Goal: Task Accomplishment & Management: Use online tool/utility

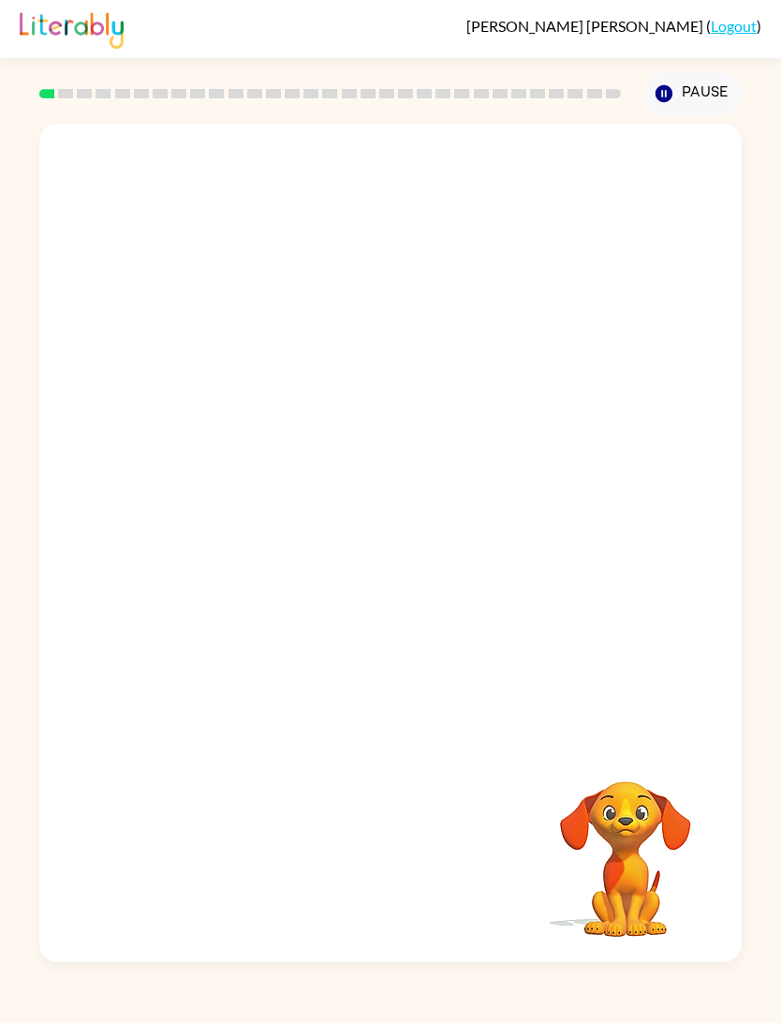
click at [673, 385] on div at bounding box center [391, 433] width 704 height 618
click at [673, 384] on div at bounding box center [391, 433] width 704 height 618
click at [719, 378] on div at bounding box center [391, 433] width 704 height 618
click at [421, 569] on button "button" at bounding box center [391, 552] width 120 height 68
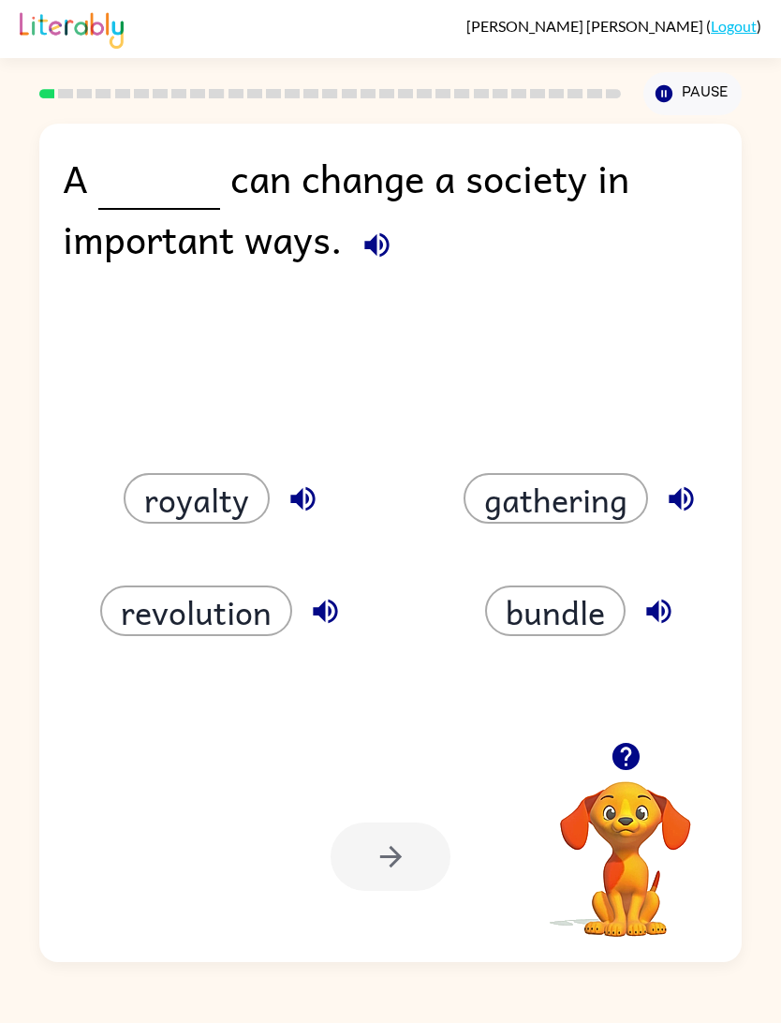
click at [150, 600] on button "revolution" at bounding box center [196, 610] width 192 height 51
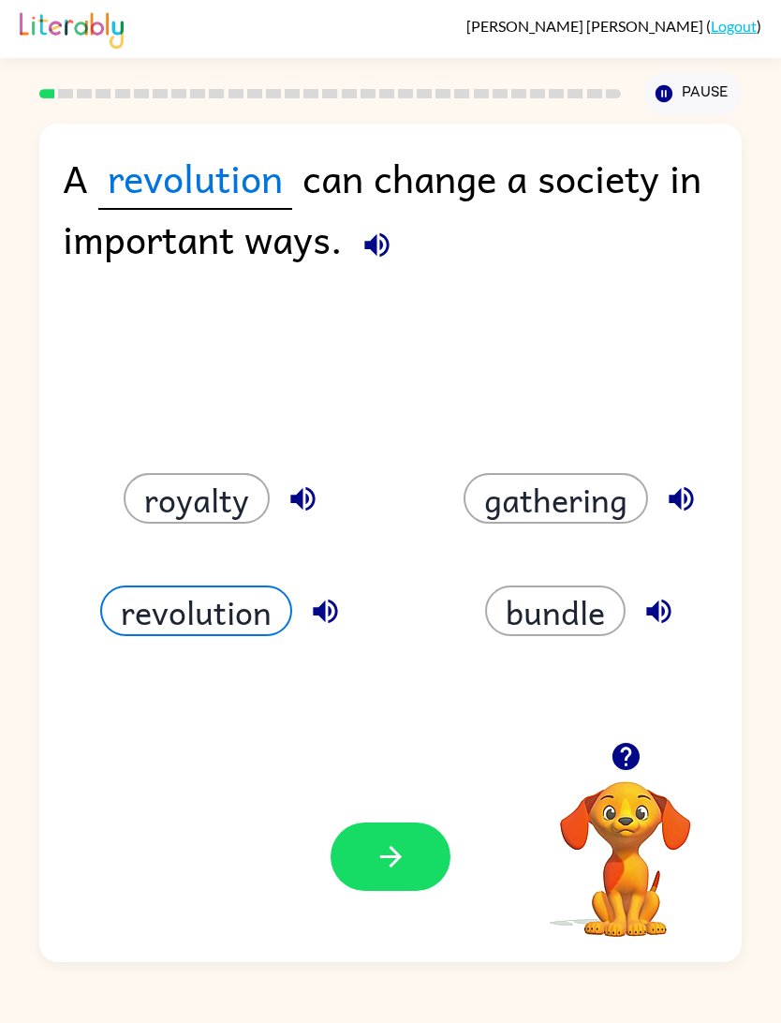
click at [152, 510] on button "royalty" at bounding box center [197, 498] width 146 height 51
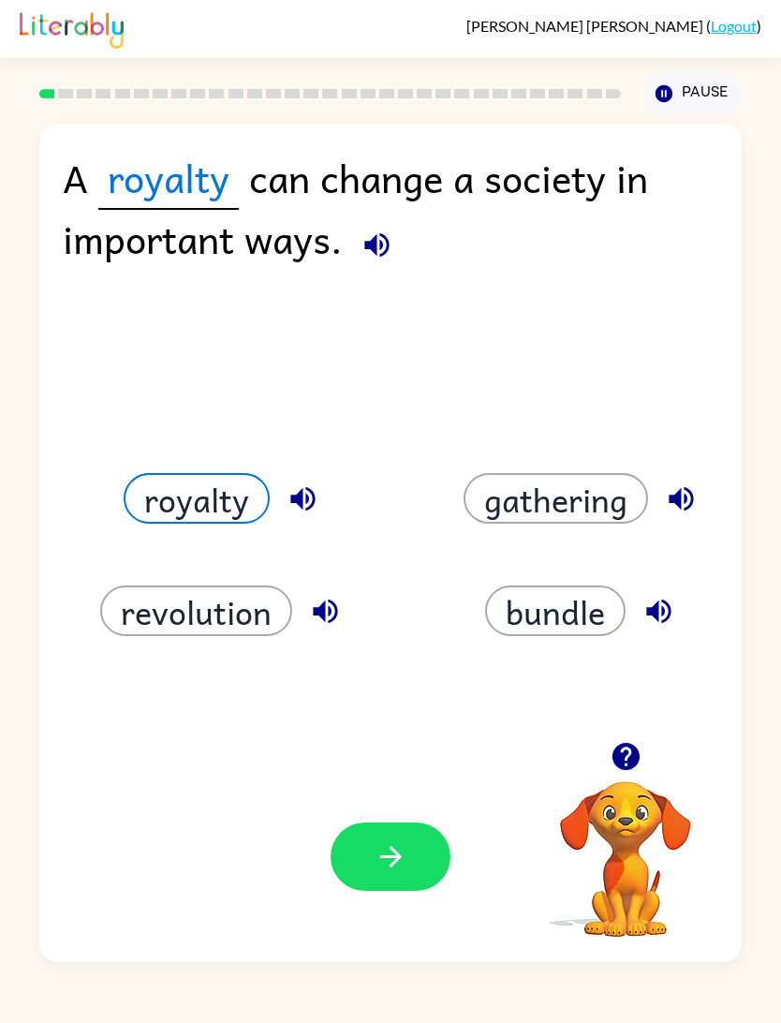
click at [430, 860] on button "button" at bounding box center [391, 856] width 120 height 68
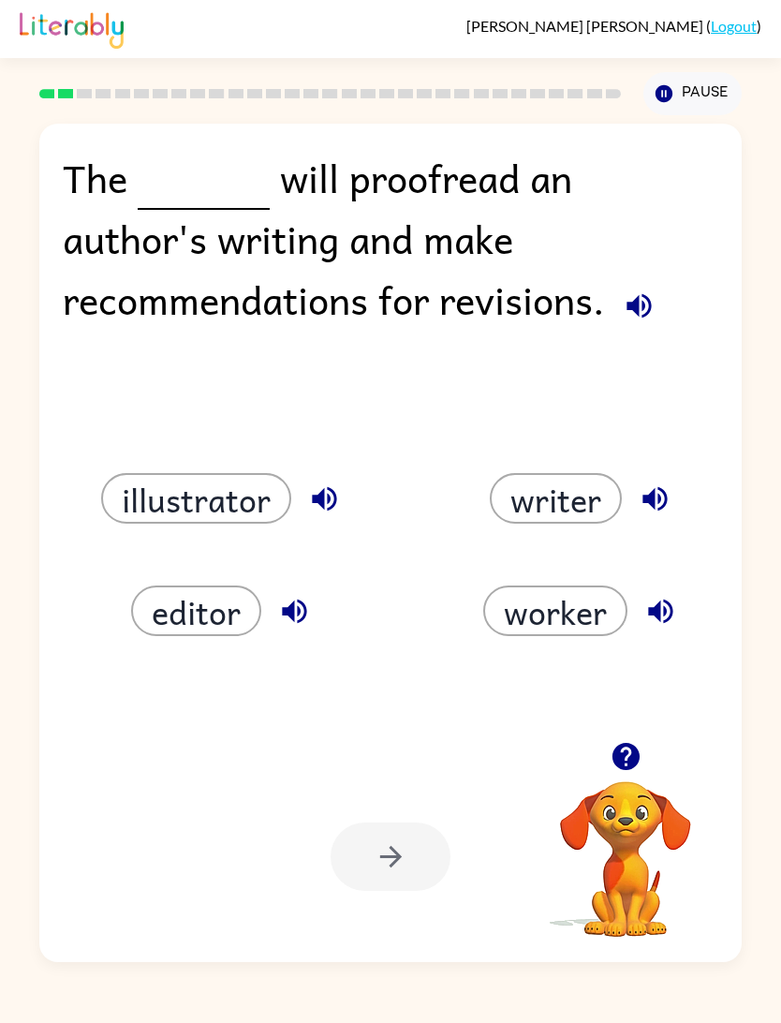
click at [168, 610] on button "editor" at bounding box center [196, 610] width 130 height 51
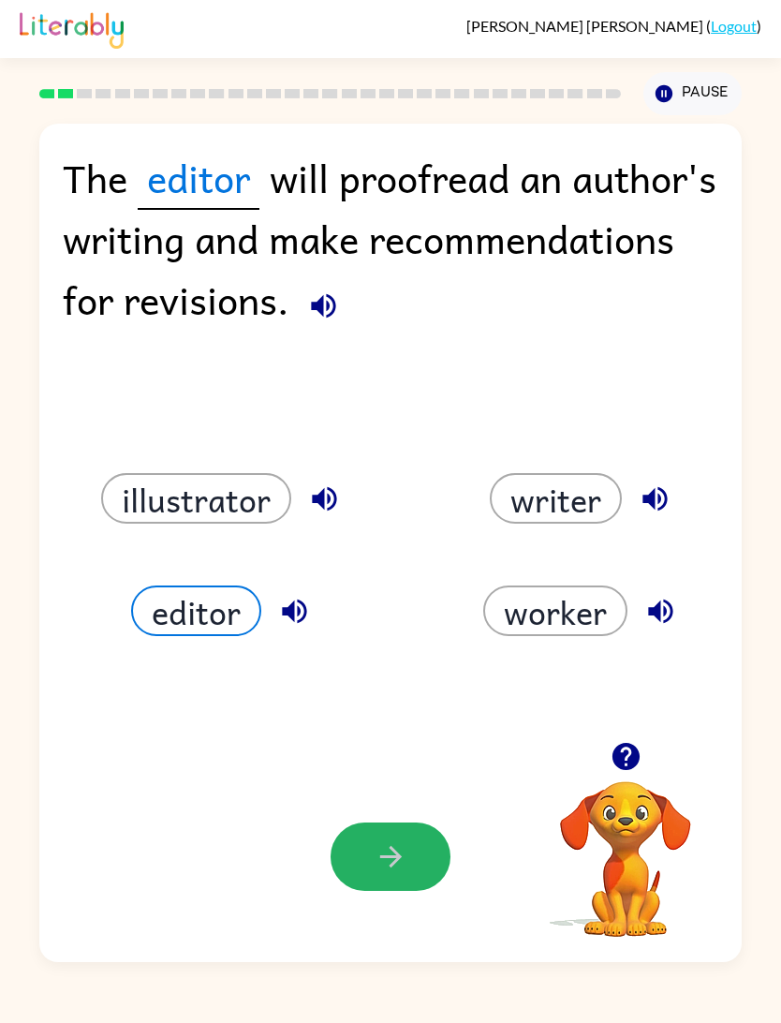
click at [181, 597] on button "editor" at bounding box center [196, 610] width 130 height 51
click at [430, 882] on button "button" at bounding box center [391, 856] width 120 height 68
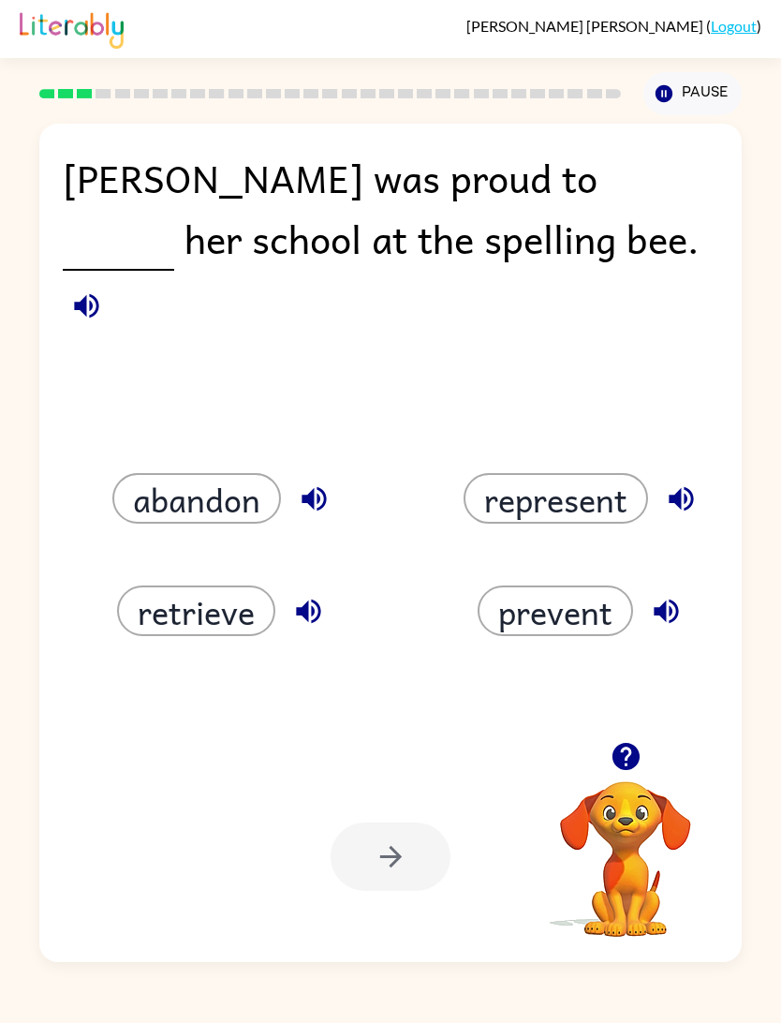
click at [577, 498] on button "represent" at bounding box center [556, 498] width 185 height 51
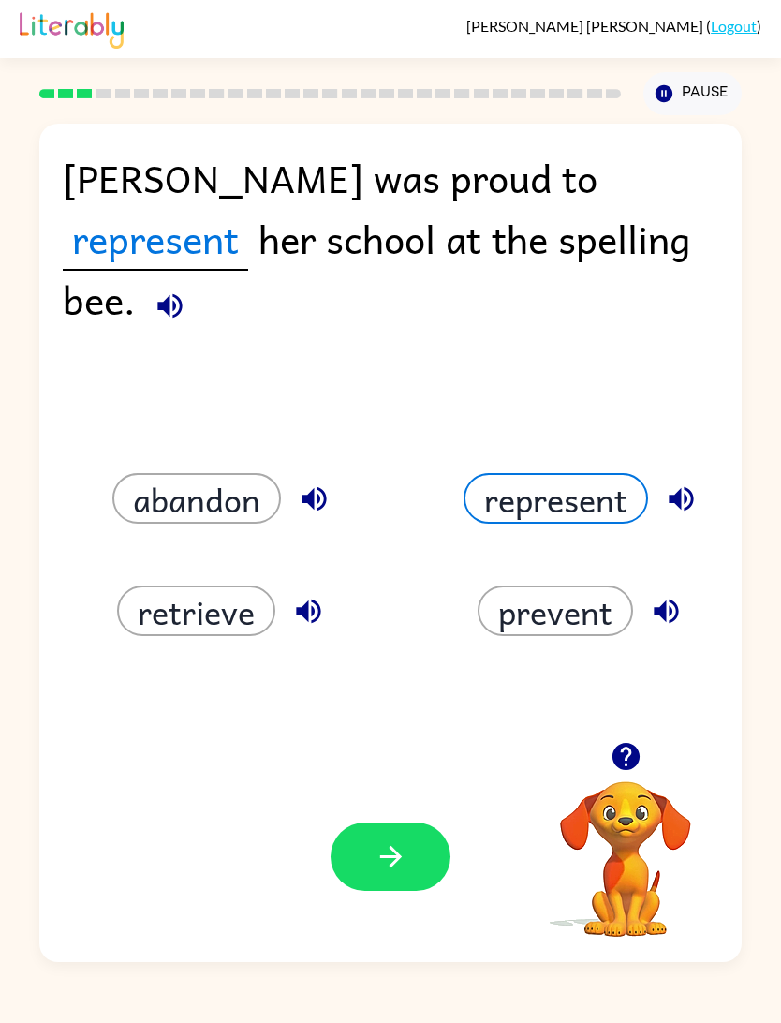
click at [381, 829] on button "button" at bounding box center [391, 856] width 120 height 68
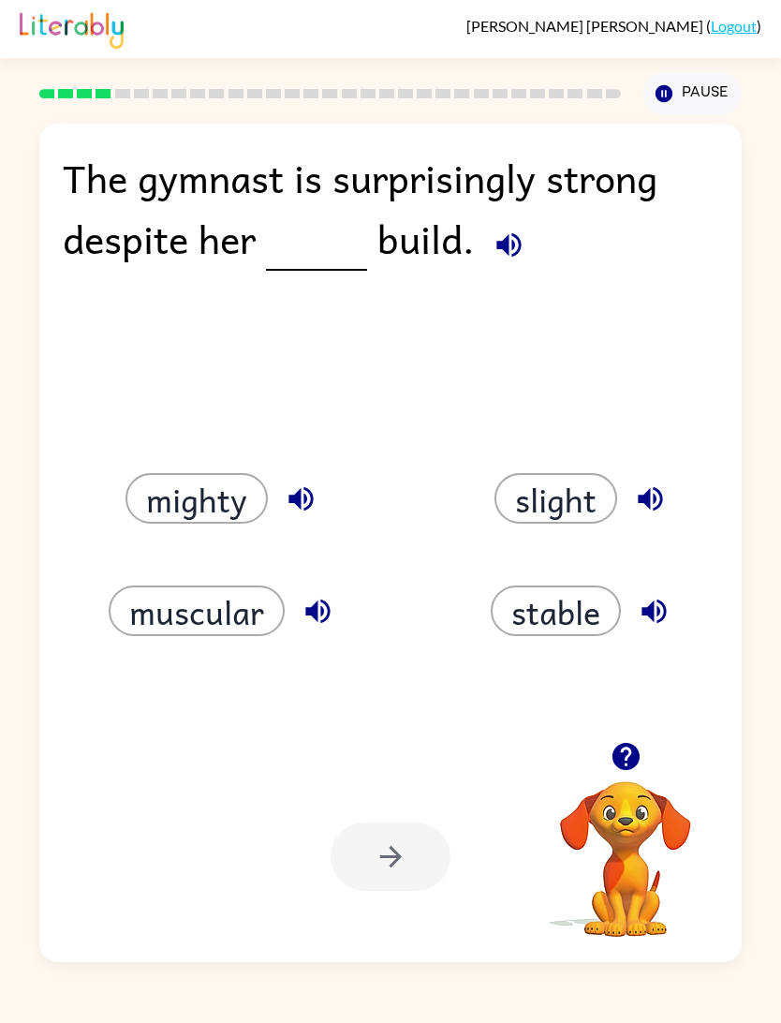
click at [215, 600] on button "muscular" at bounding box center [197, 610] width 176 height 51
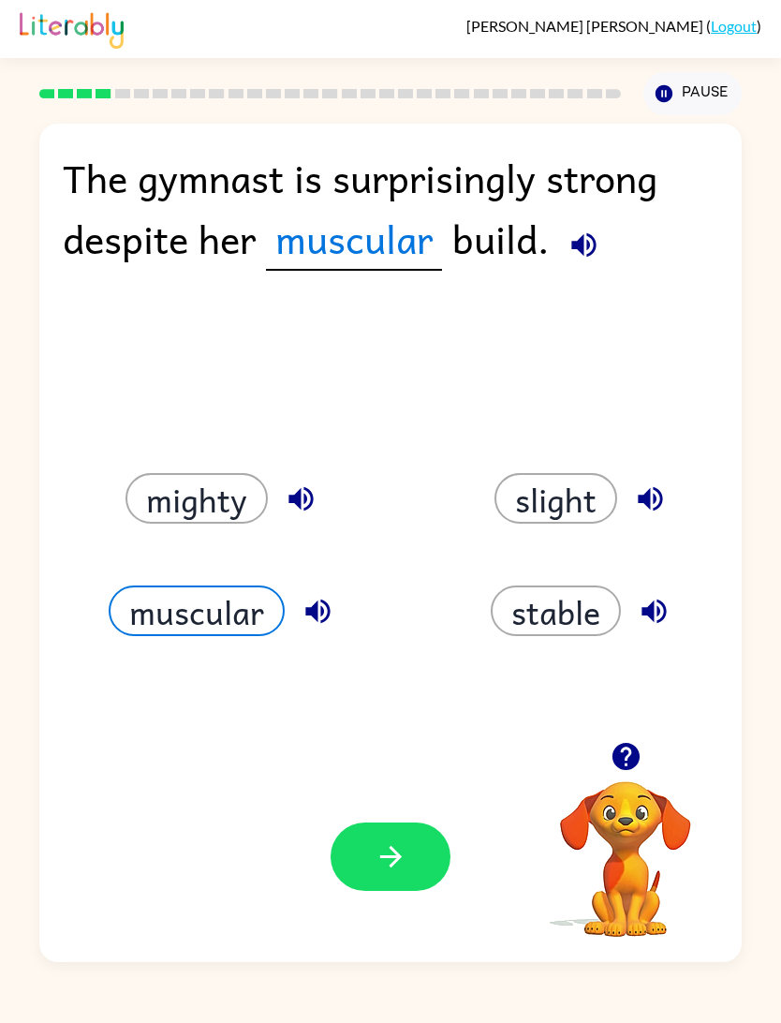
click at [393, 854] on icon "button" at bounding box center [391, 856] width 33 height 33
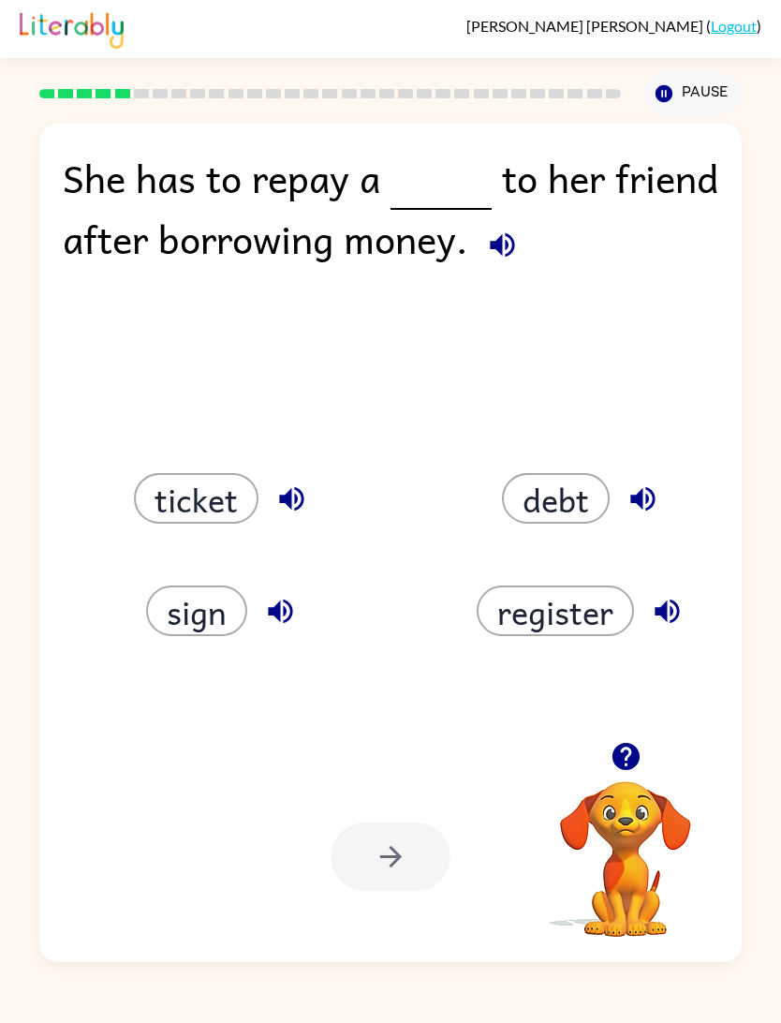
click at [547, 512] on button "debt" at bounding box center [556, 498] width 108 height 51
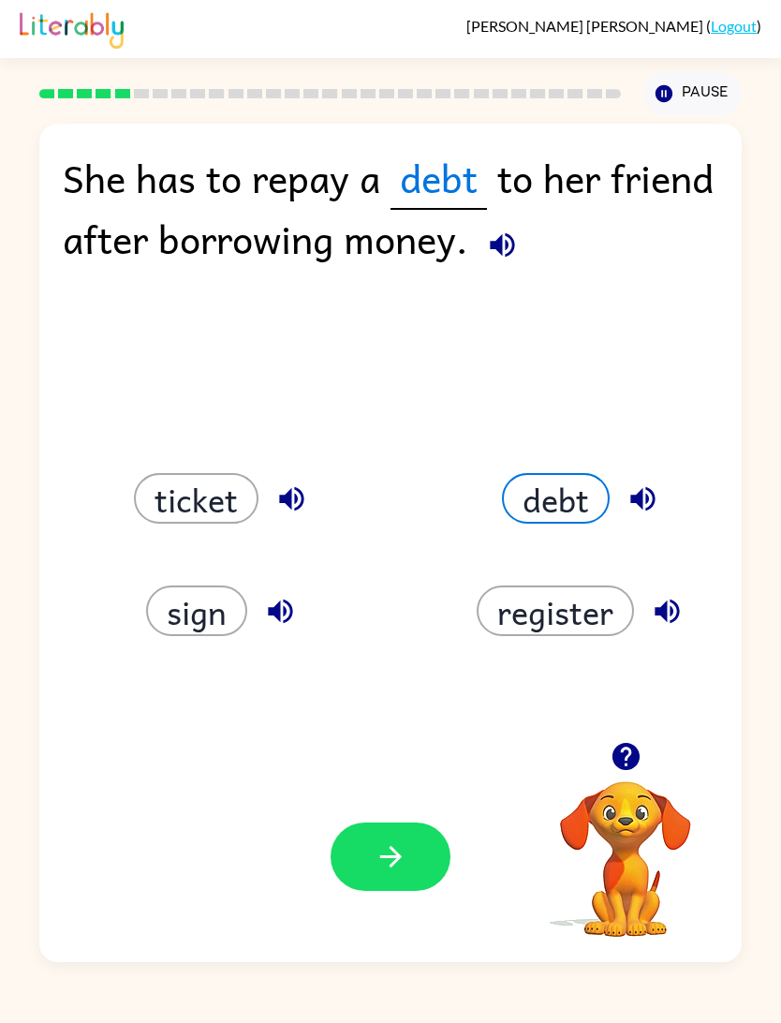
click at [396, 882] on button "button" at bounding box center [391, 856] width 120 height 68
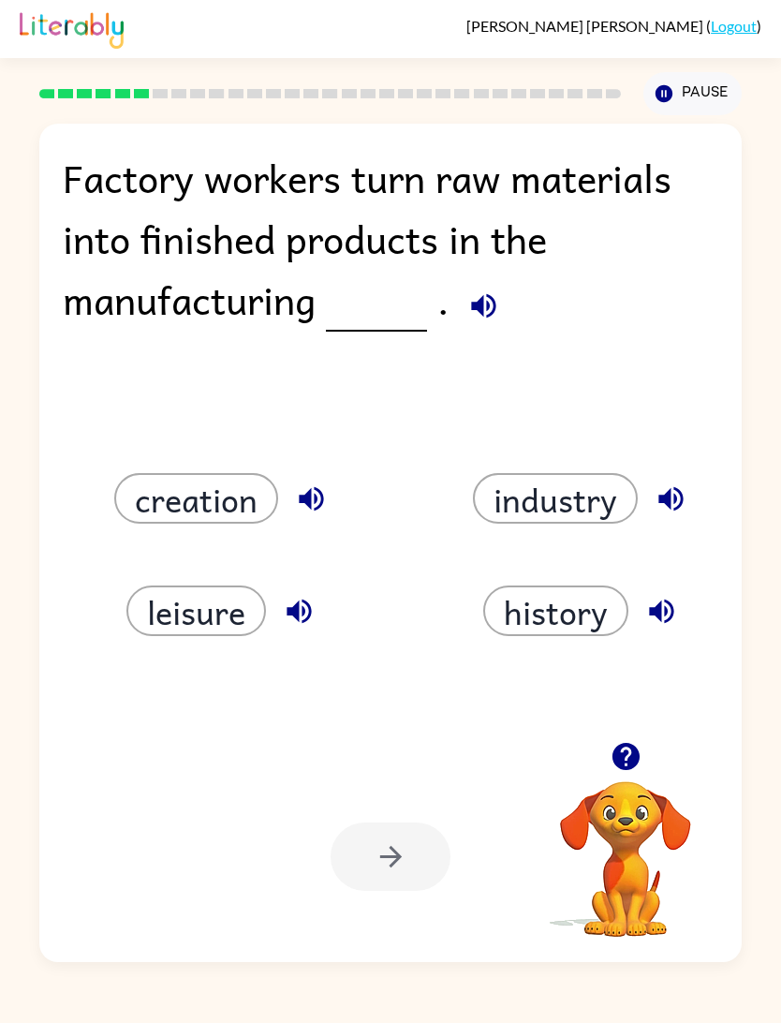
click at [165, 510] on button "creation" at bounding box center [196, 498] width 164 height 51
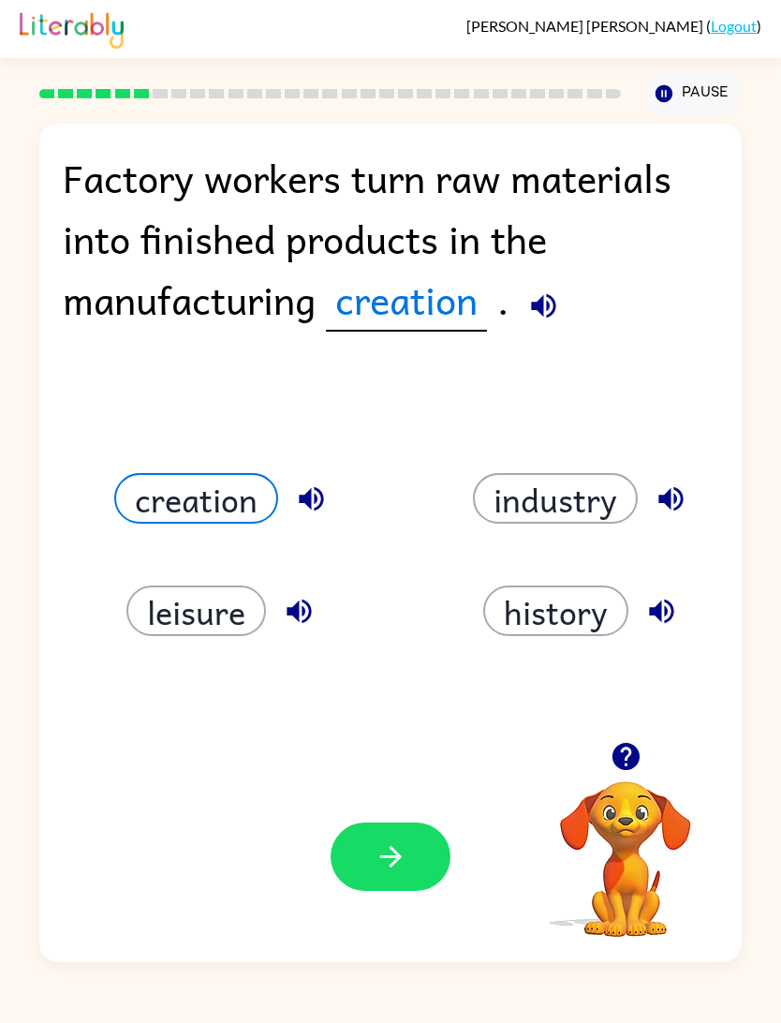
click at [378, 891] on button "button" at bounding box center [391, 856] width 120 height 68
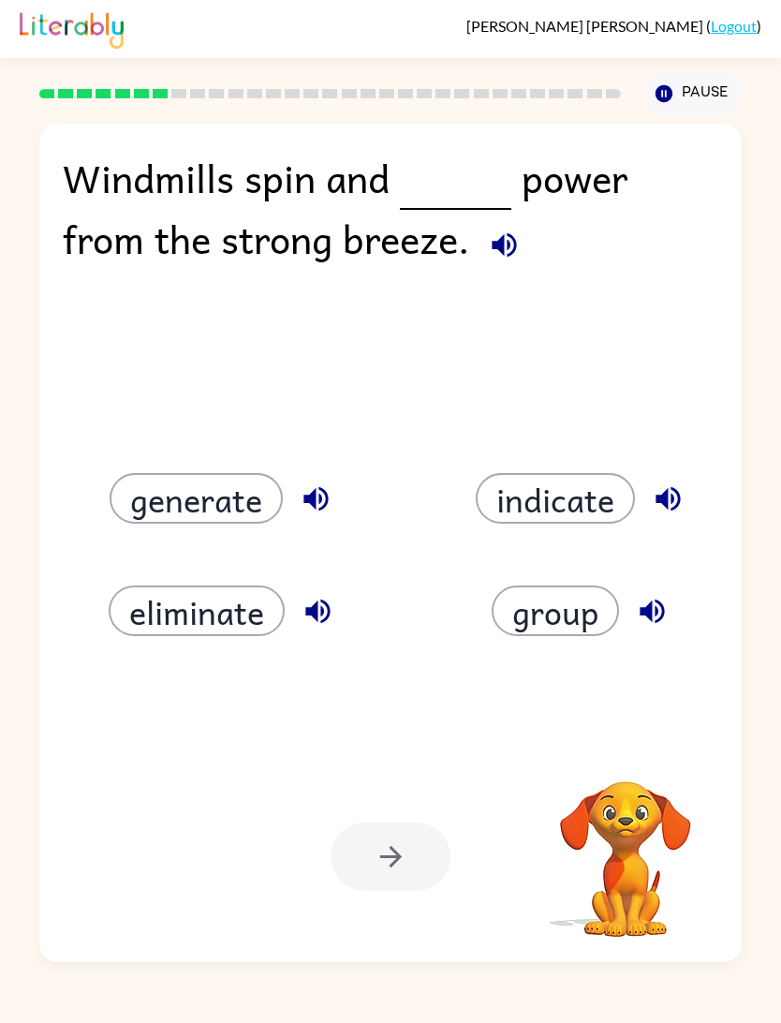
click at [215, 500] on button "generate" at bounding box center [196, 498] width 173 height 51
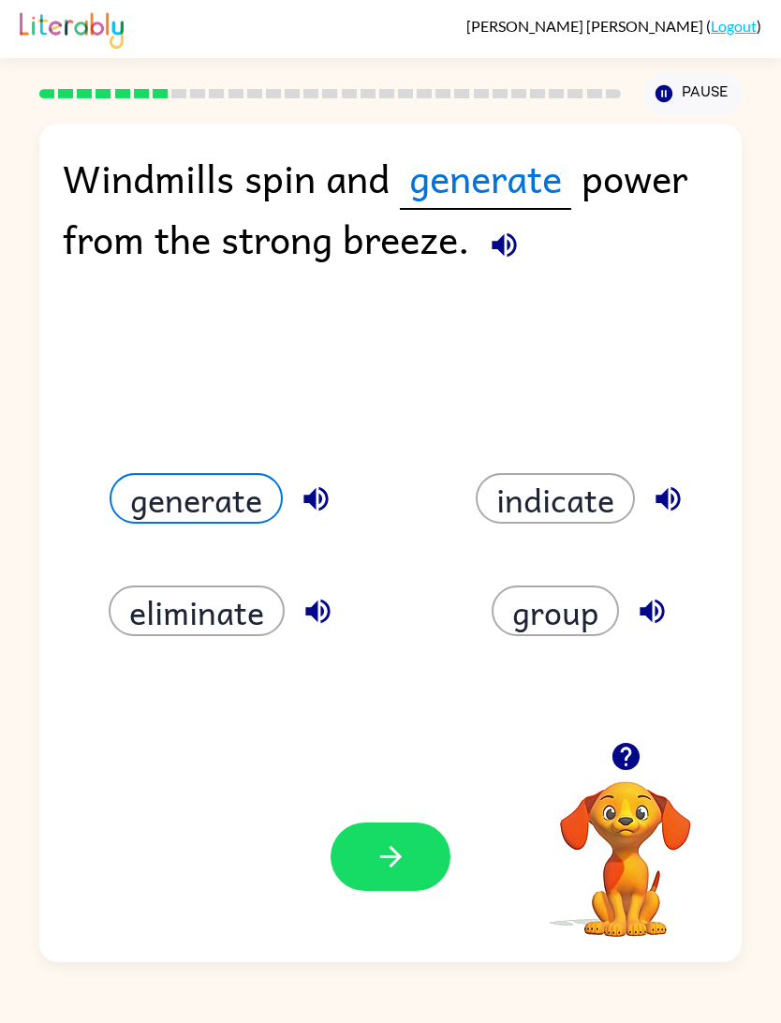
click at [400, 911] on div "Your browser must support playing .mp4 files to use Literably. Please try using…" at bounding box center [391, 856] width 704 height 211
click at [385, 889] on button "button" at bounding box center [391, 856] width 120 height 68
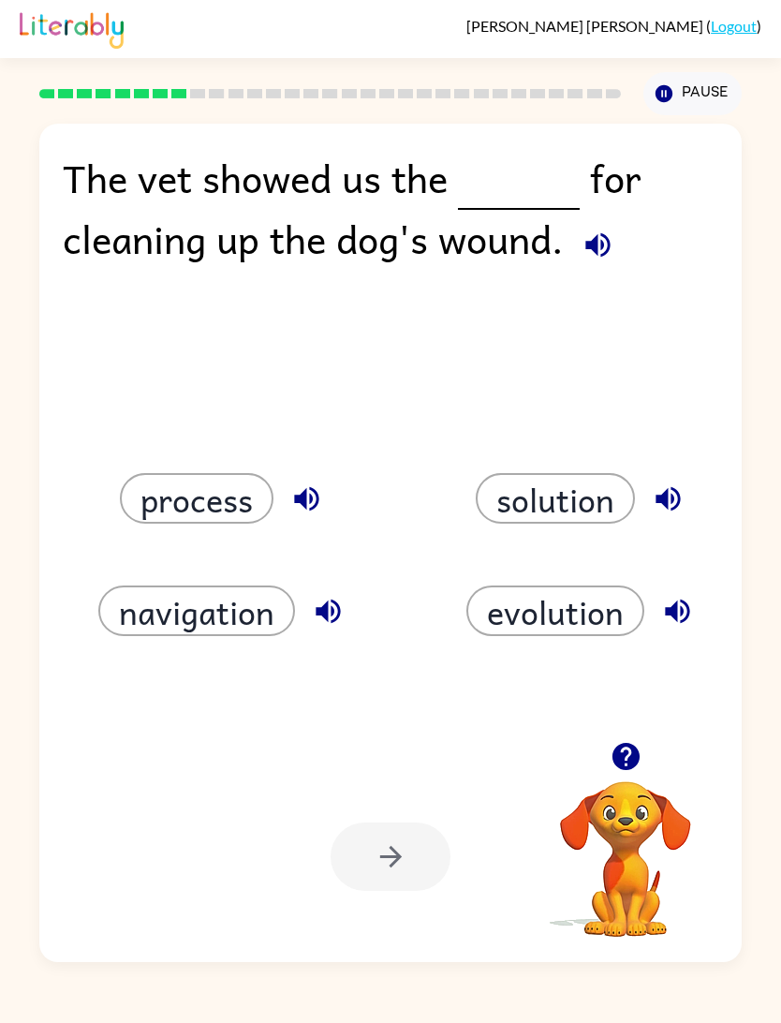
click at [166, 506] on button "process" at bounding box center [197, 498] width 154 height 51
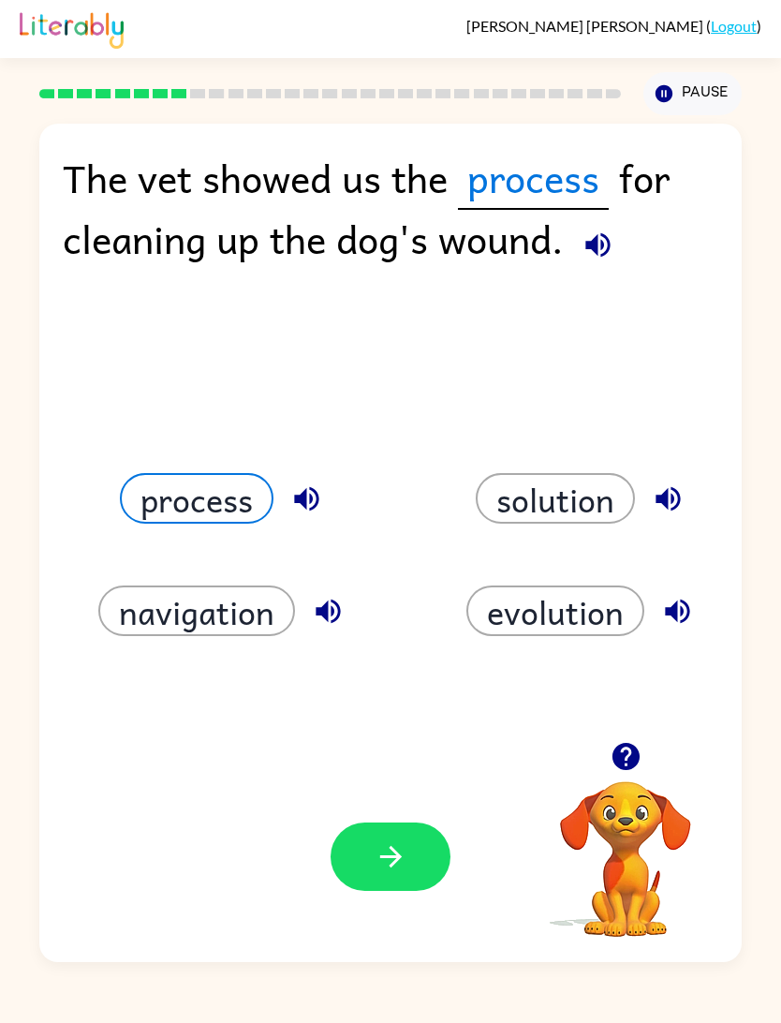
click at [387, 873] on icon "button" at bounding box center [391, 856] width 33 height 33
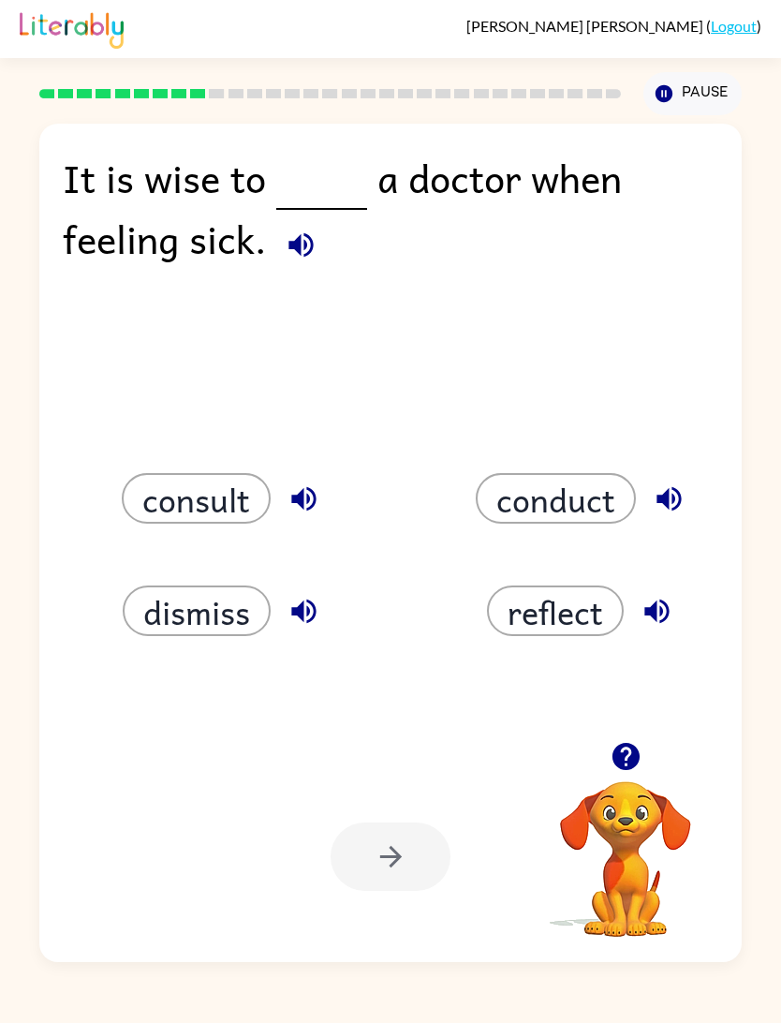
click at [512, 599] on button "reflect" at bounding box center [555, 610] width 137 height 51
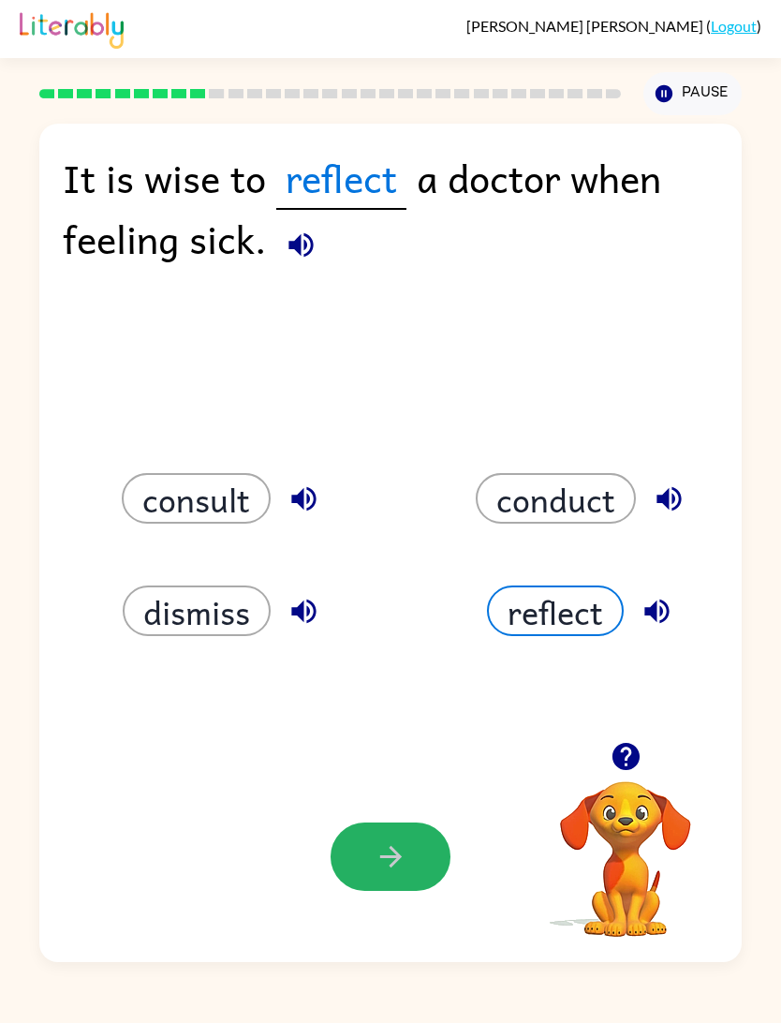
click at [359, 879] on button "button" at bounding box center [391, 856] width 120 height 68
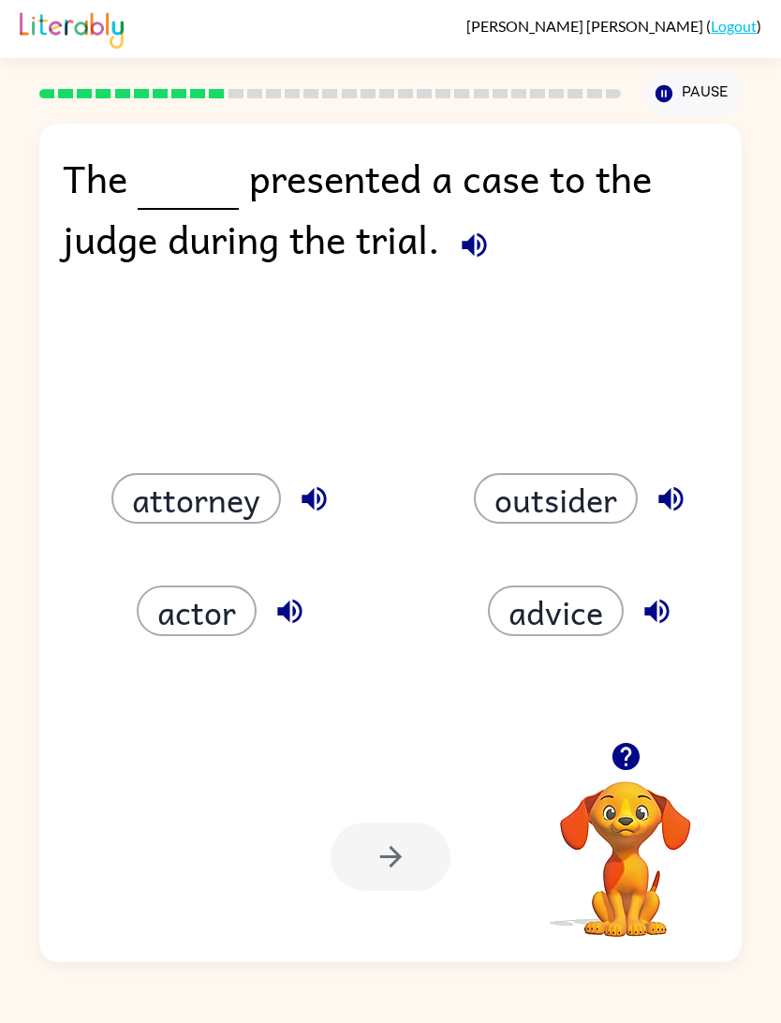
click at [558, 684] on div "The presented a case to the judge during the trial. attorney outsider actor adv…" at bounding box center [391, 543] width 704 height 838
click at [365, 889] on div at bounding box center [391, 856] width 120 height 68
click at [528, 620] on button "advice" at bounding box center [556, 610] width 136 height 51
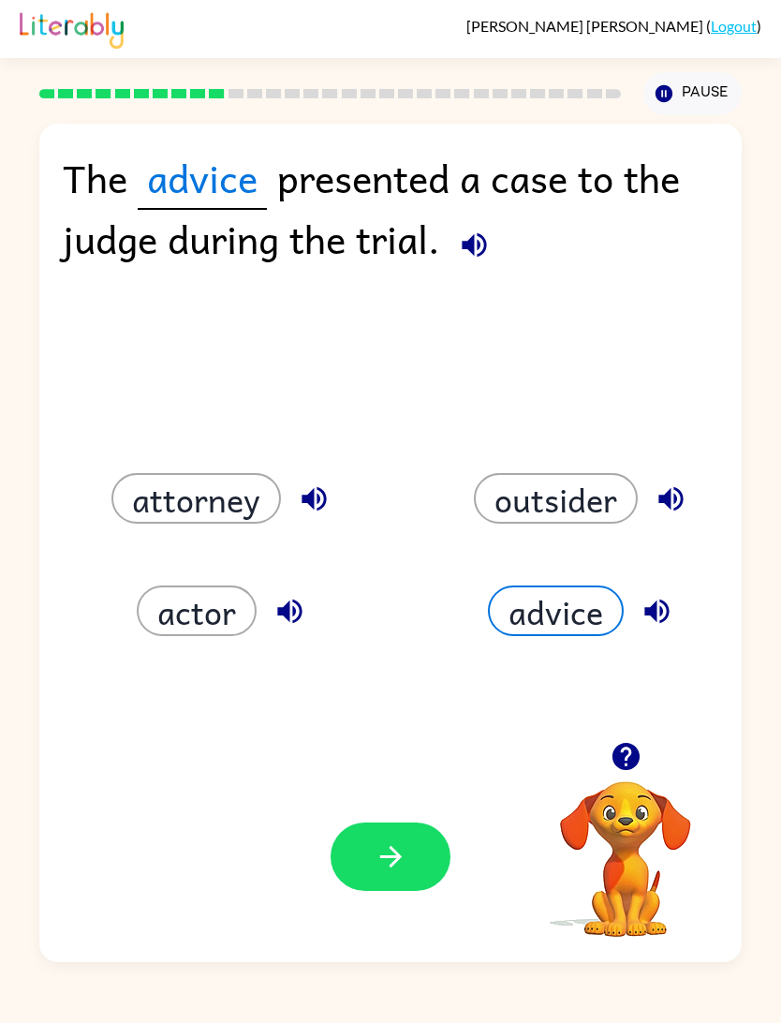
click at [333, 888] on div at bounding box center [391, 856] width 120 height 68
click at [360, 858] on button "button" at bounding box center [391, 856] width 120 height 68
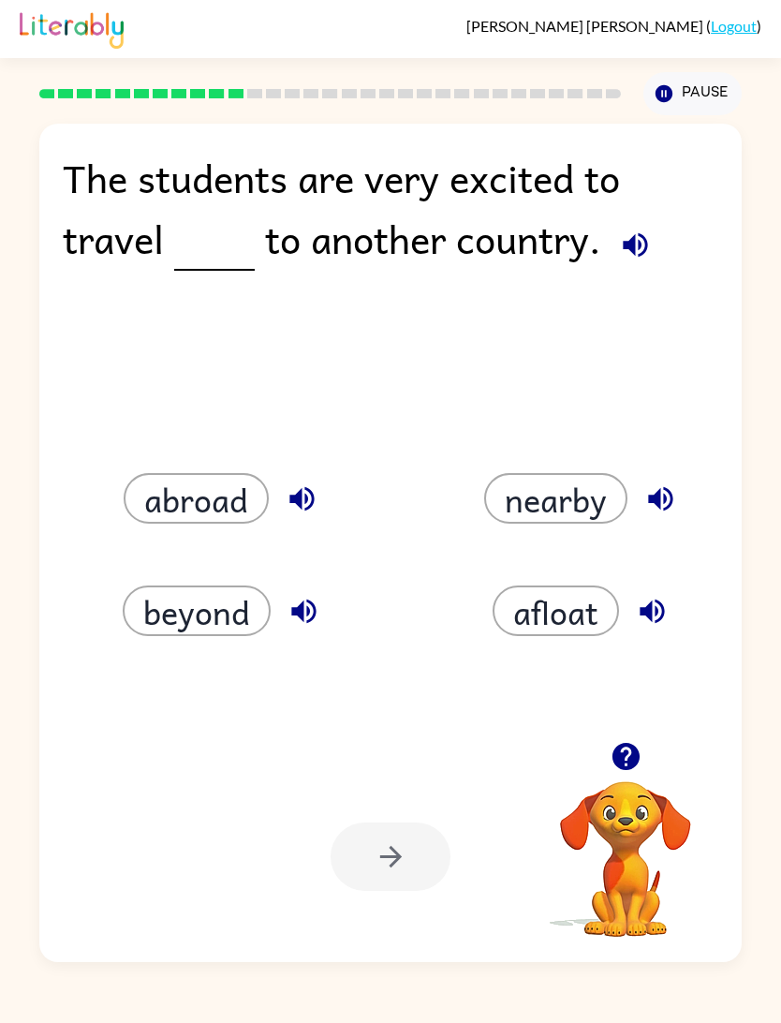
click at [577, 508] on button "nearby" at bounding box center [555, 498] width 143 height 51
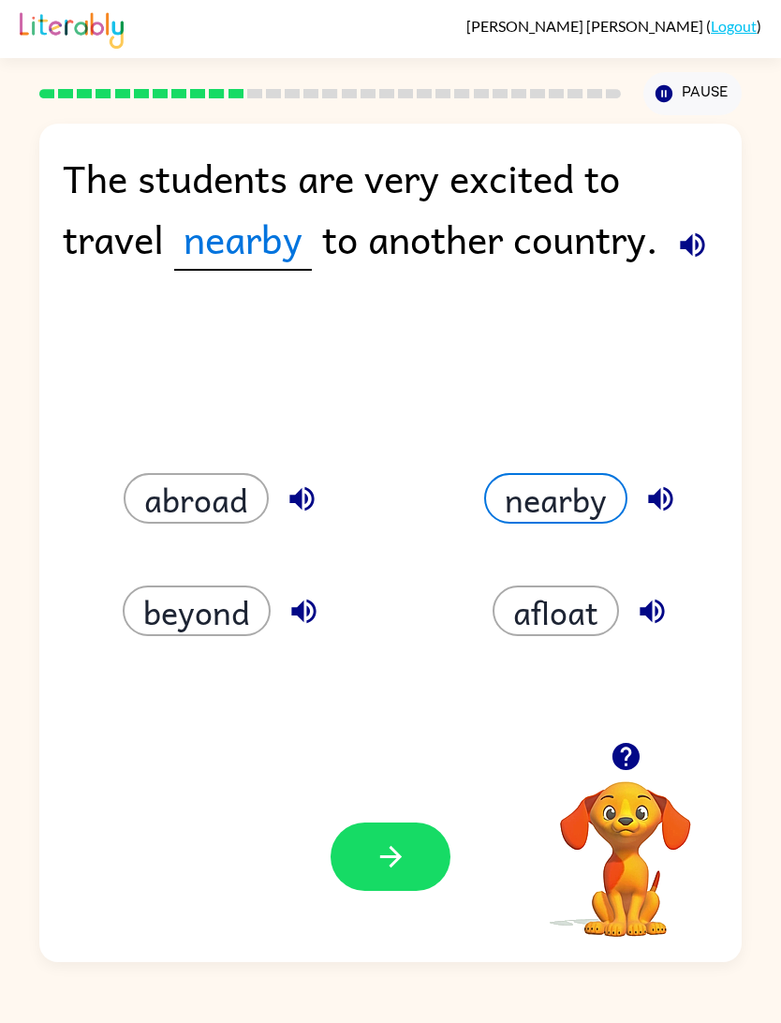
click at [393, 908] on div "Your browser must support playing .mp4 files to use Literably. Please try using…" at bounding box center [391, 856] width 704 height 211
click at [397, 867] on icon "button" at bounding box center [391, 856] width 33 height 33
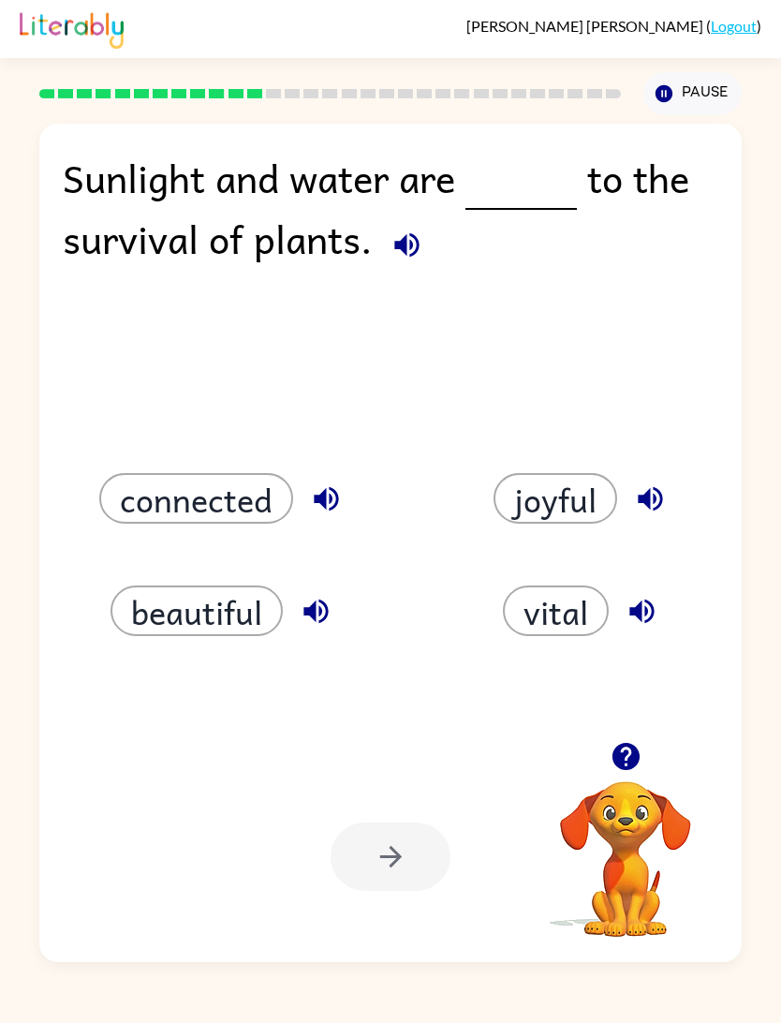
click at [151, 494] on button "connected" at bounding box center [196, 498] width 194 height 51
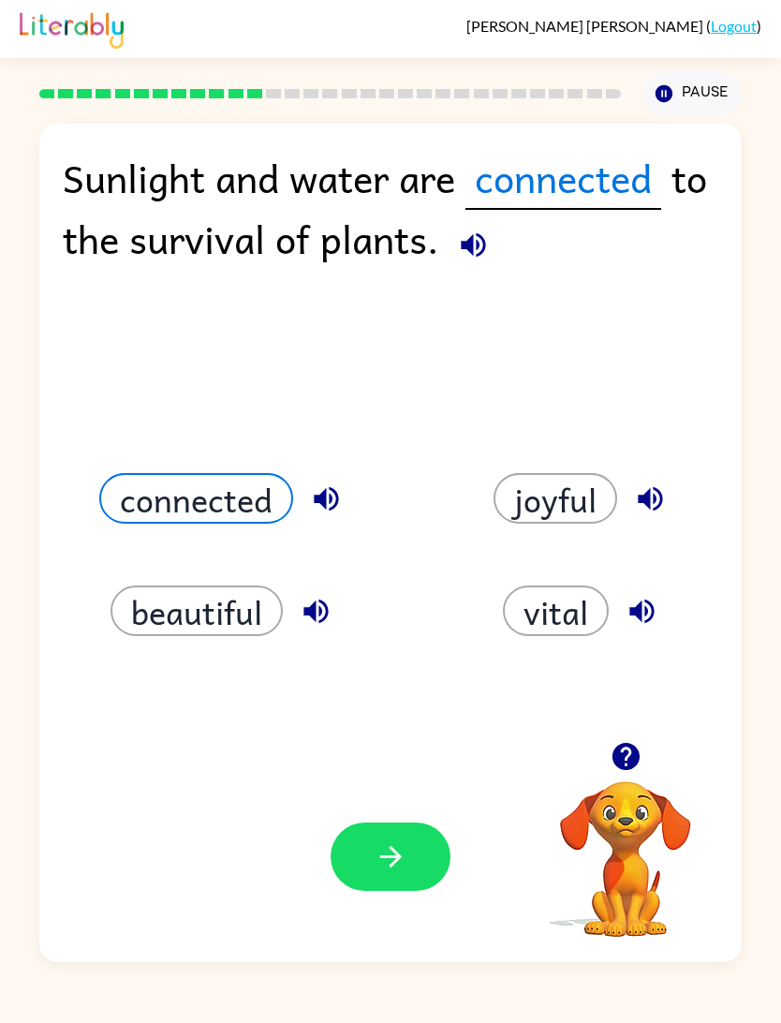
click at [193, 496] on button "connected" at bounding box center [196, 498] width 194 height 51
click at [376, 891] on button "button" at bounding box center [391, 856] width 120 height 68
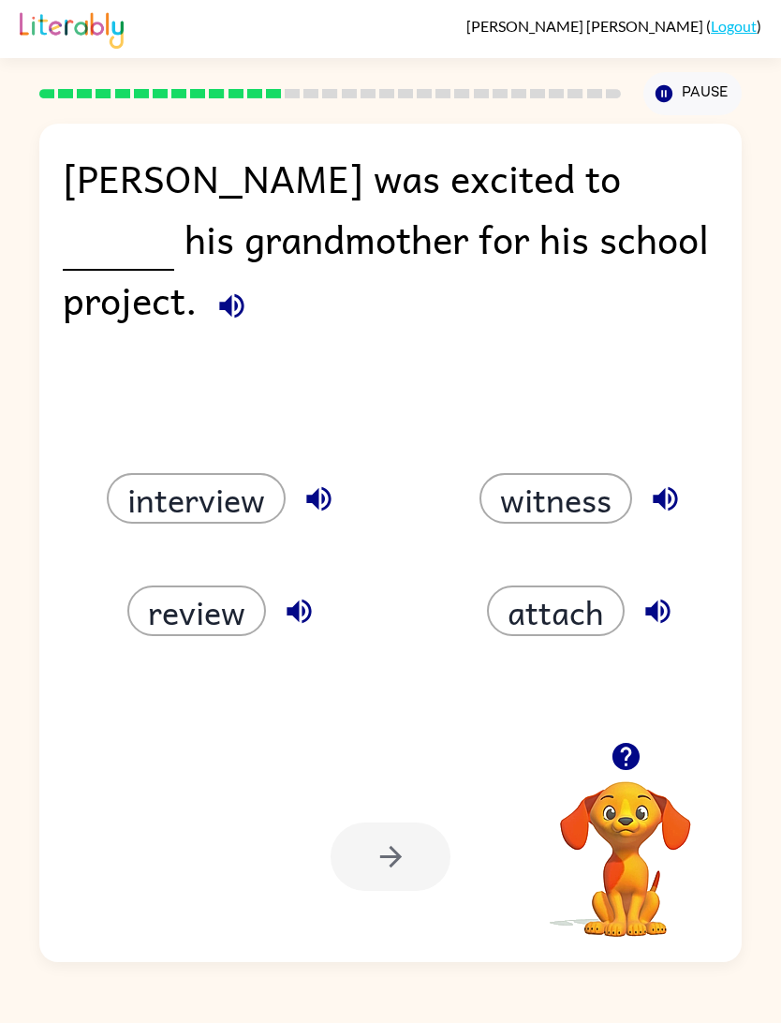
click at [158, 618] on button "review" at bounding box center [196, 610] width 139 height 51
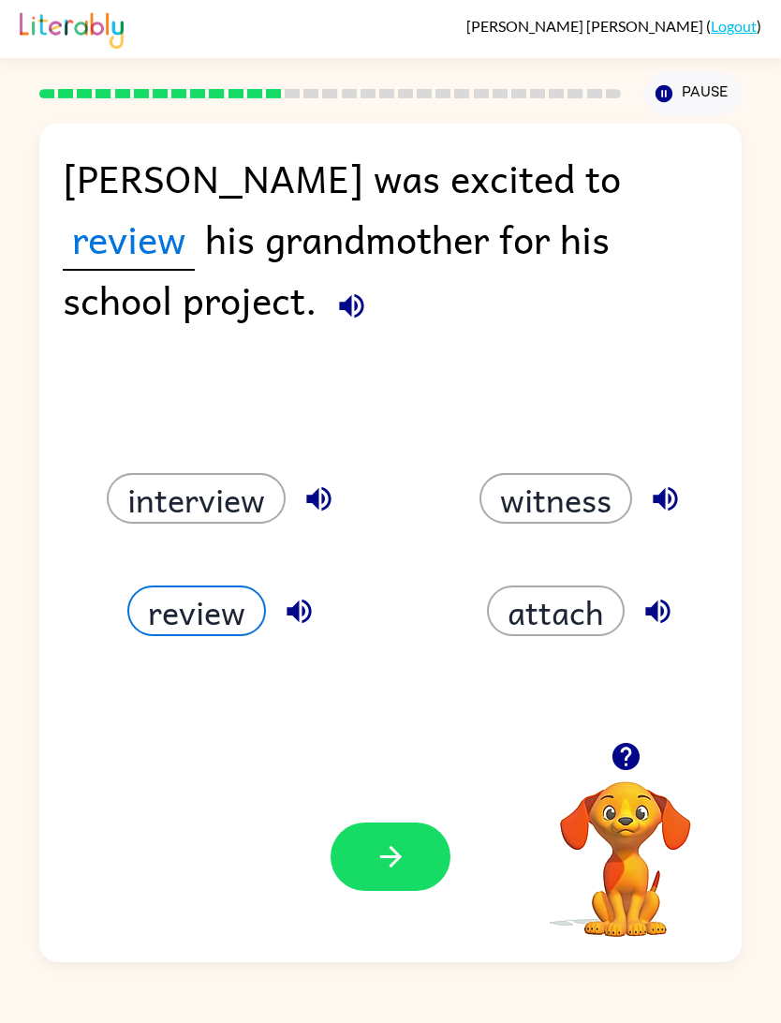
click at [409, 874] on button "button" at bounding box center [391, 856] width 120 height 68
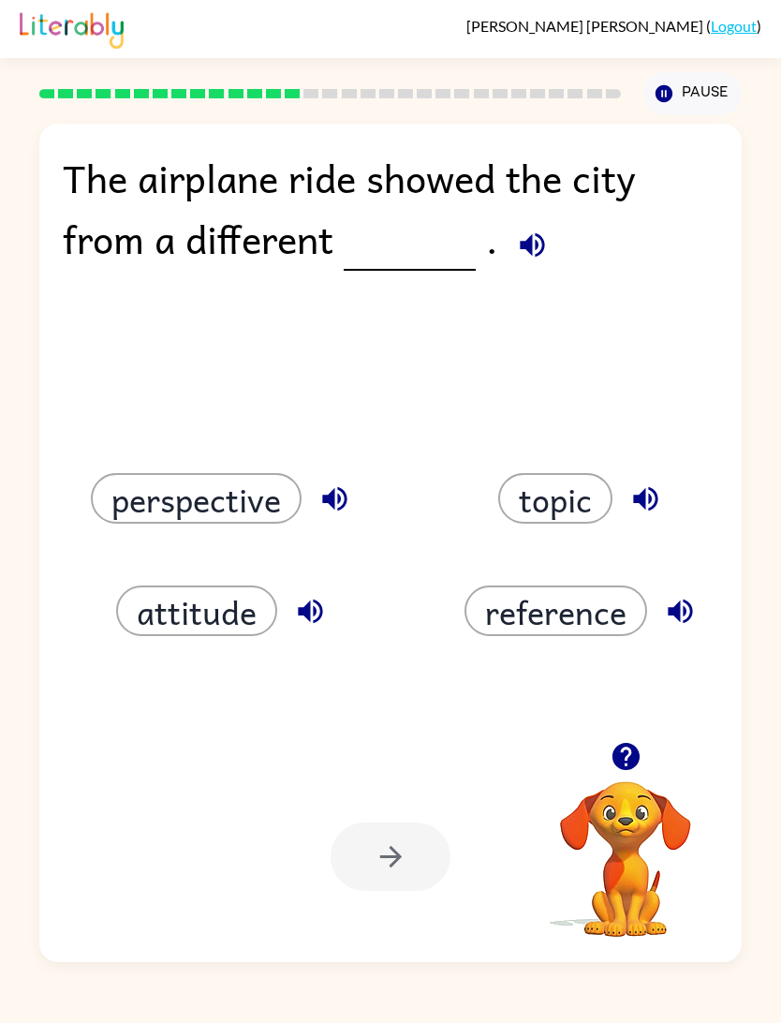
click at [575, 524] on button "topic" at bounding box center [555, 498] width 114 height 51
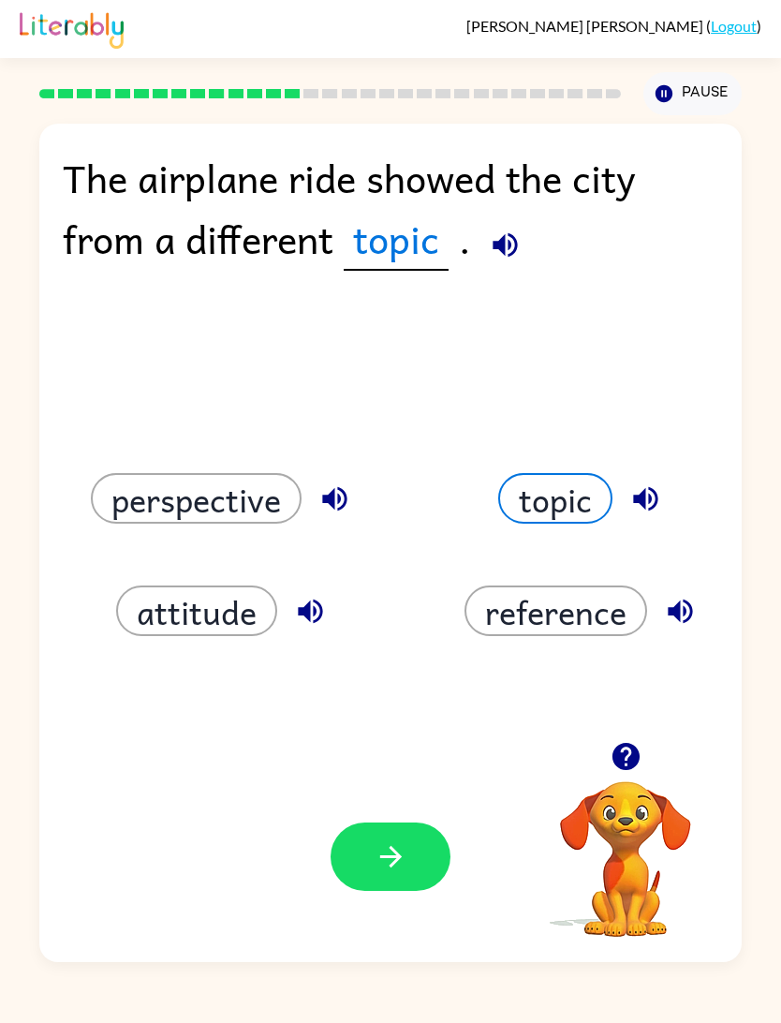
click at [393, 875] on button "button" at bounding box center [391, 856] width 120 height 68
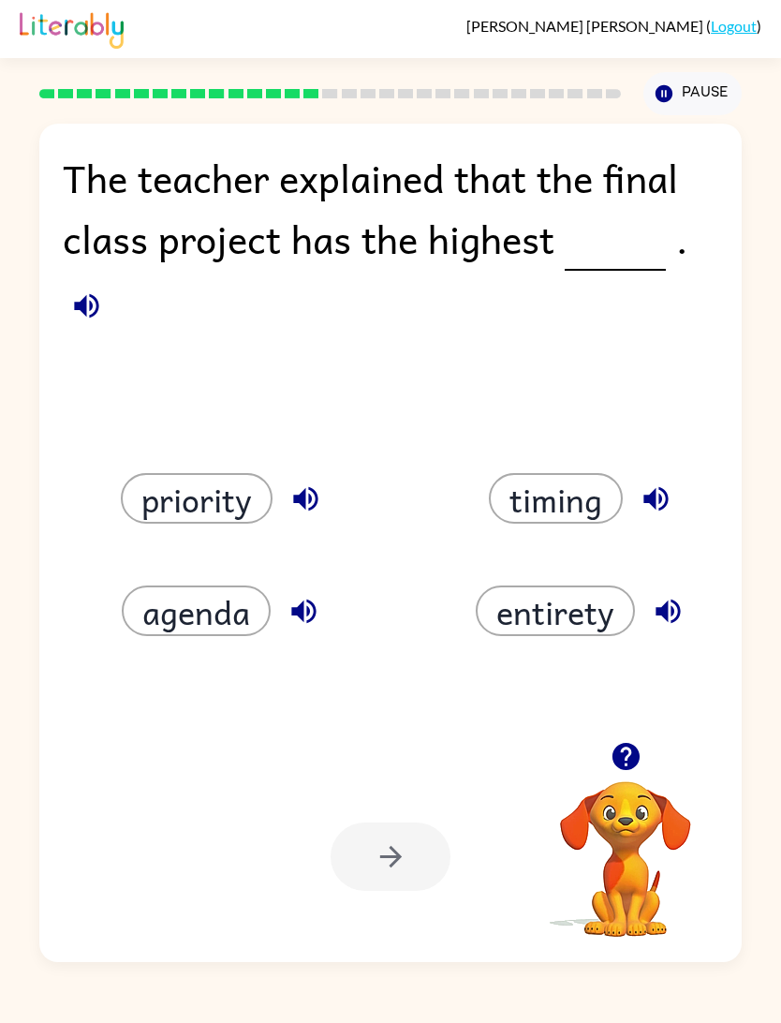
click at [23, 329] on div "The teacher explained that the final class project has the highest . priority t…" at bounding box center [390, 538] width 781 height 847
click at [195, 503] on button "priority" at bounding box center [197, 498] width 152 height 51
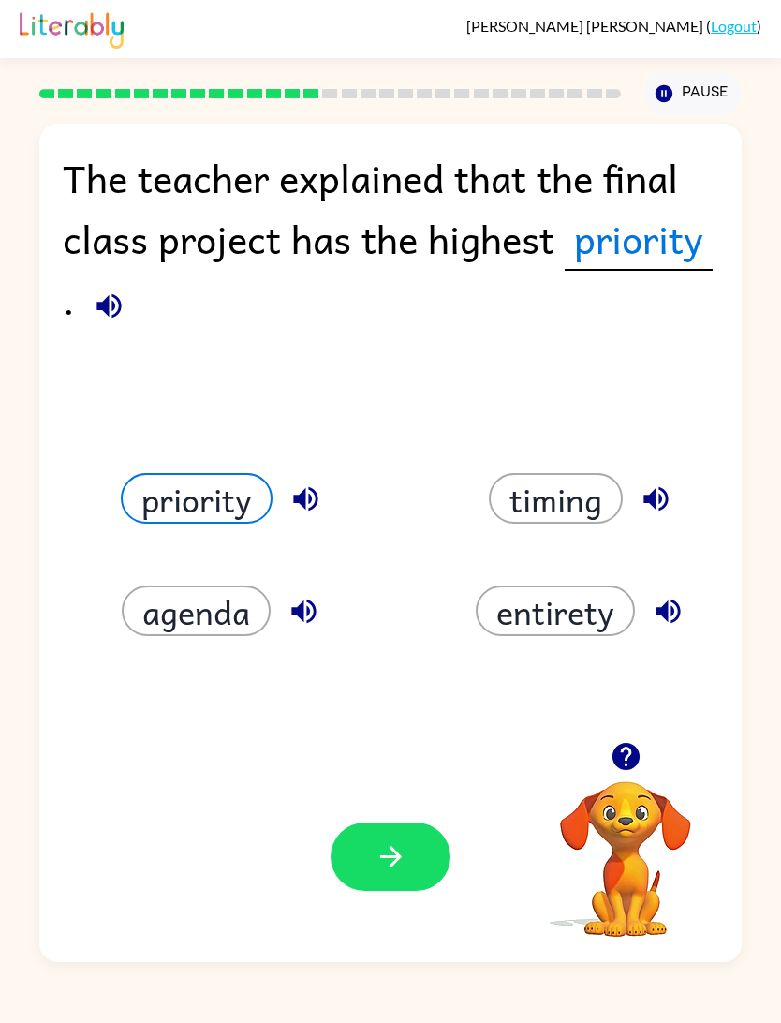
click at [172, 598] on button "agenda" at bounding box center [196, 610] width 149 height 51
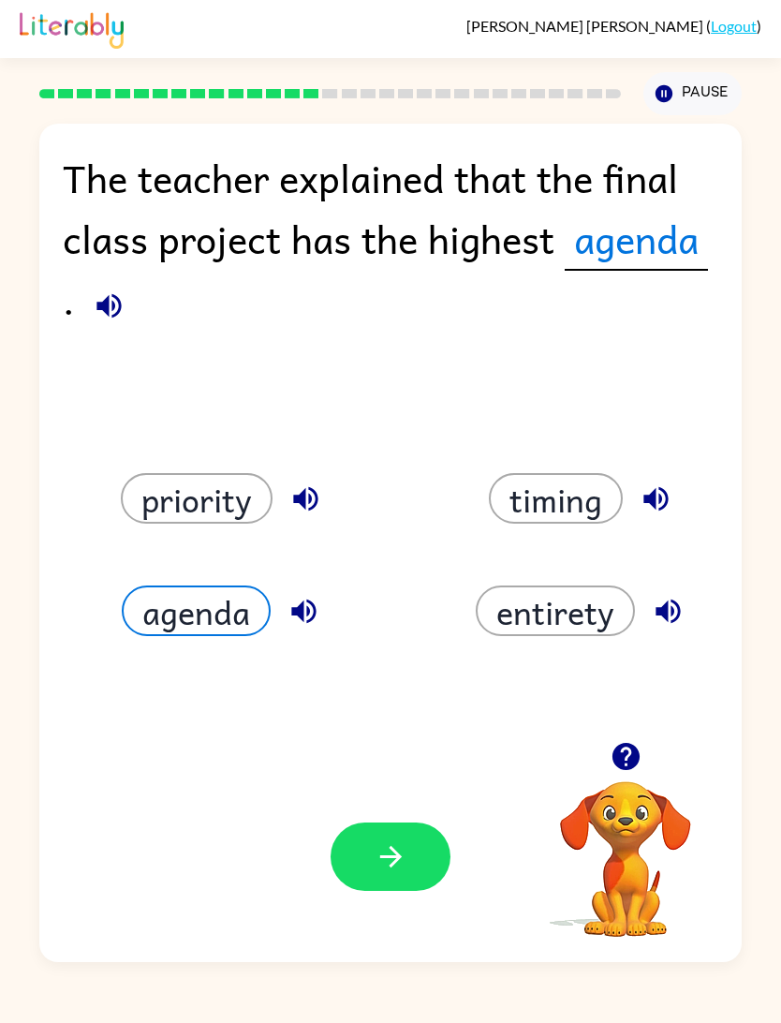
click at [413, 869] on button "button" at bounding box center [391, 856] width 120 height 68
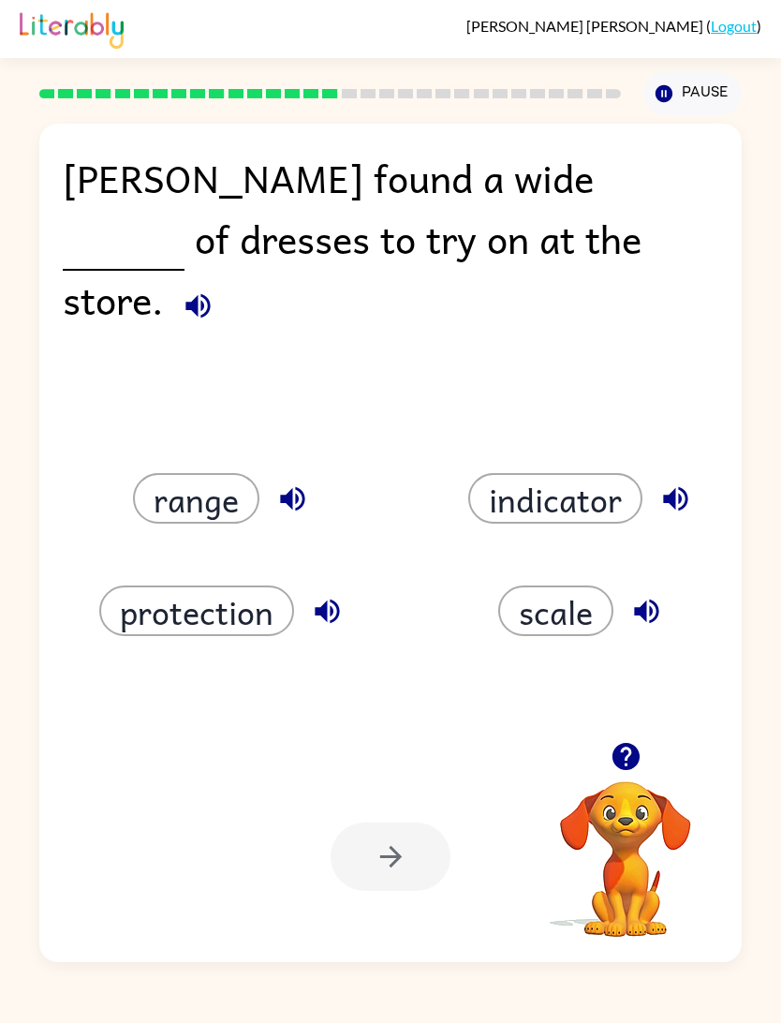
click at [208, 490] on button "range" at bounding box center [196, 498] width 126 height 51
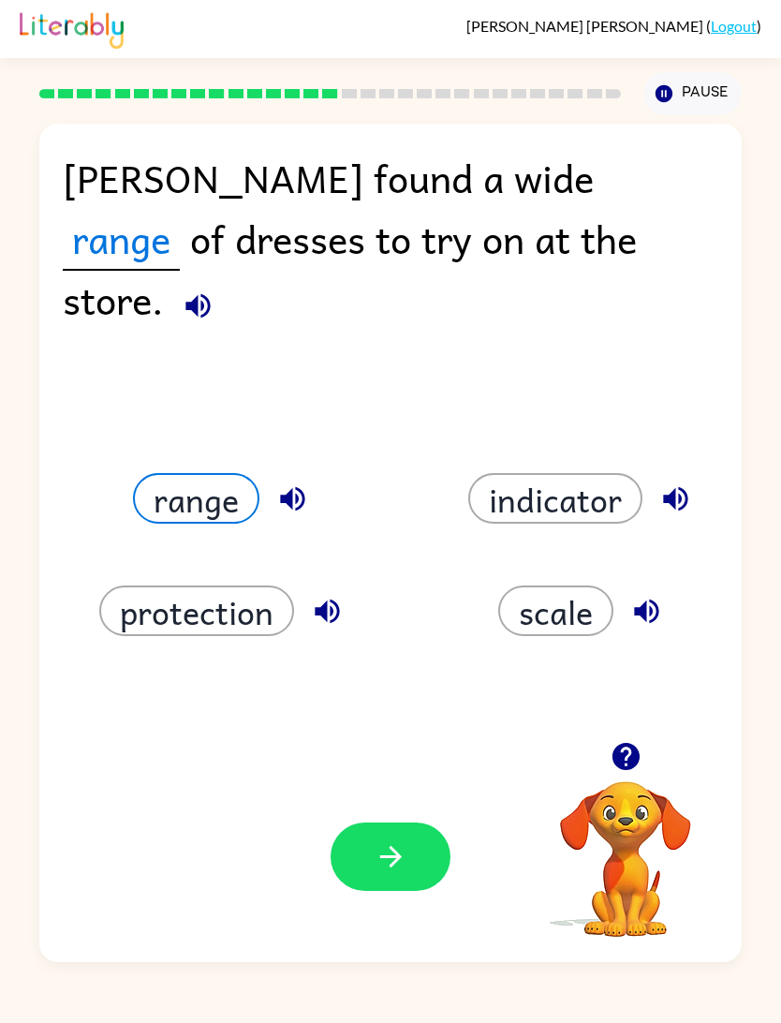
click at [407, 852] on icon "button" at bounding box center [391, 856] width 33 height 33
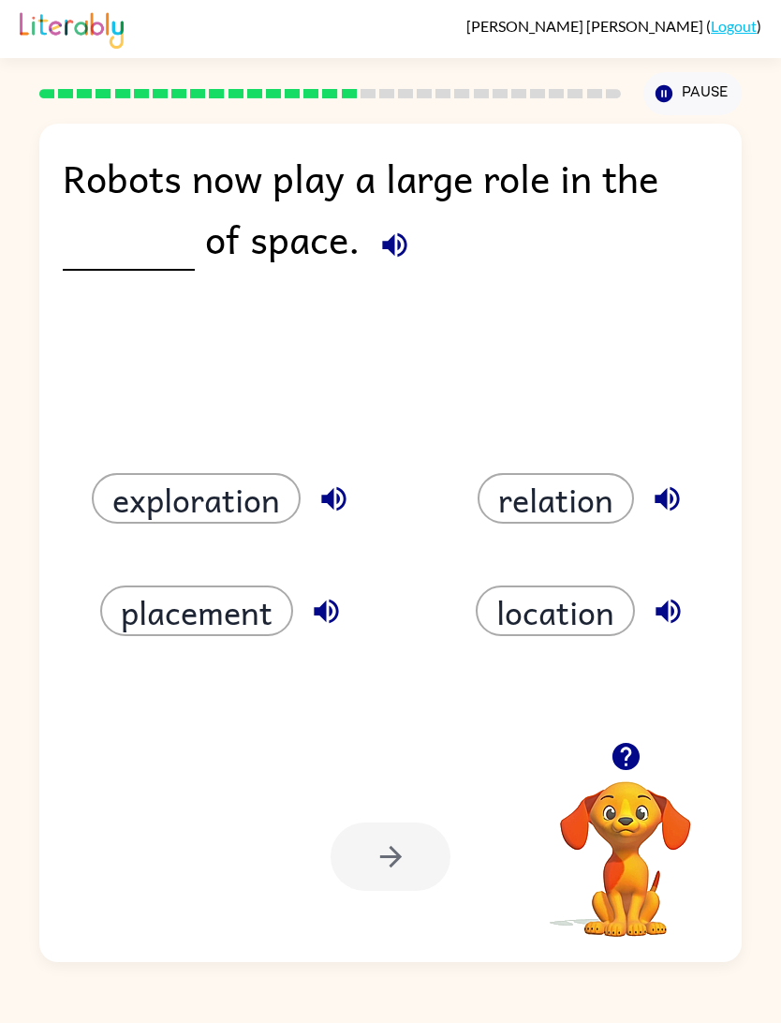
click at [187, 514] on button "exploration" at bounding box center [196, 498] width 209 height 51
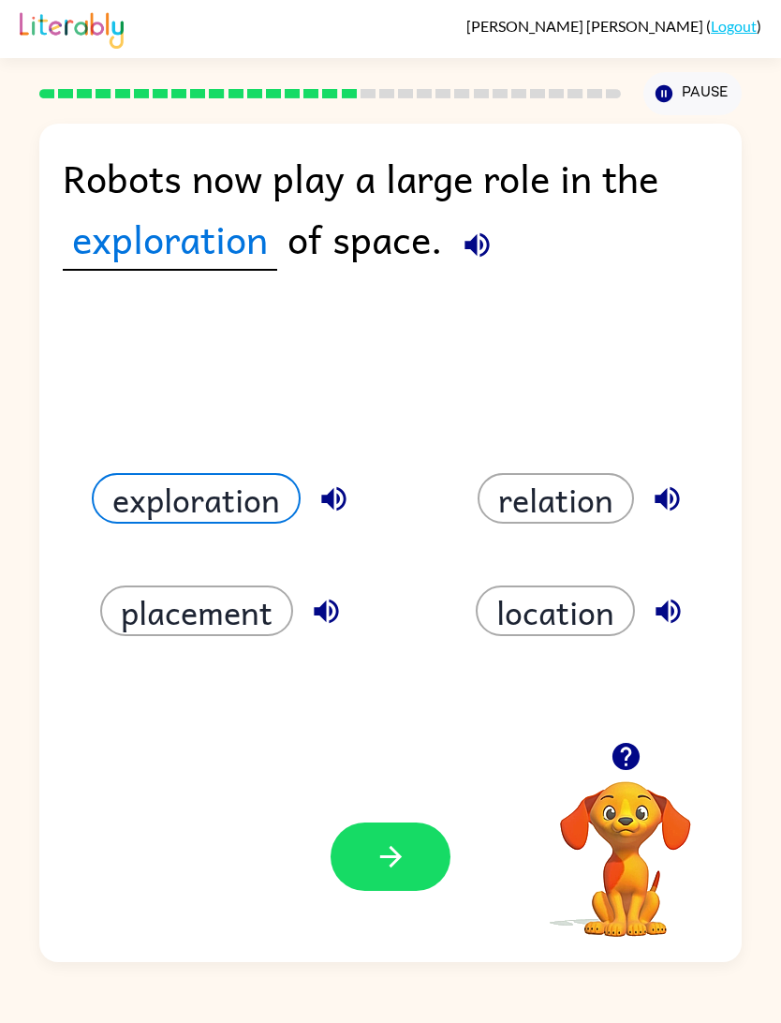
click at [559, 606] on button "location" at bounding box center [555, 610] width 159 height 51
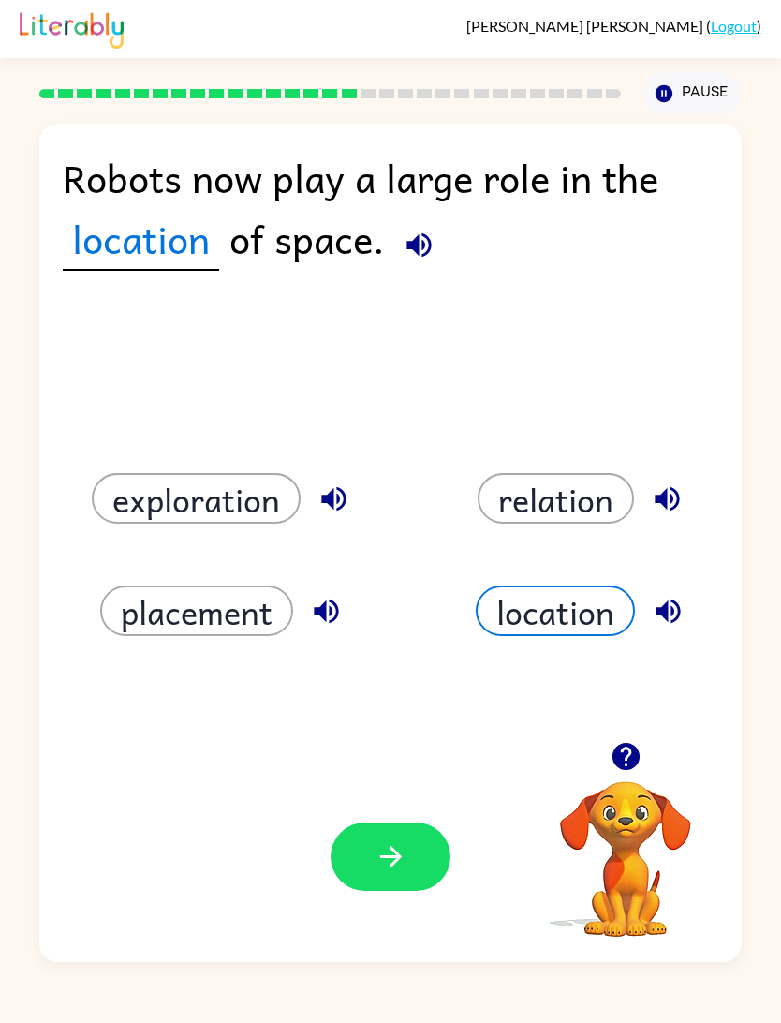
click at [381, 872] on icon "button" at bounding box center [391, 856] width 33 height 33
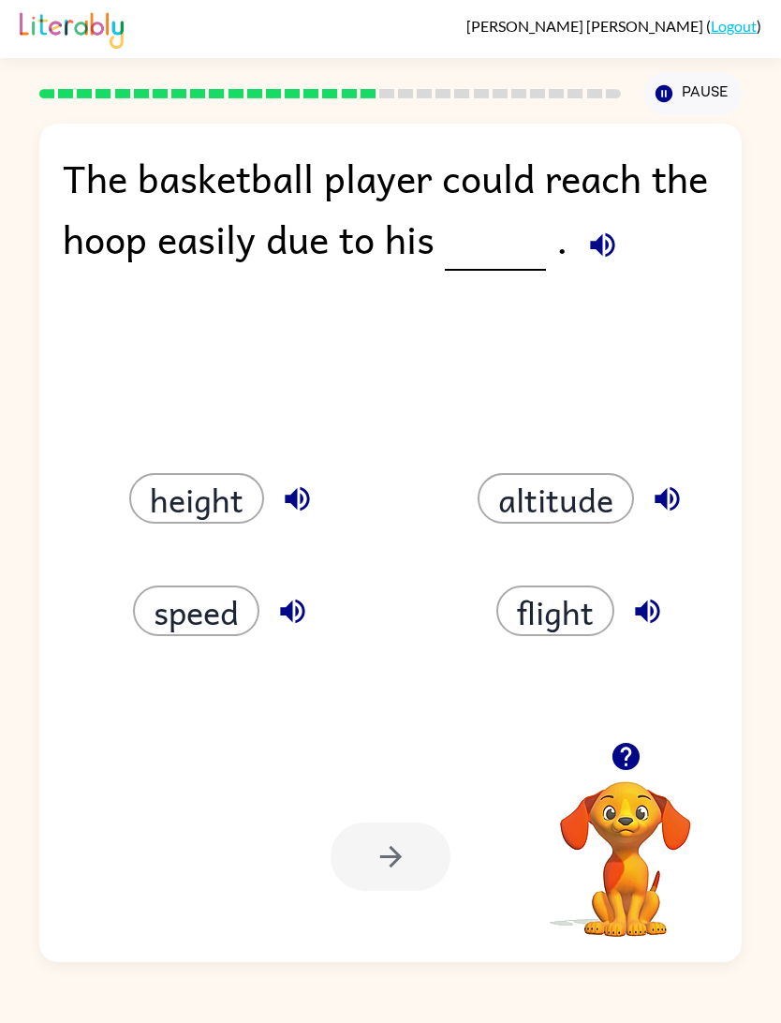
click at [114, 512] on div "height" at bounding box center [225, 498] width 316 height 51
click at [159, 504] on button "height" at bounding box center [196, 498] width 135 height 51
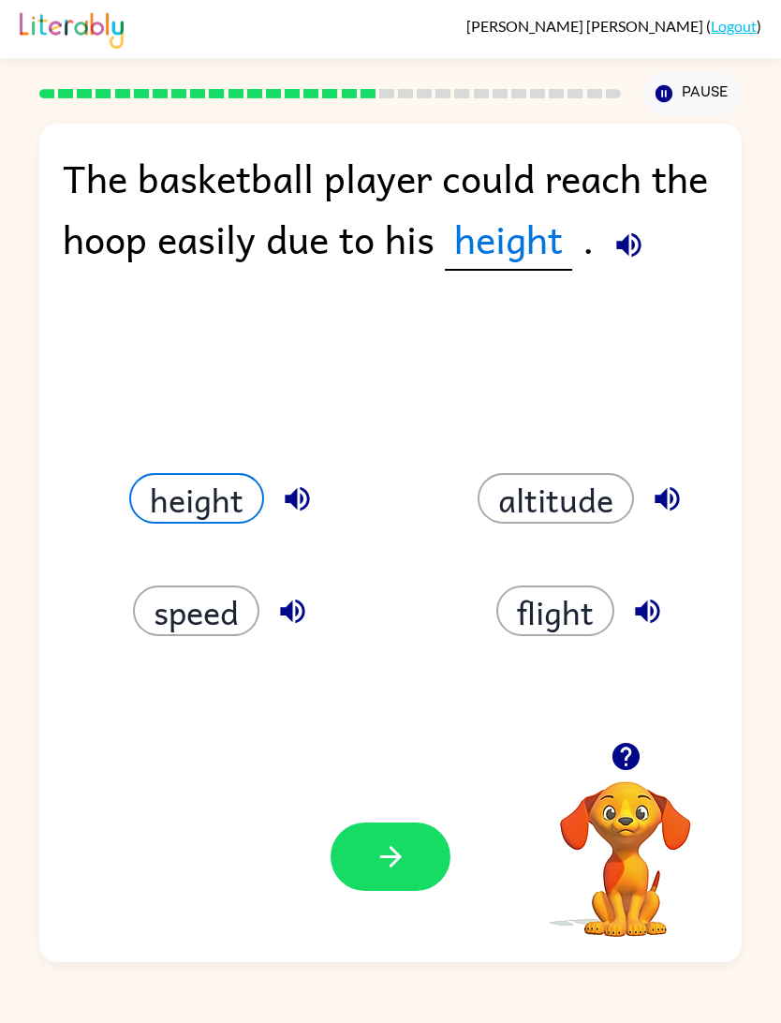
click at [390, 841] on icon "button" at bounding box center [391, 856] width 33 height 33
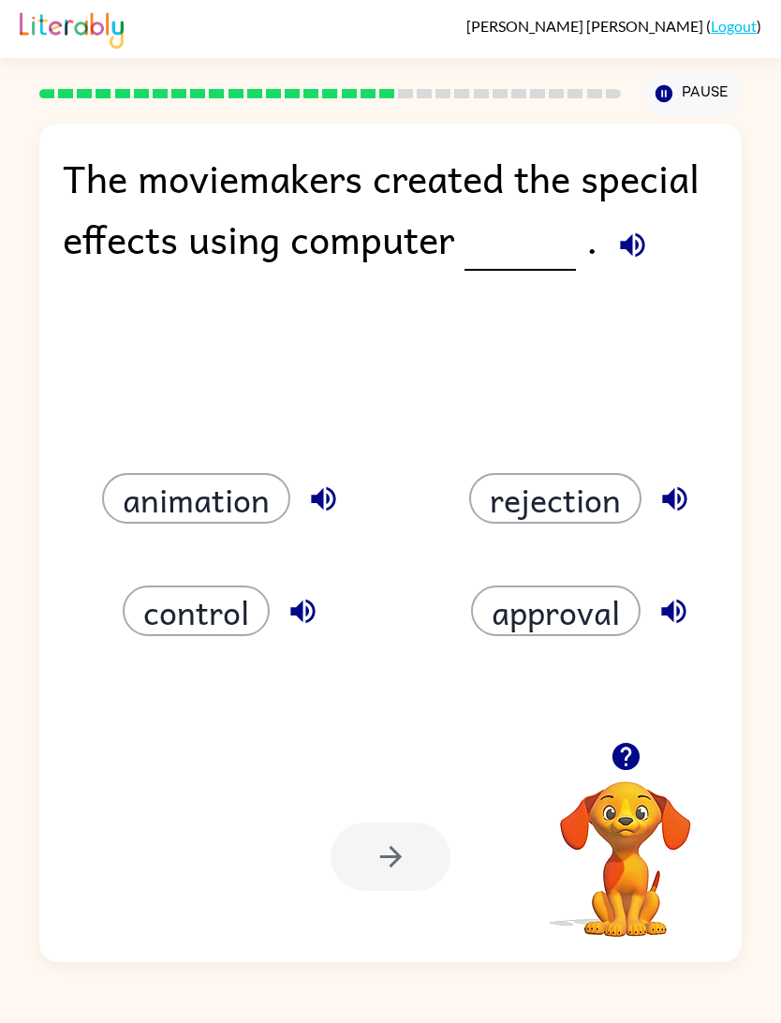
click at [208, 631] on button "control" at bounding box center [196, 610] width 147 height 51
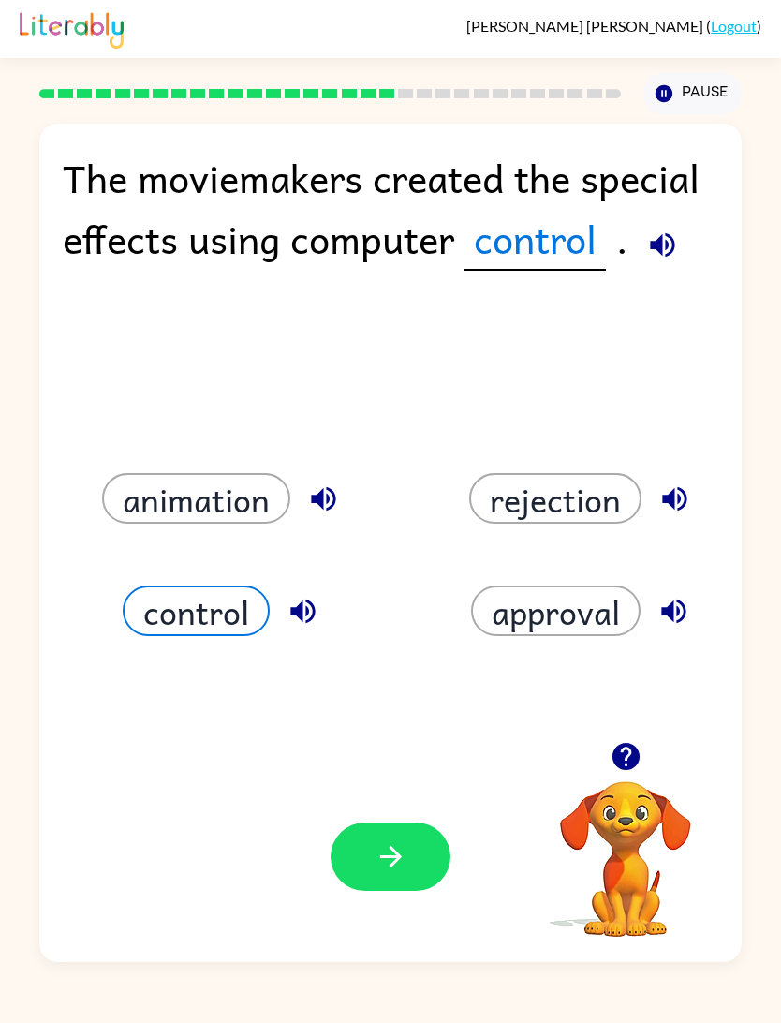
click at [395, 869] on icon "button" at bounding box center [391, 856] width 33 height 33
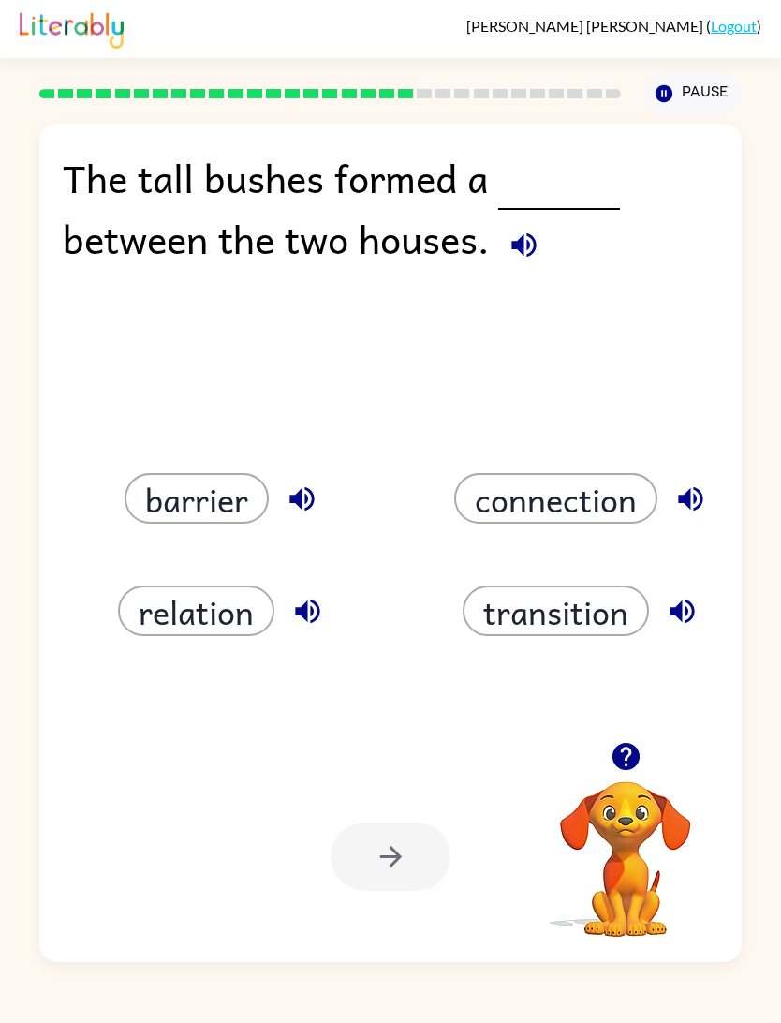
click at [136, 516] on button "barrier" at bounding box center [197, 498] width 144 height 51
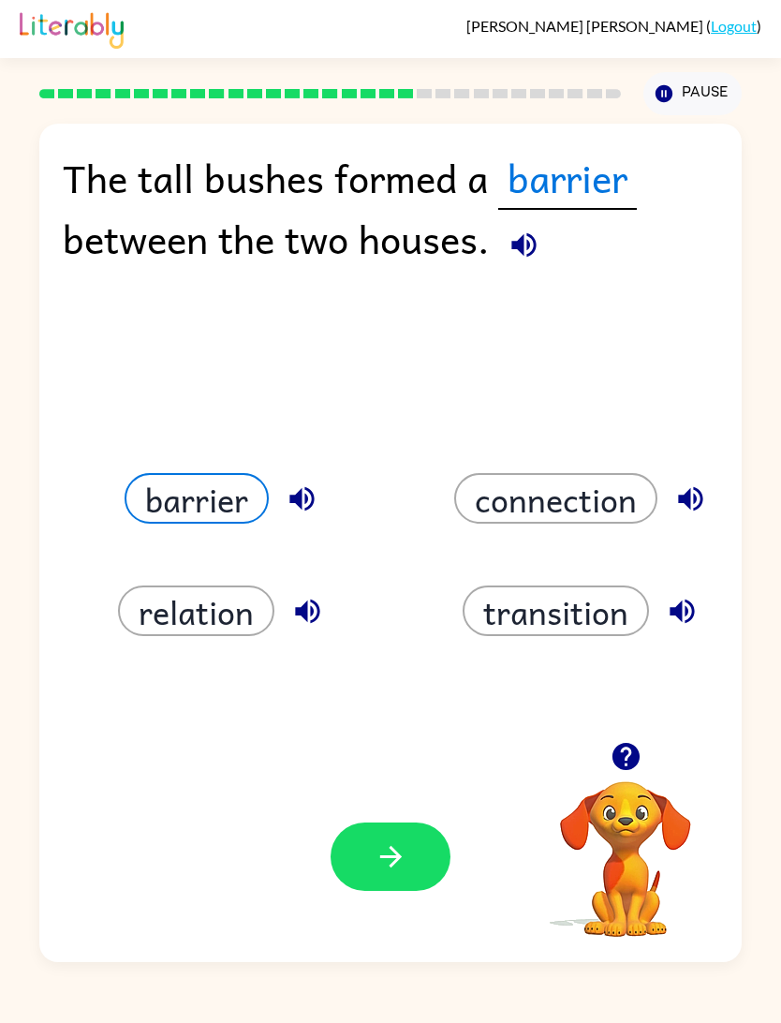
click at [344, 879] on button "button" at bounding box center [391, 856] width 120 height 68
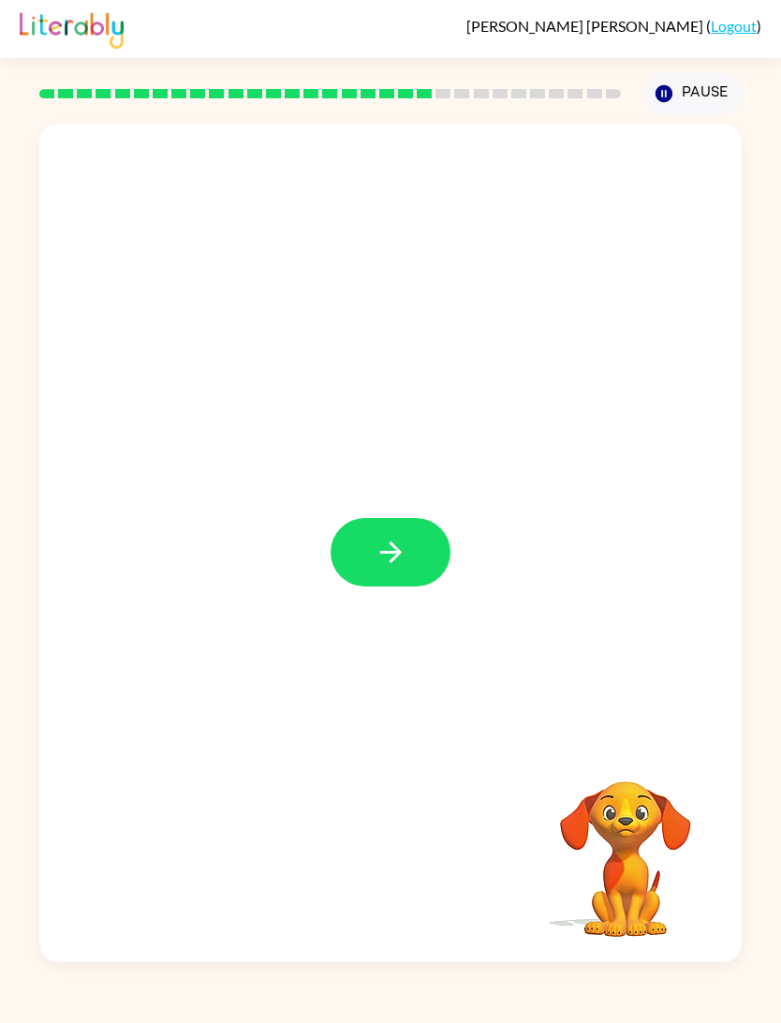
click at [337, 565] on button "button" at bounding box center [391, 552] width 120 height 68
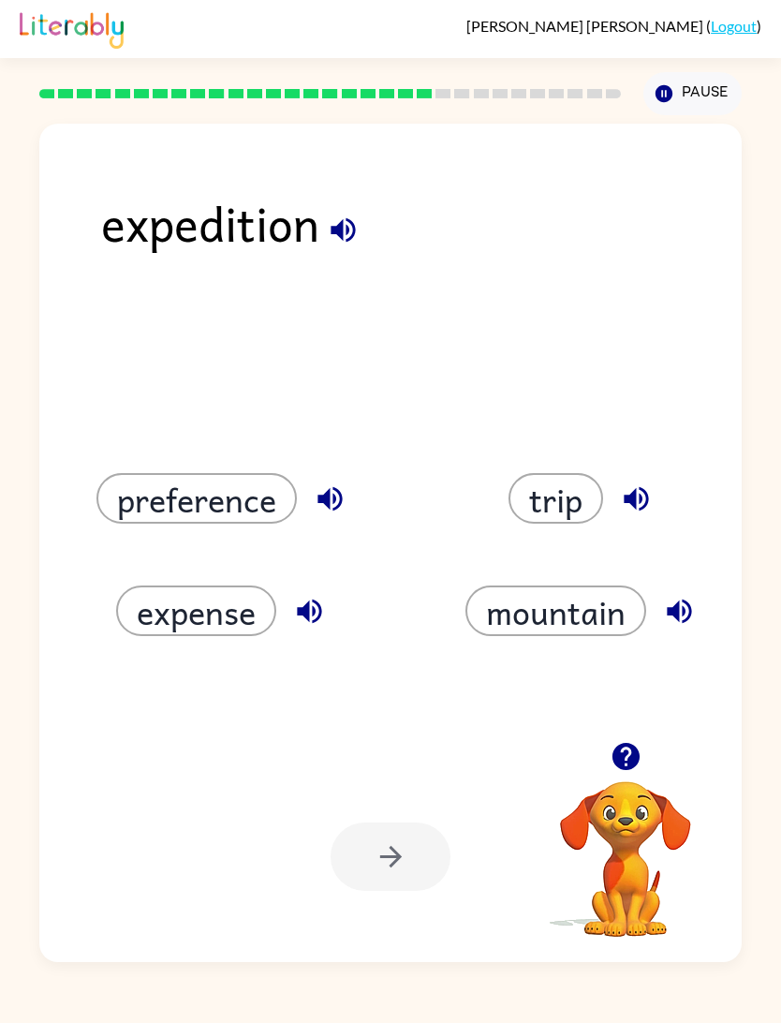
click at [228, 586] on button "expense" at bounding box center [196, 610] width 160 height 51
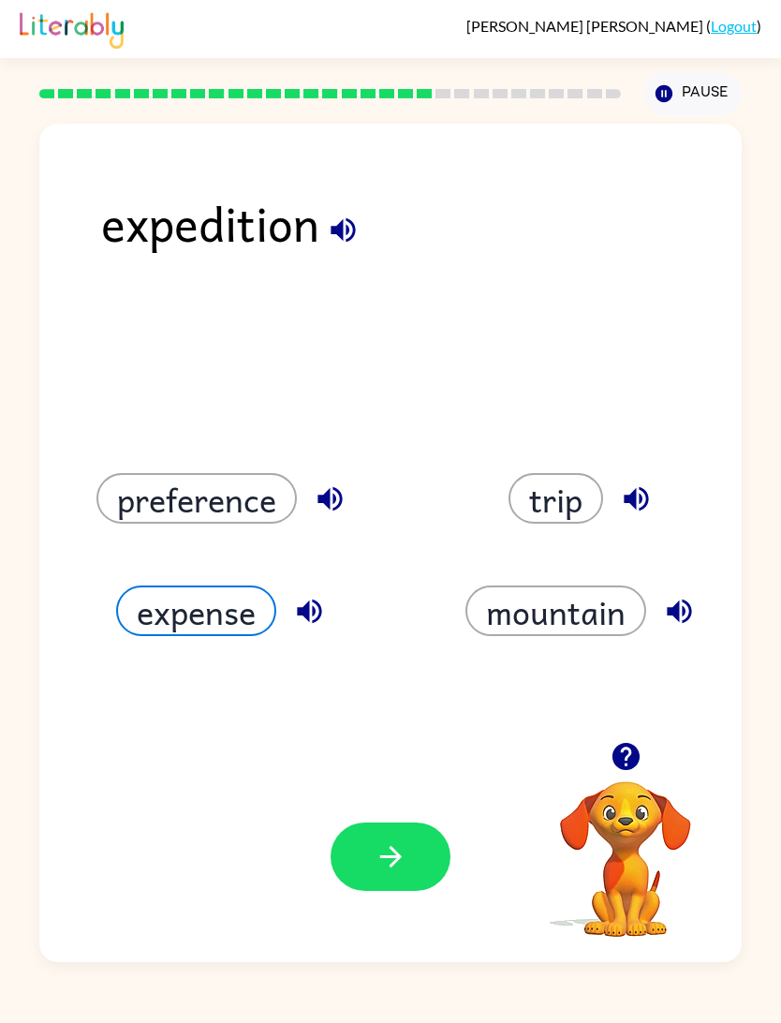
click at [406, 868] on icon "button" at bounding box center [391, 856] width 33 height 33
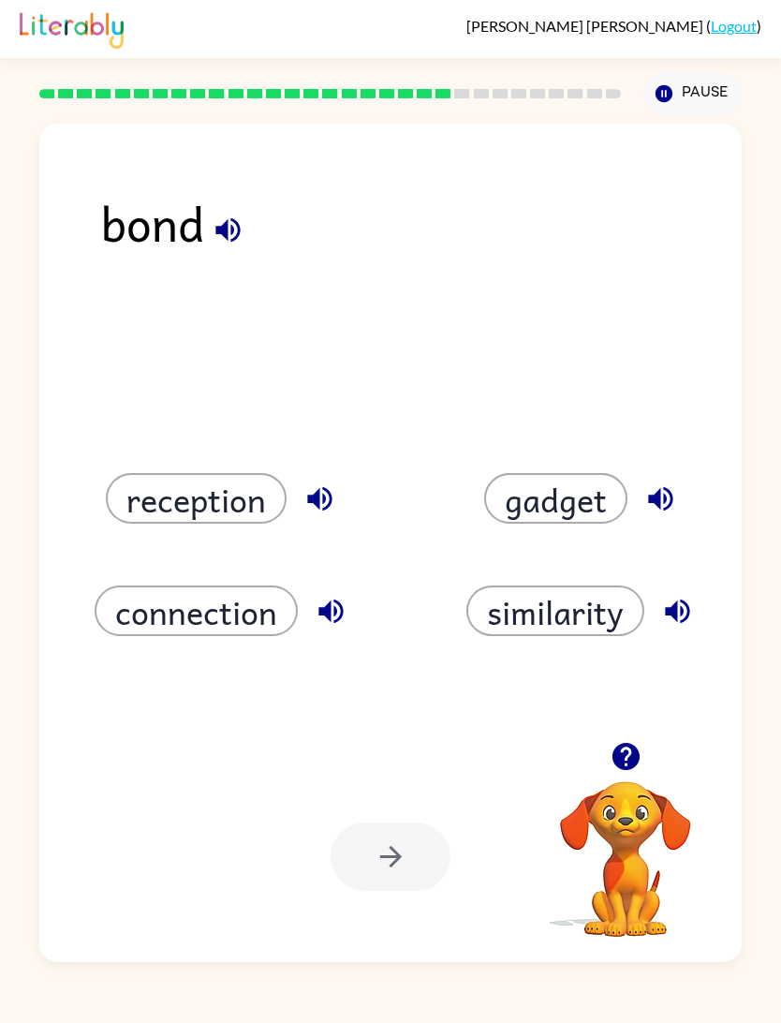
click at [599, 487] on button "gadget" at bounding box center [555, 498] width 143 height 51
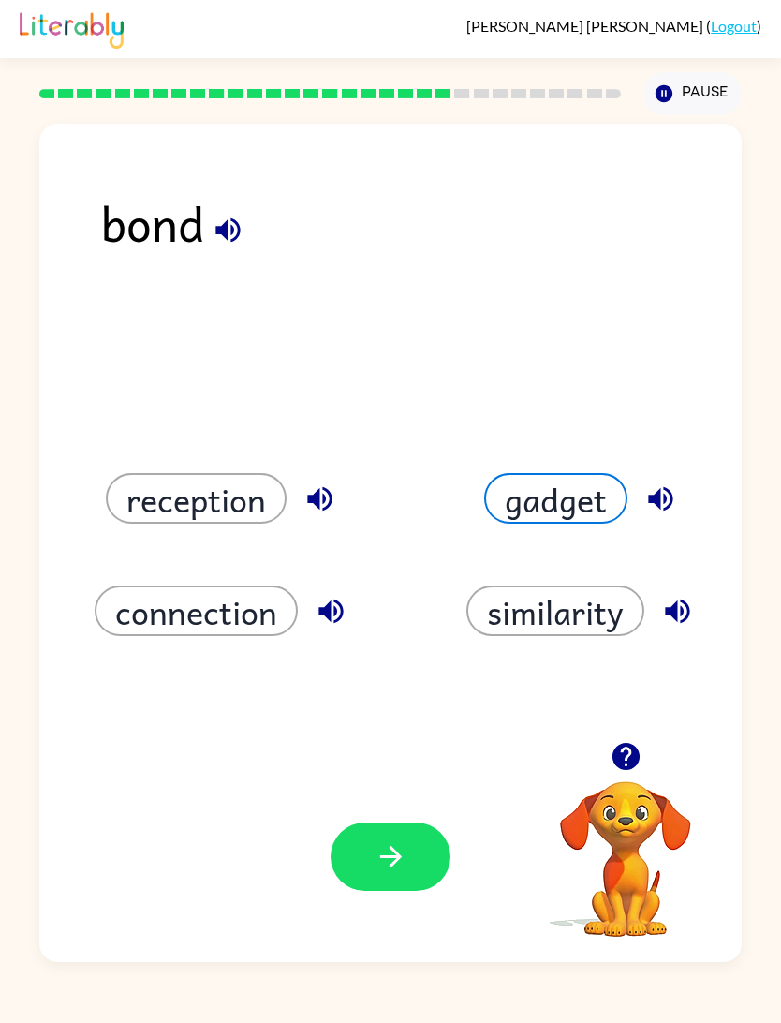
click at [422, 861] on button "button" at bounding box center [391, 856] width 120 height 68
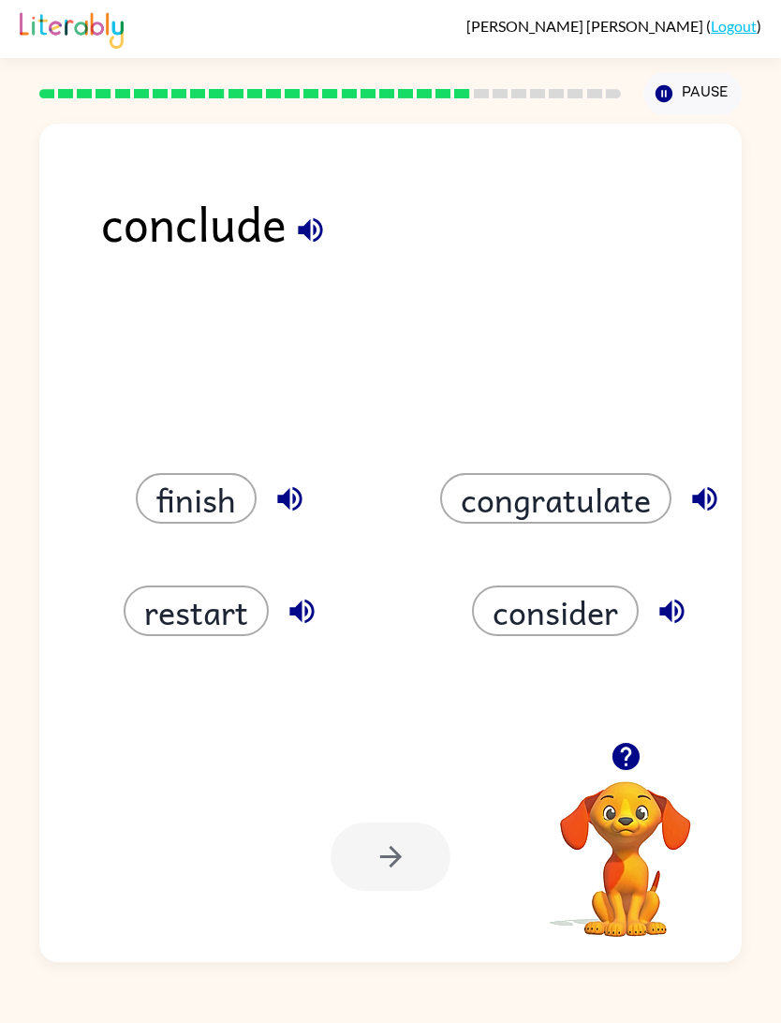
click at [181, 473] on button "finish" at bounding box center [196, 498] width 121 height 51
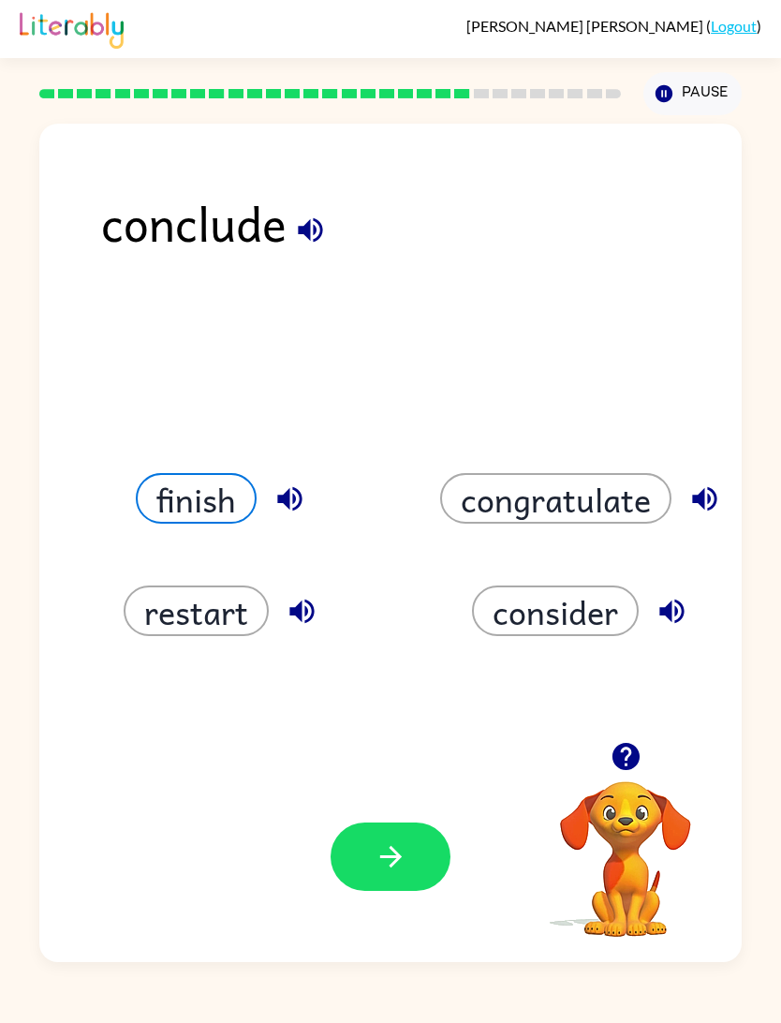
click at [207, 510] on button "finish" at bounding box center [196, 498] width 121 height 51
click at [393, 850] on icon "button" at bounding box center [390, 857] width 22 height 22
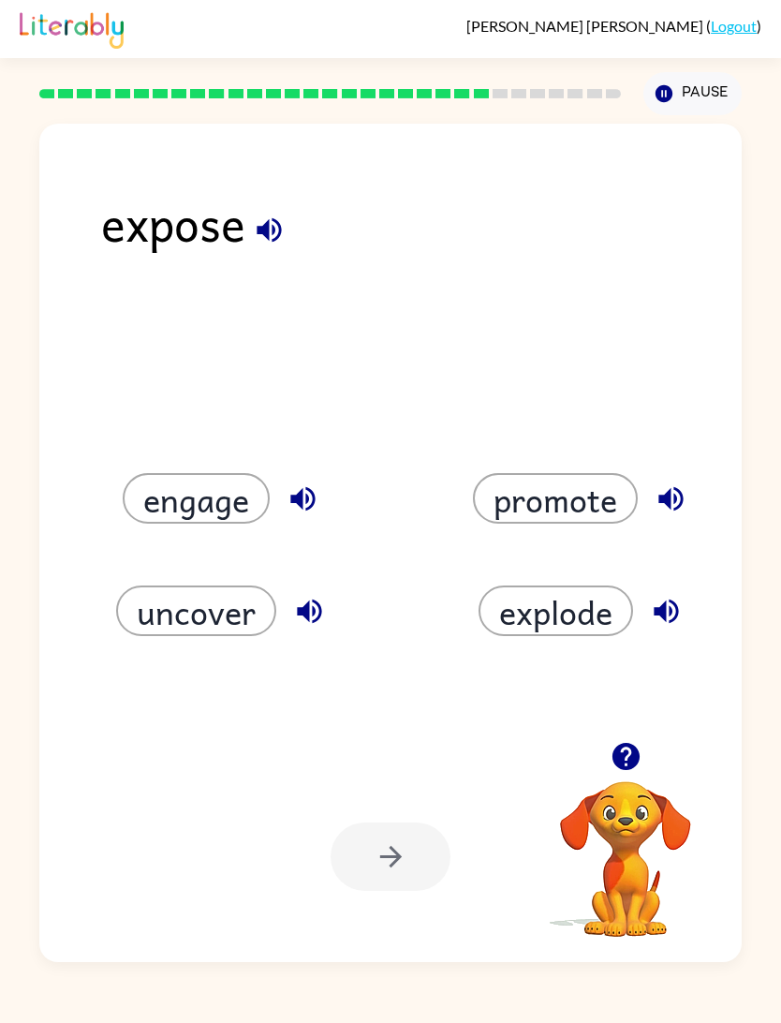
click at [248, 499] on button "engage" at bounding box center [196, 498] width 147 height 51
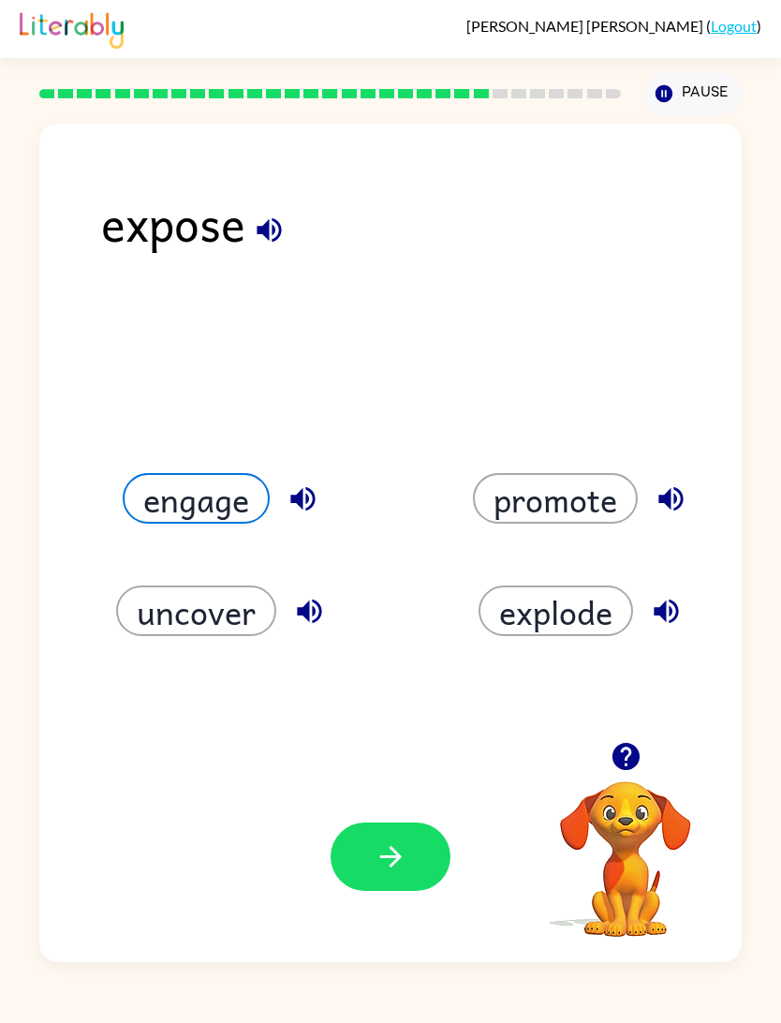
click at [623, 487] on button "promote" at bounding box center [555, 498] width 165 height 51
click at [569, 623] on button "explode" at bounding box center [556, 610] width 155 height 51
click at [417, 860] on button "button" at bounding box center [391, 856] width 120 height 68
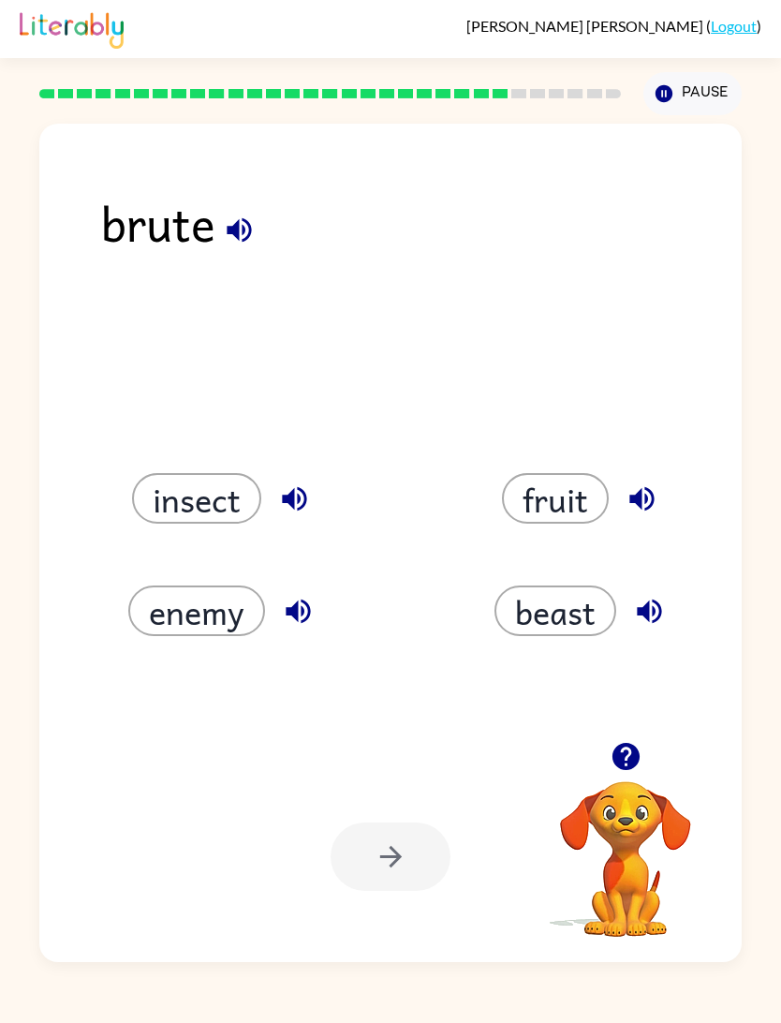
click at [581, 485] on button "fruit" at bounding box center [555, 498] width 107 height 51
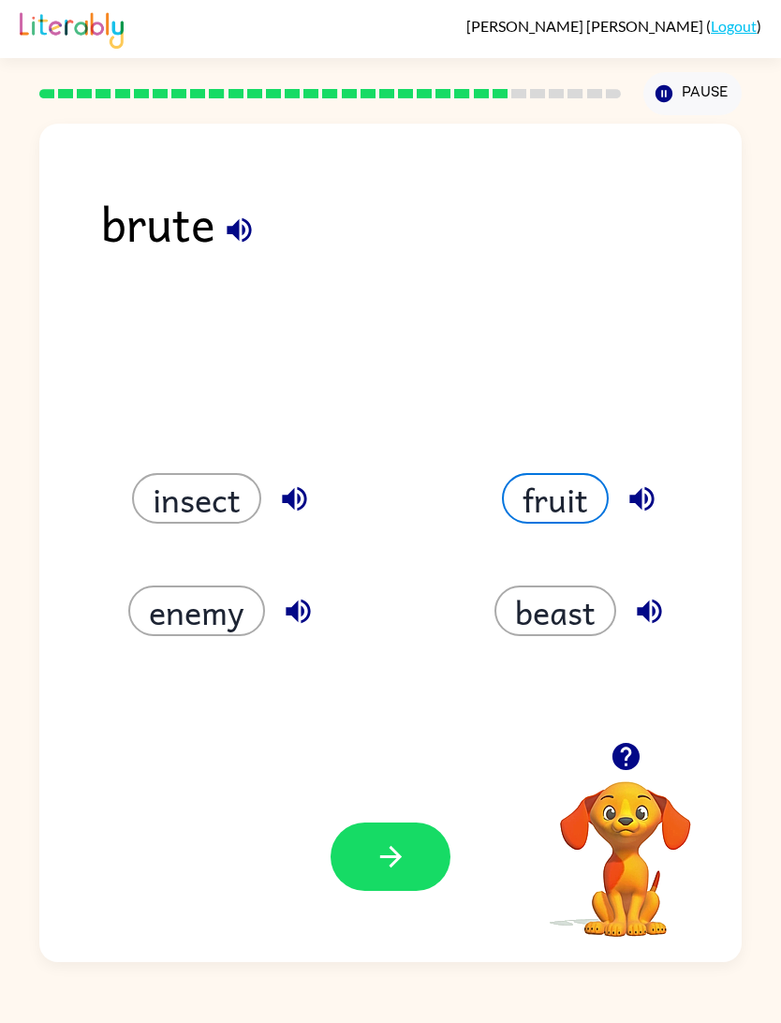
click at [572, 610] on button "beast" at bounding box center [556, 610] width 122 height 51
click at [401, 864] on icon "button" at bounding box center [391, 856] width 33 height 33
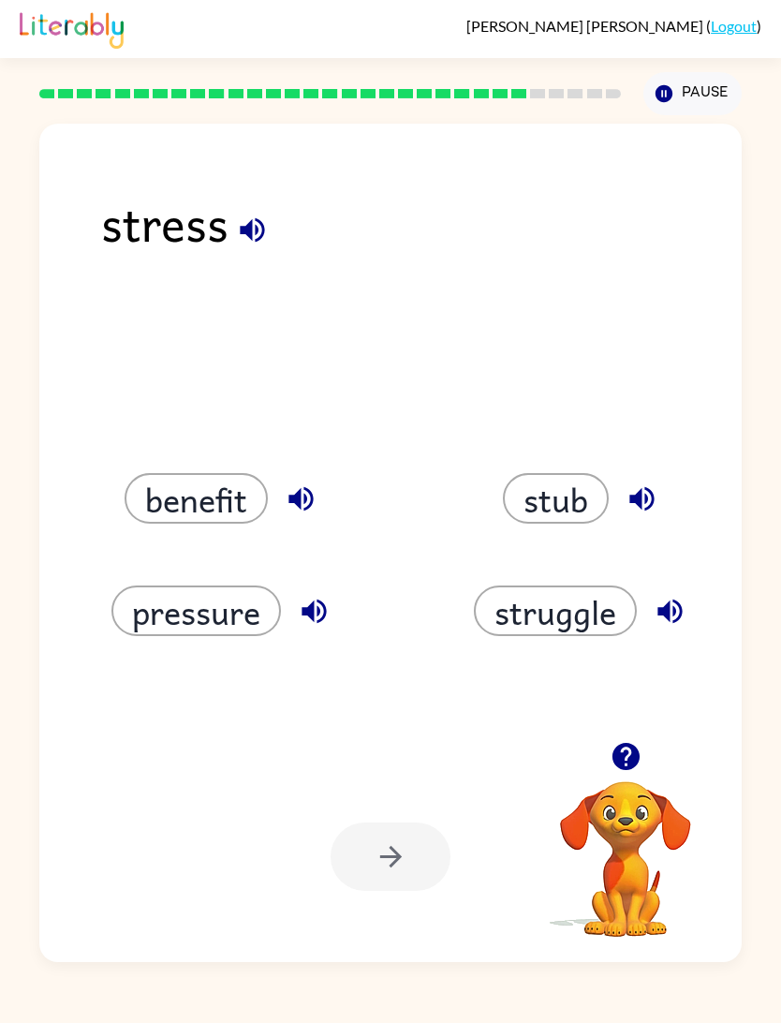
click at [592, 627] on button "struggle" at bounding box center [555, 610] width 163 height 51
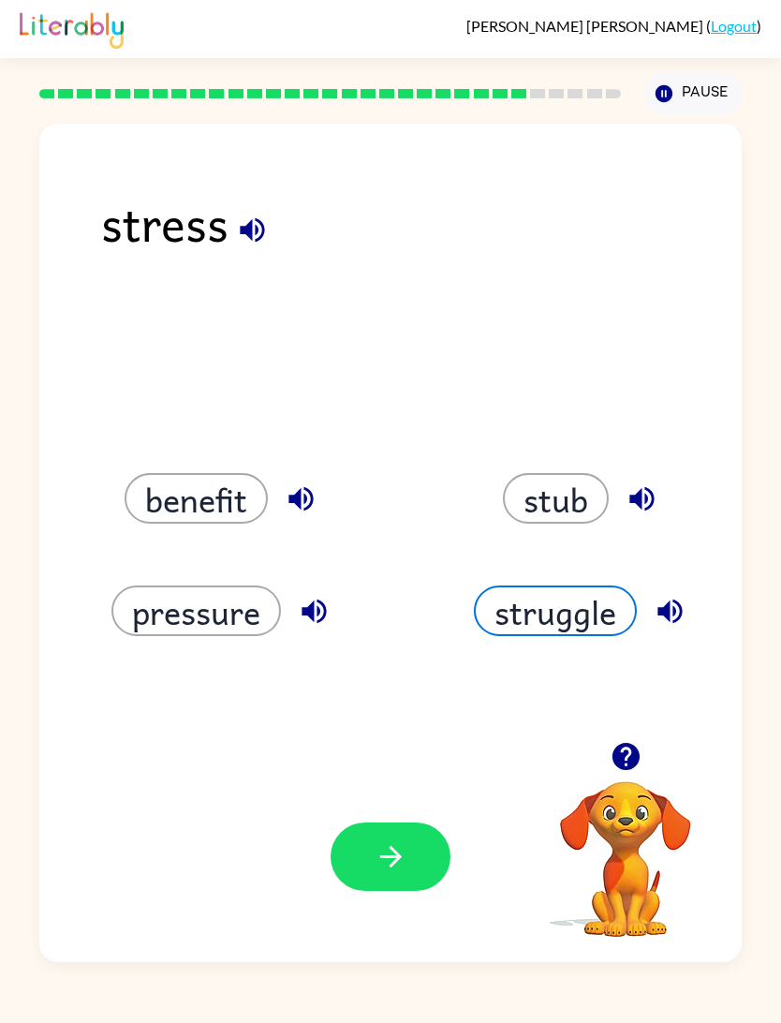
click at [403, 867] on icon "button" at bounding box center [391, 856] width 33 height 33
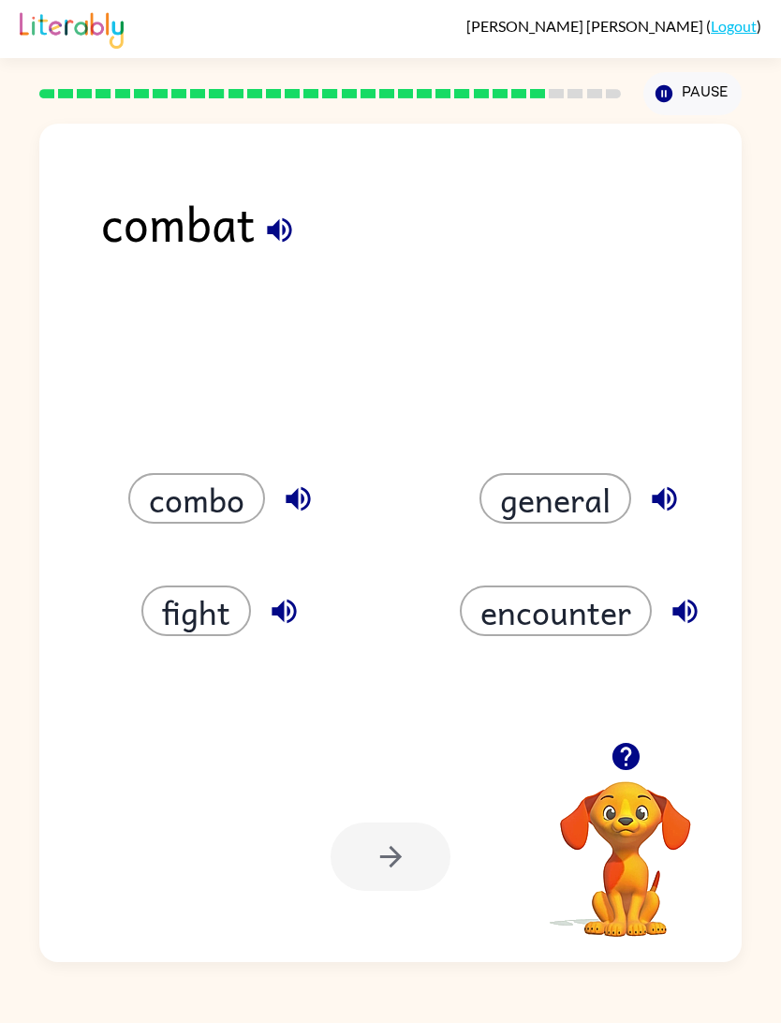
click at [220, 616] on button "fight" at bounding box center [196, 610] width 110 height 51
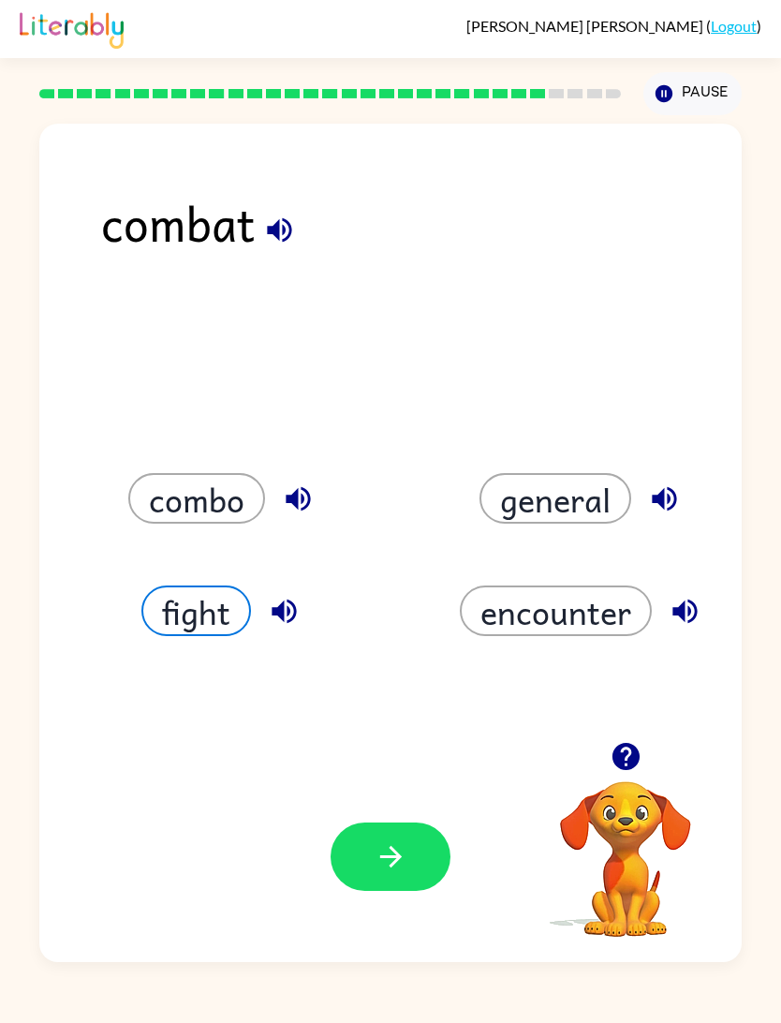
click at [413, 849] on button "button" at bounding box center [391, 856] width 120 height 68
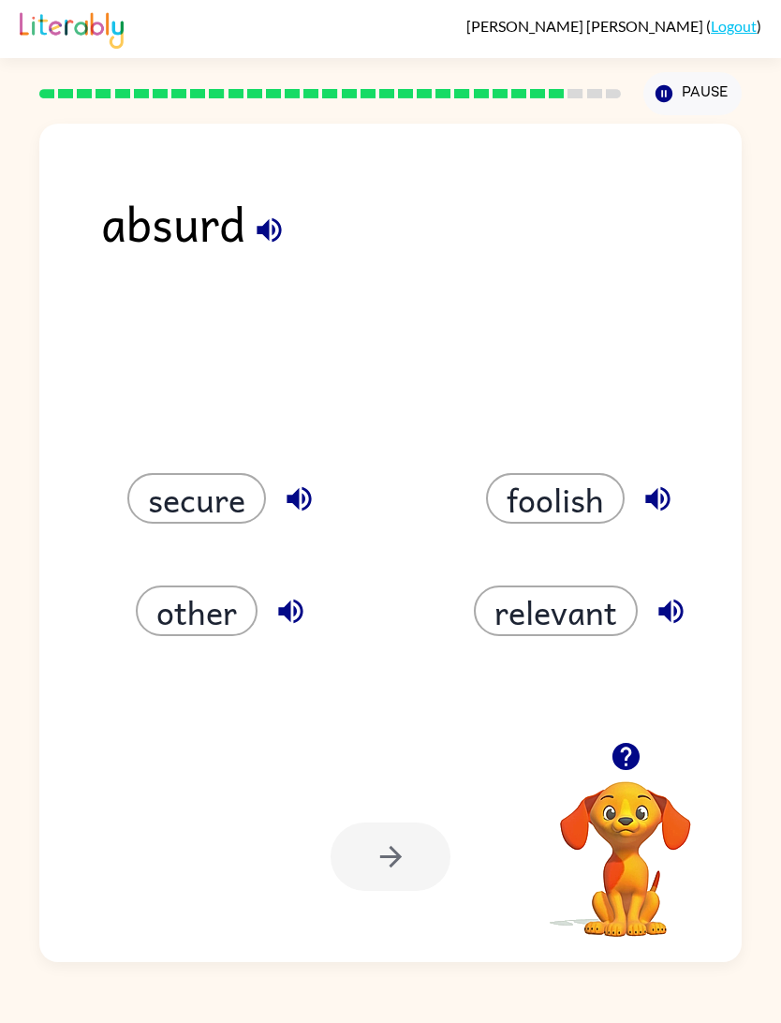
click at [581, 492] on button "foolish" at bounding box center [555, 498] width 139 height 51
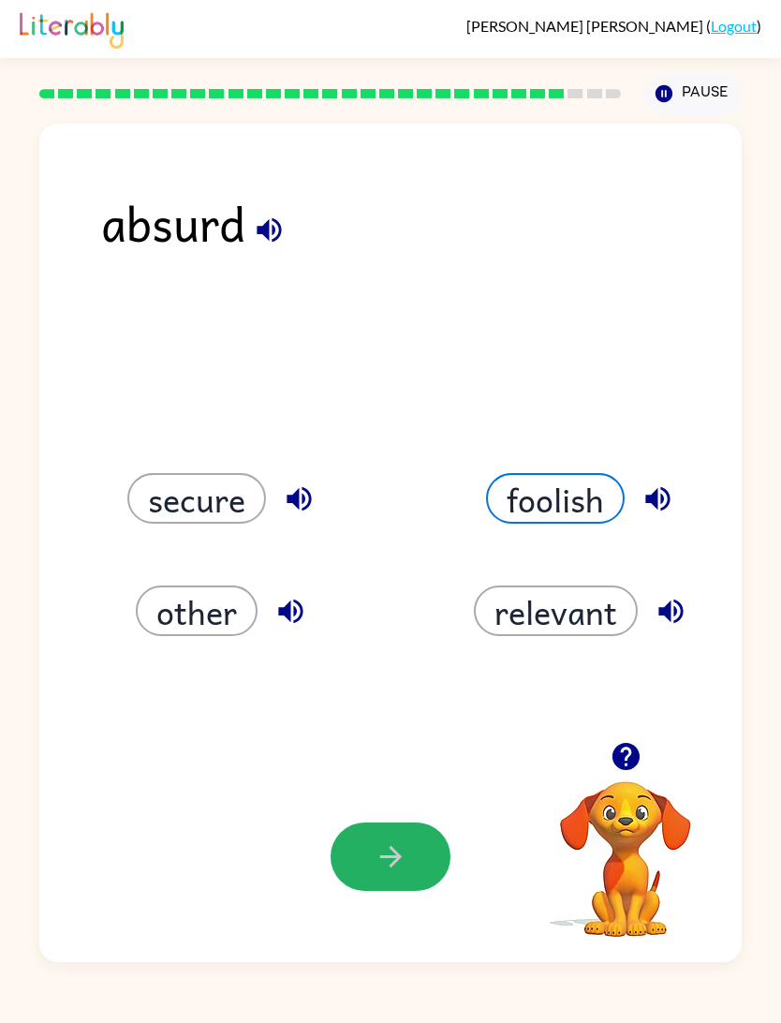
click at [439, 838] on button "button" at bounding box center [391, 856] width 120 height 68
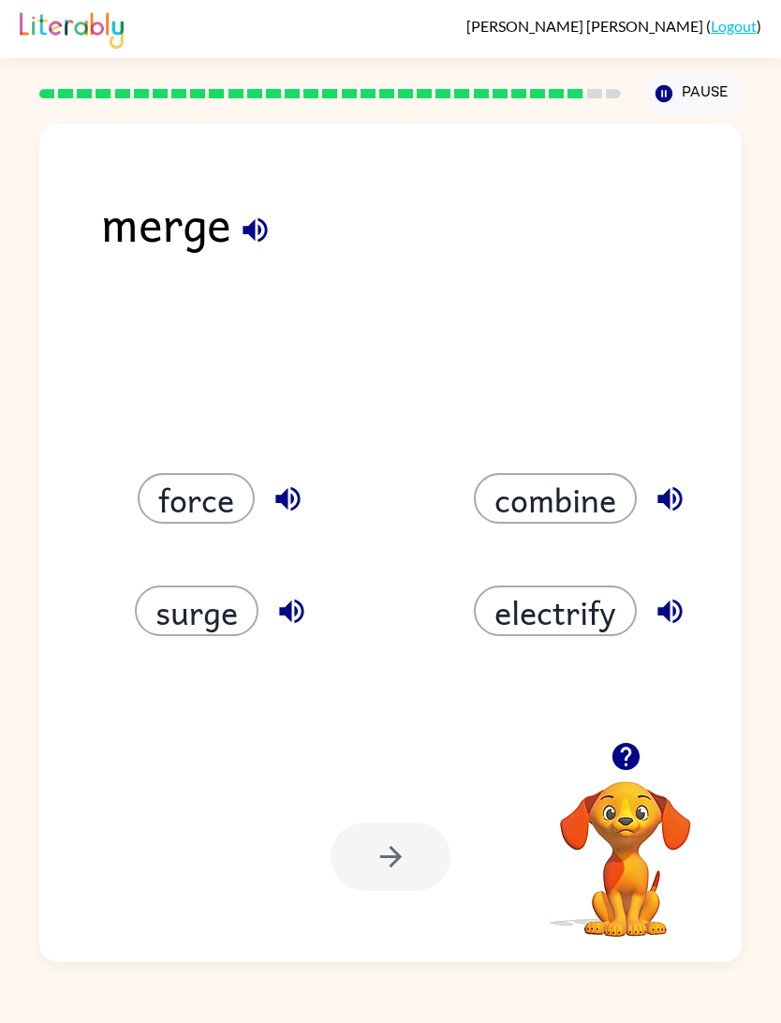
click at [599, 492] on button "combine" at bounding box center [555, 498] width 163 height 51
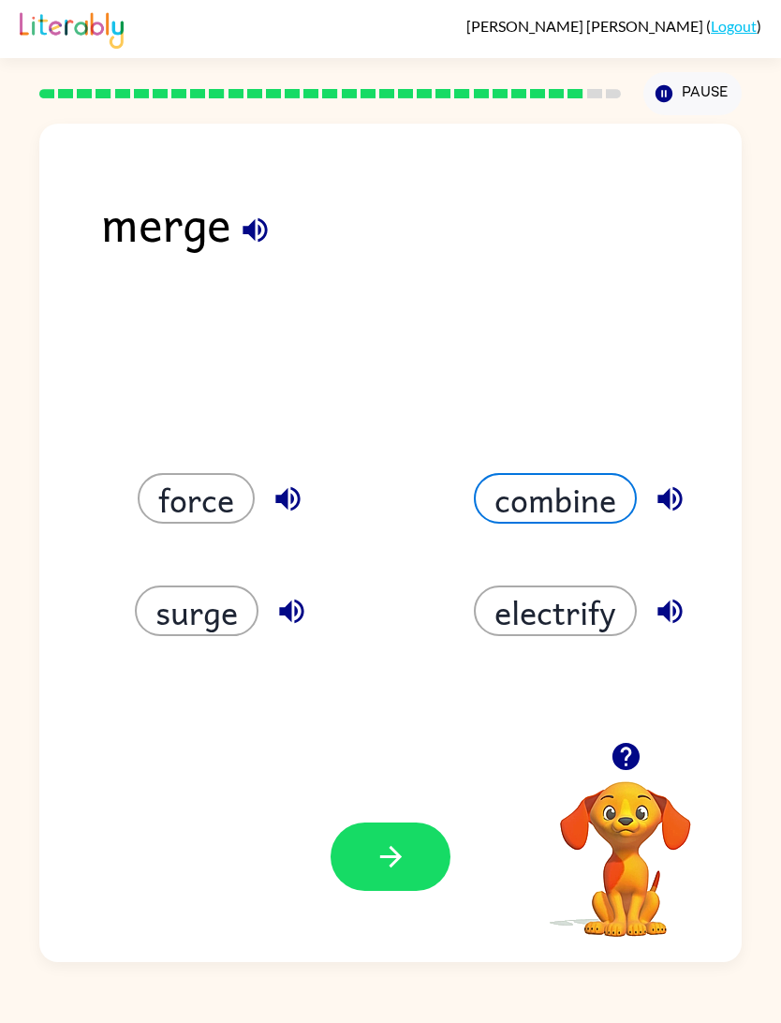
click at [406, 864] on icon "button" at bounding box center [391, 856] width 33 height 33
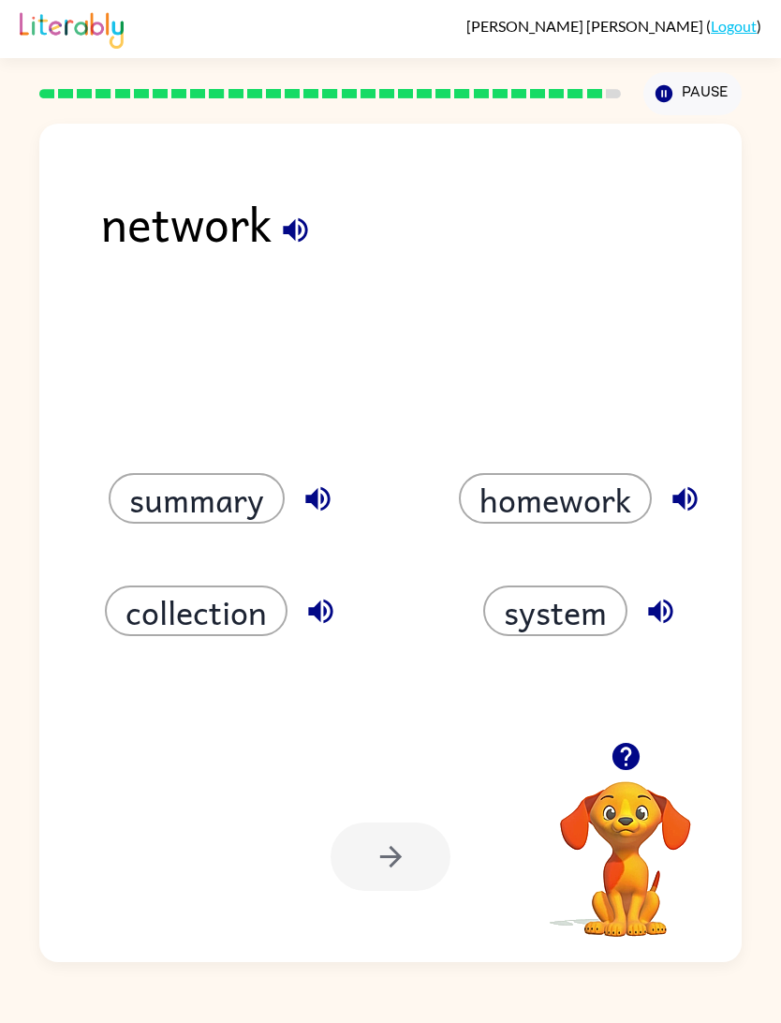
click at [600, 605] on button "system" at bounding box center [555, 610] width 144 height 51
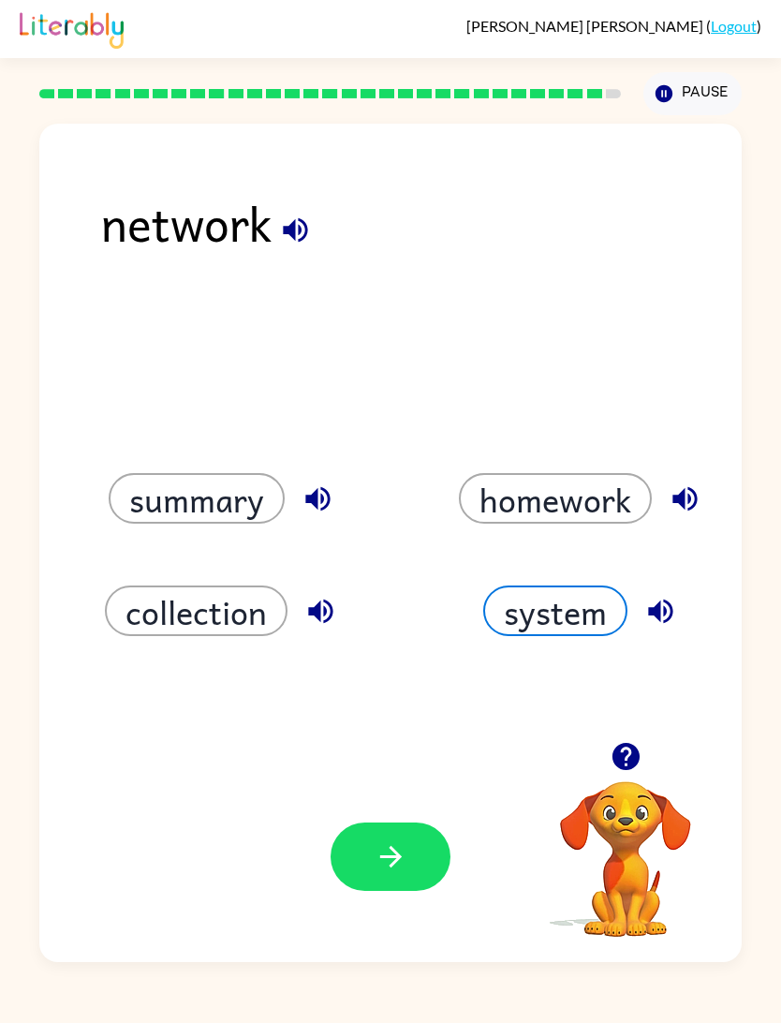
click at [418, 851] on button "button" at bounding box center [391, 856] width 120 height 68
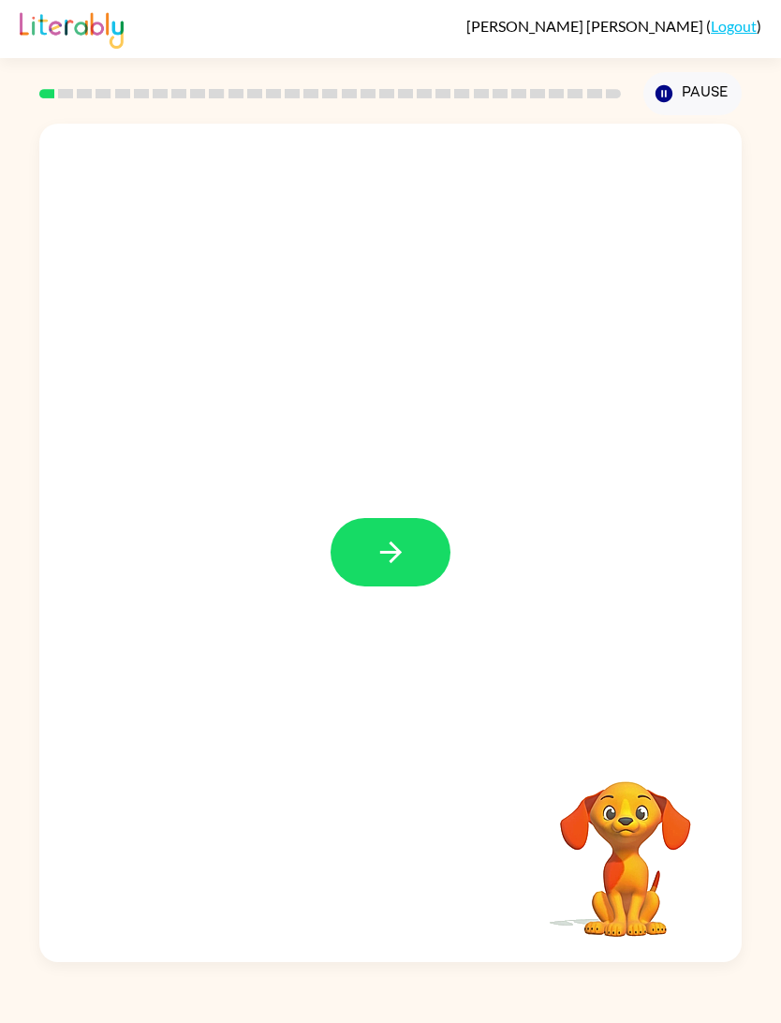
click at [378, 535] on button "button" at bounding box center [391, 552] width 120 height 68
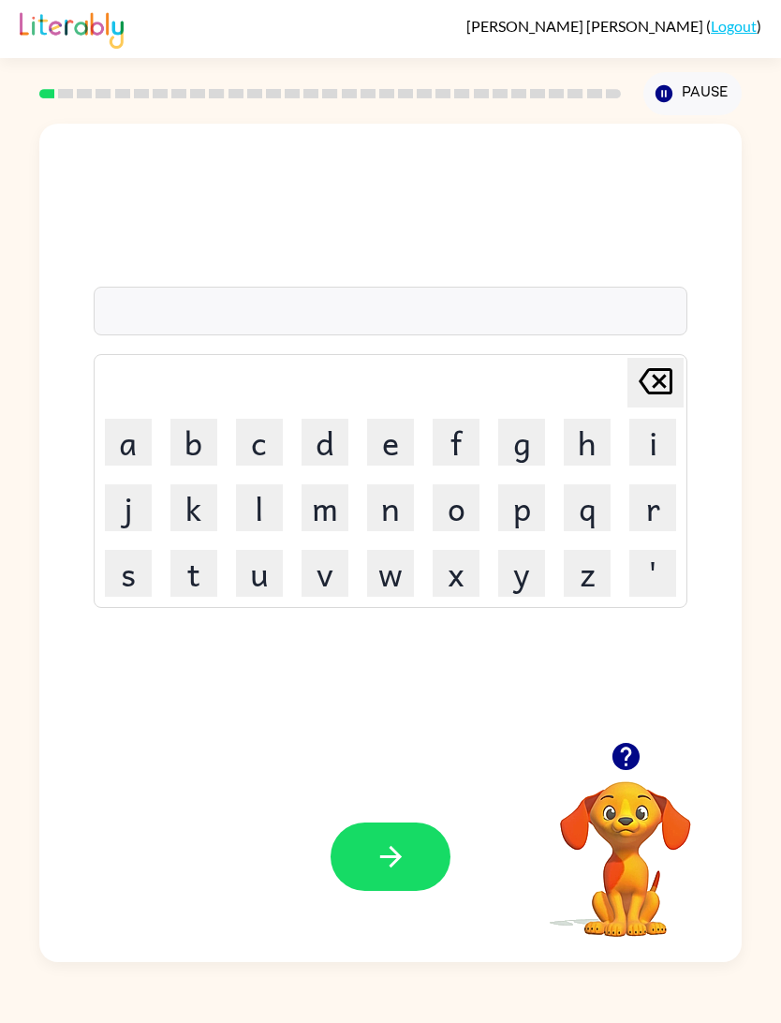
click at [136, 567] on button "s" at bounding box center [128, 573] width 47 height 47
click at [630, 756] on icon "button" at bounding box center [626, 756] width 33 height 33
click at [582, 460] on button "h" at bounding box center [587, 442] width 47 height 47
click at [272, 573] on button "u" at bounding box center [259, 573] width 47 height 47
click at [128, 573] on button "s" at bounding box center [128, 573] width 47 height 47
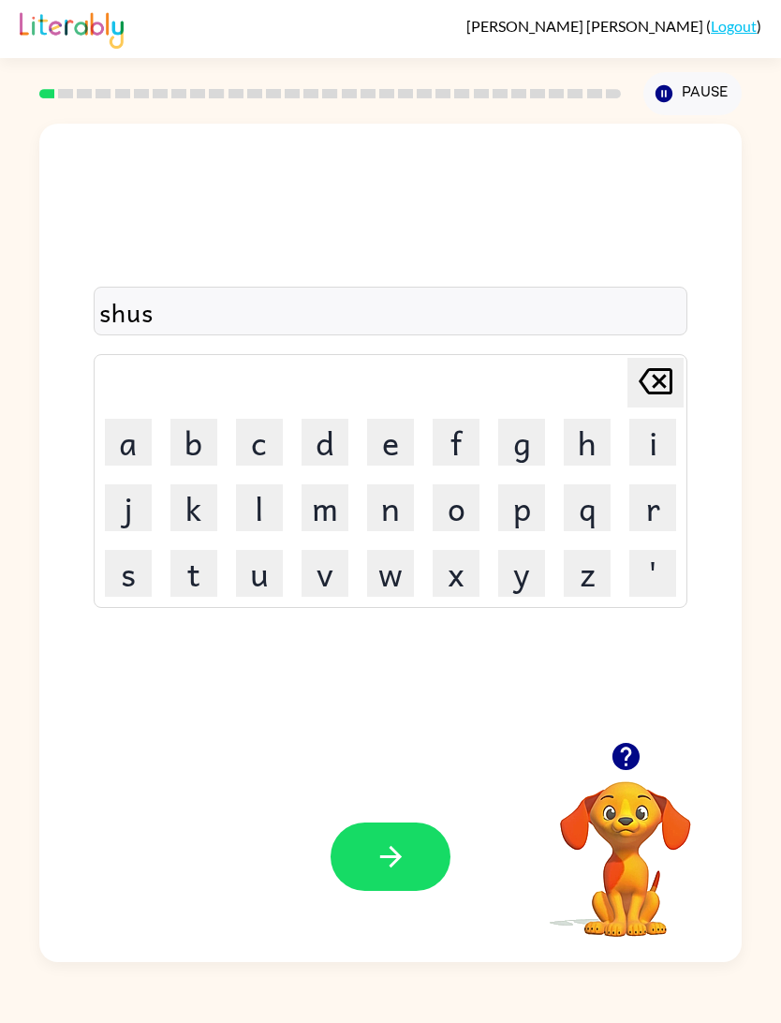
click at [579, 438] on button "h" at bounding box center [587, 442] width 47 height 47
click at [370, 848] on button "button" at bounding box center [391, 856] width 120 height 68
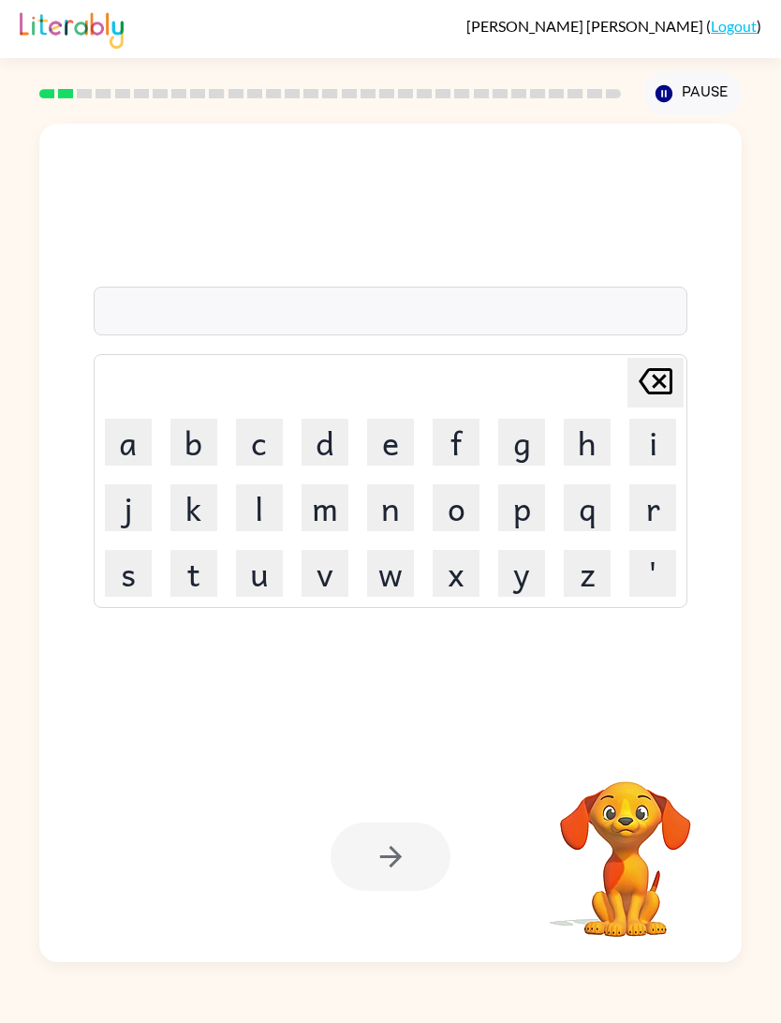
click at [149, 422] on button "a" at bounding box center [128, 442] width 47 height 47
click at [518, 518] on button "p" at bounding box center [521, 507] width 47 height 47
click at [392, 449] on button "e" at bounding box center [390, 442] width 47 height 47
click at [135, 439] on button "a" at bounding box center [128, 442] width 47 height 47
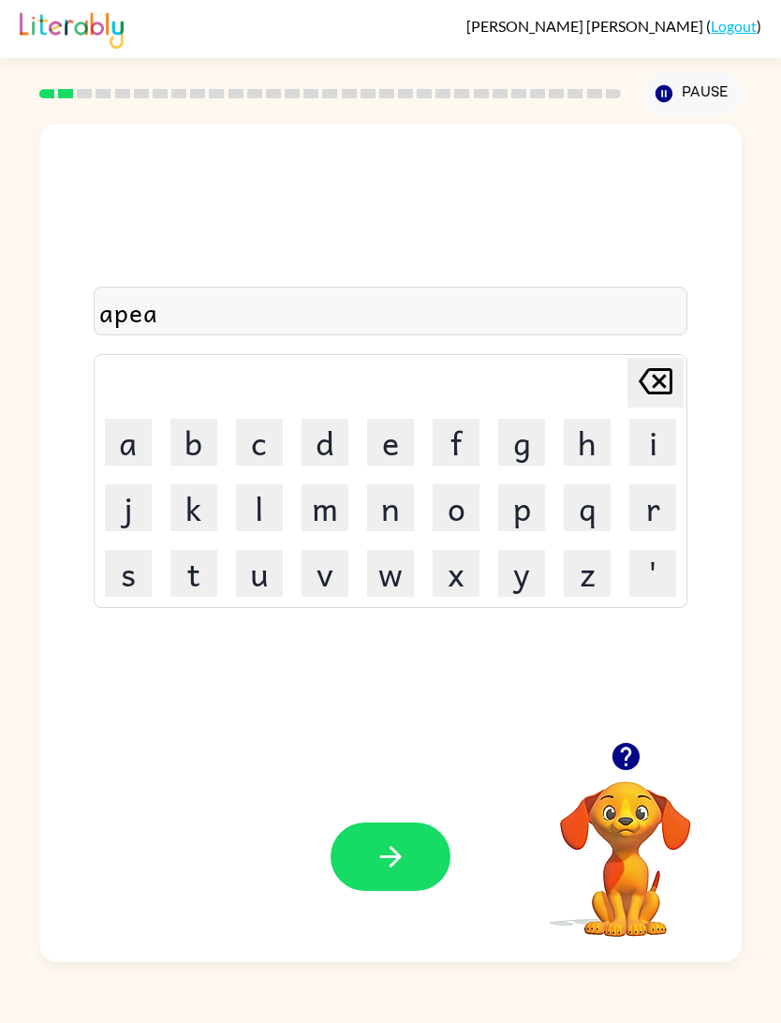
click at [646, 514] on button "r" at bounding box center [653, 507] width 47 height 47
click at [388, 447] on button "e" at bounding box center [390, 442] width 47 height 47
click at [385, 515] on button "n" at bounding box center [390, 507] width 47 height 47
click at [250, 452] on button "c" at bounding box center [259, 442] width 47 height 47
click at [382, 446] on button "e" at bounding box center [390, 442] width 47 height 47
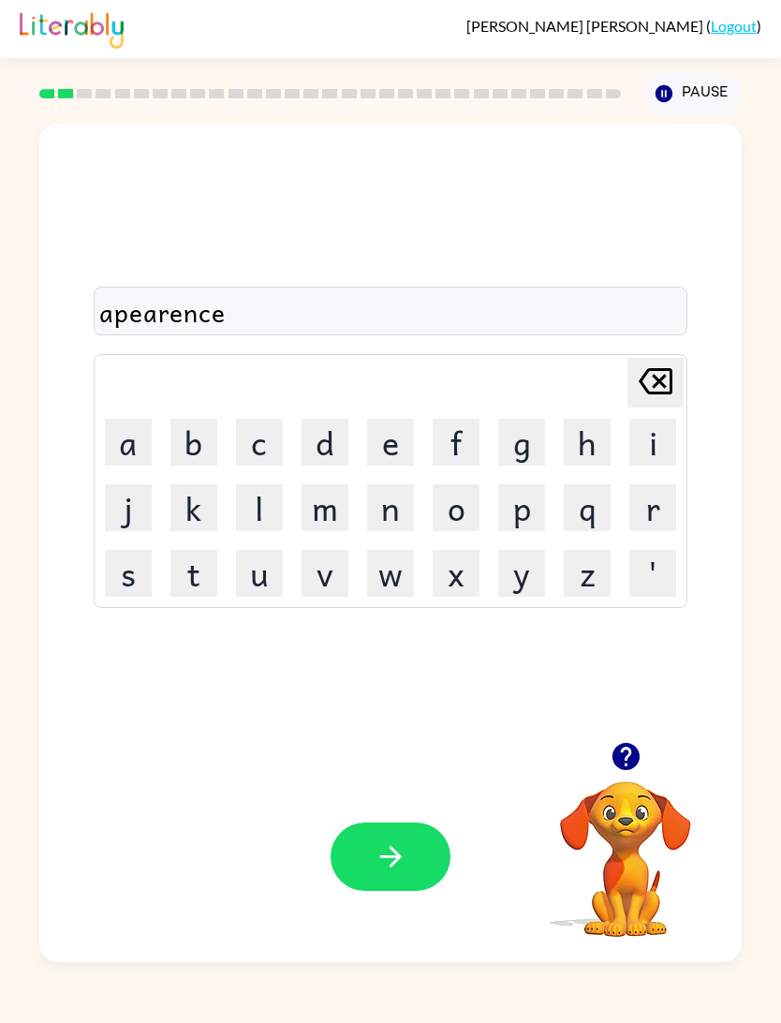
click at [138, 564] on button "s" at bounding box center [128, 573] width 47 height 47
click at [412, 853] on button "button" at bounding box center [391, 856] width 120 height 68
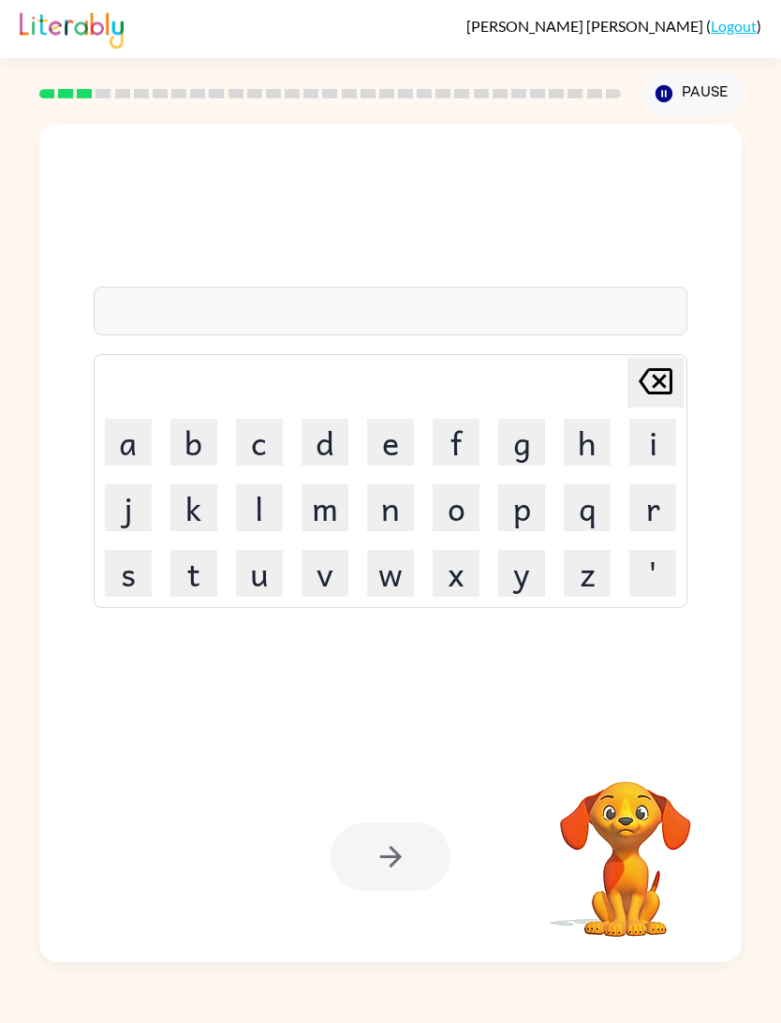
click at [636, 523] on button "r" at bounding box center [653, 507] width 47 height 47
click at [384, 439] on button "e" at bounding box center [390, 442] width 47 height 47
click at [139, 437] on button "a" at bounding box center [128, 442] width 47 height 47
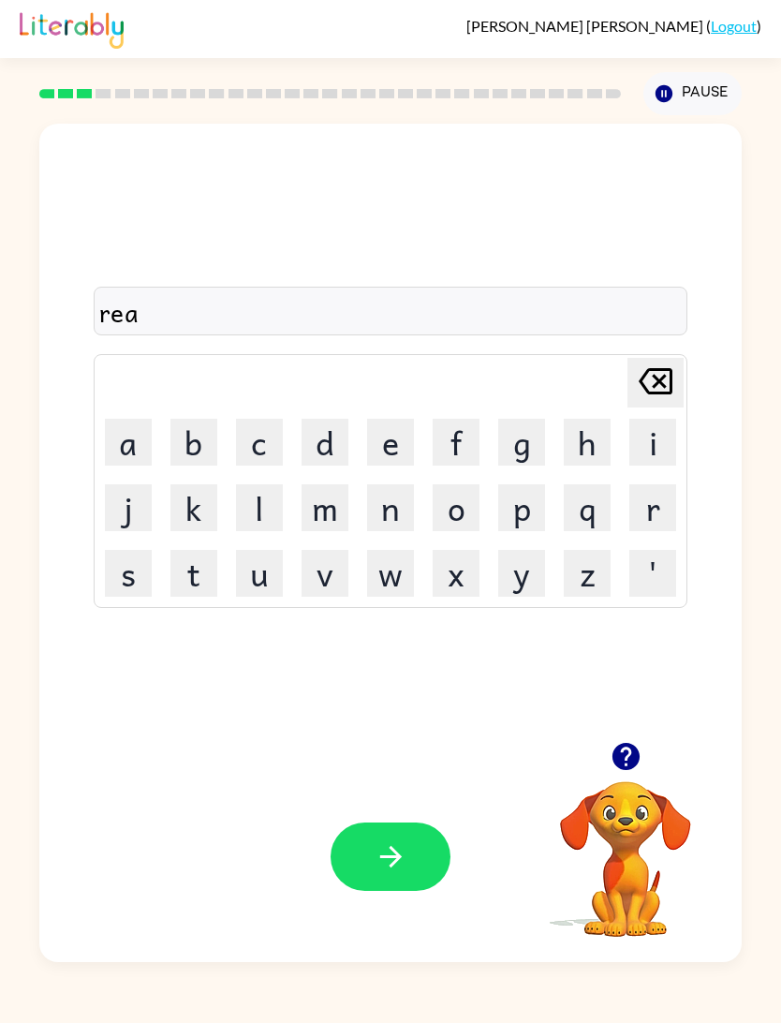
click at [619, 770] on icon "button" at bounding box center [626, 756] width 33 height 33
click at [259, 502] on button "l" at bounding box center [259, 507] width 47 height 47
click at [637, 759] on icon "button" at bounding box center [626, 756] width 27 height 27
click at [127, 441] on button "a" at bounding box center [128, 442] width 47 height 47
click at [259, 508] on button "l" at bounding box center [259, 507] width 47 height 47
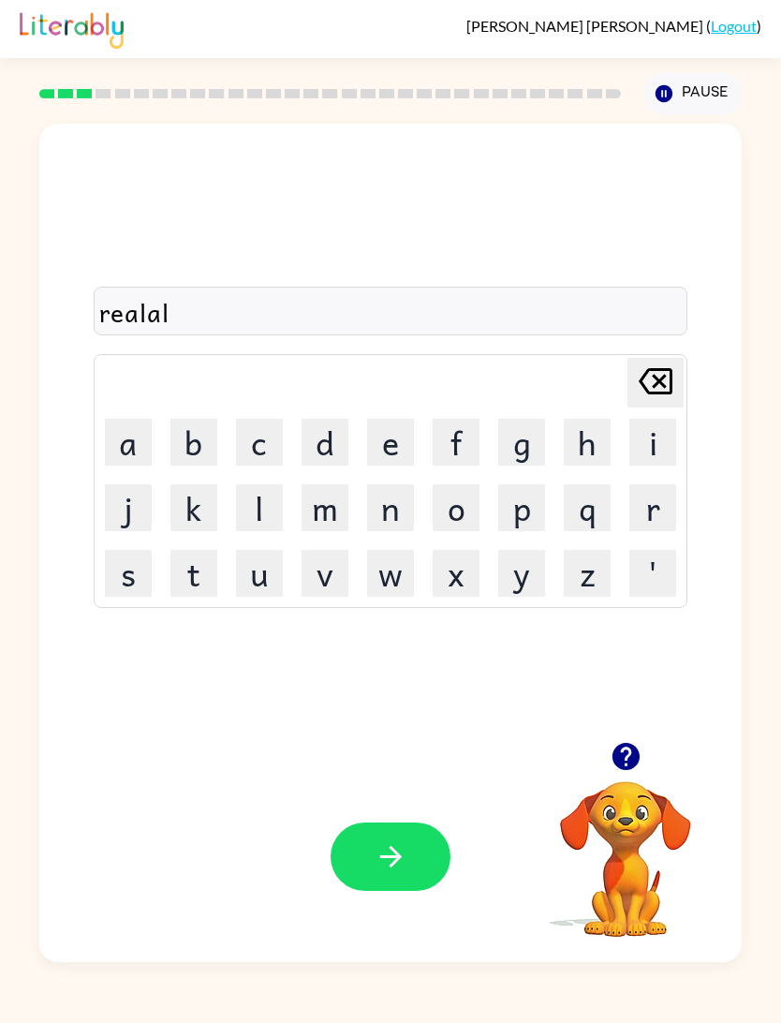
click at [620, 757] on icon "button" at bounding box center [626, 756] width 27 height 27
click at [200, 305] on div "realal" at bounding box center [390, 311] width 583 height 39
click at [184, 323] on div "realal" at bounding box center [390, 311] width 583 height 39
click at [192, 312] on div "realal" at bounding box center [390, 311] width 583 height 39
click at [173, 326] on div "realal" at bounding box center [390, 311] width 583 height 39
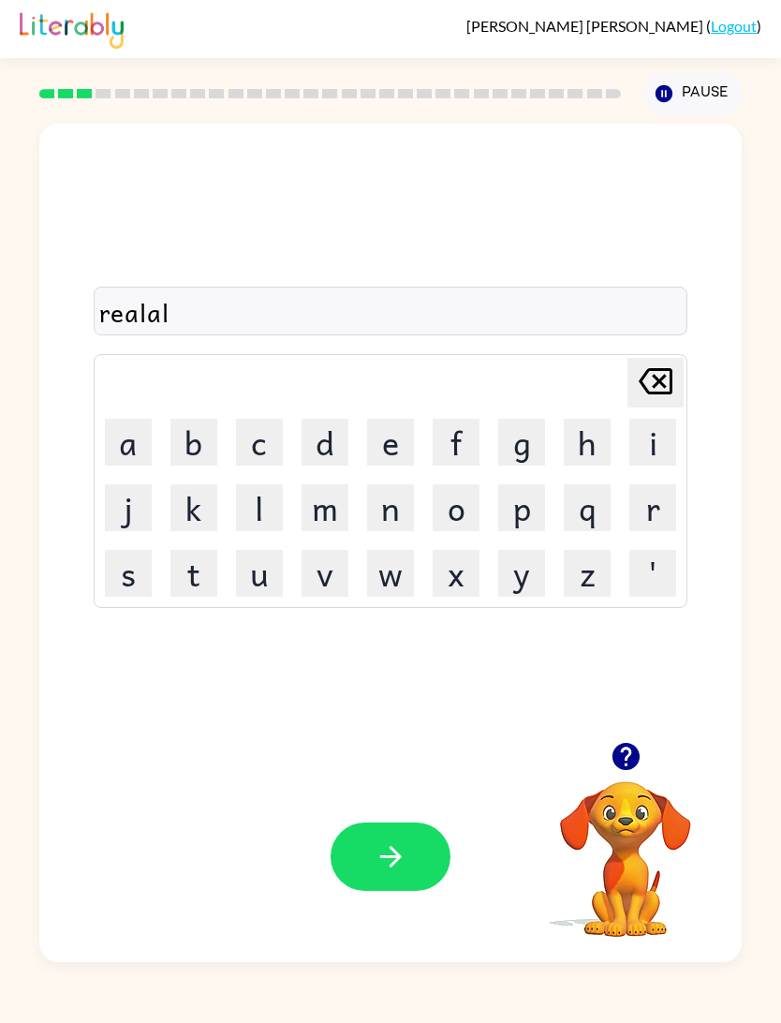
click at [657, 382] on icon "Delete Delete last character input" at bounding box center [655, 381] width 45 height 45
click at [654, 511] on button "r" at bounding box center [653, 507] width 47 height 47
click at [659, 437] on button "i" at bounding box center [653, 442] width 47 height 47
click at [196, 582] on button "t" at bounding box center [193, 573] width 47 height 47
click at [517, 585] on button "y" at bounding box center [521, 573] width 47 height 47
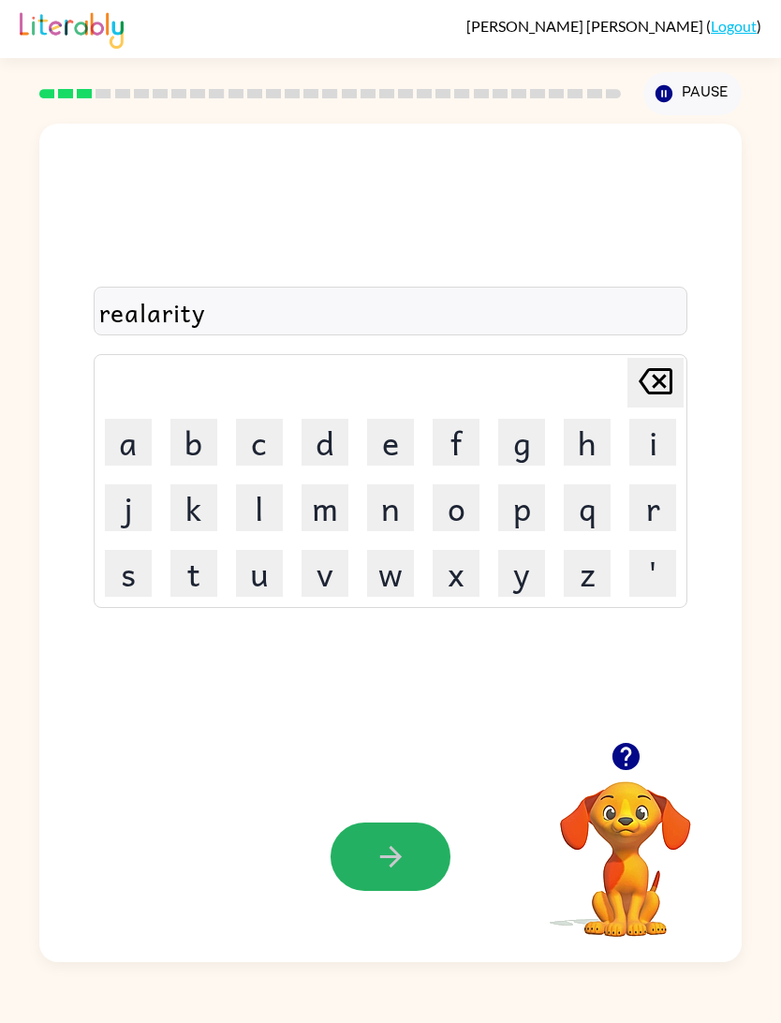
click at [423, 852] on button "button" at bounding box center [391, 856] width 120 height 68
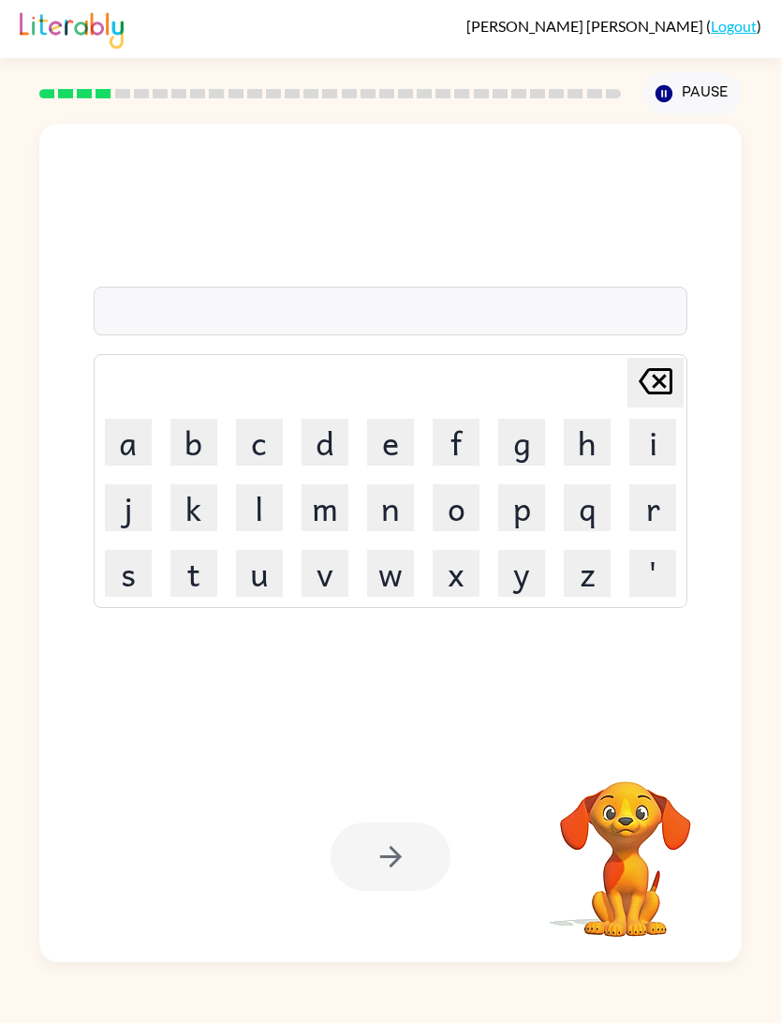
click at [399, 450] on button "e" at bounding box center [390, 442] width 47 height 47
click at [263, 507] on button "l" at bounding box center [259, 507] width 47 height 47
click at [393, 436] on button "e" at bounding box center [390, 442] width 47 height 47
click at [335, 515] on button "m" at bounding box center [325, 507] width 47 height 47
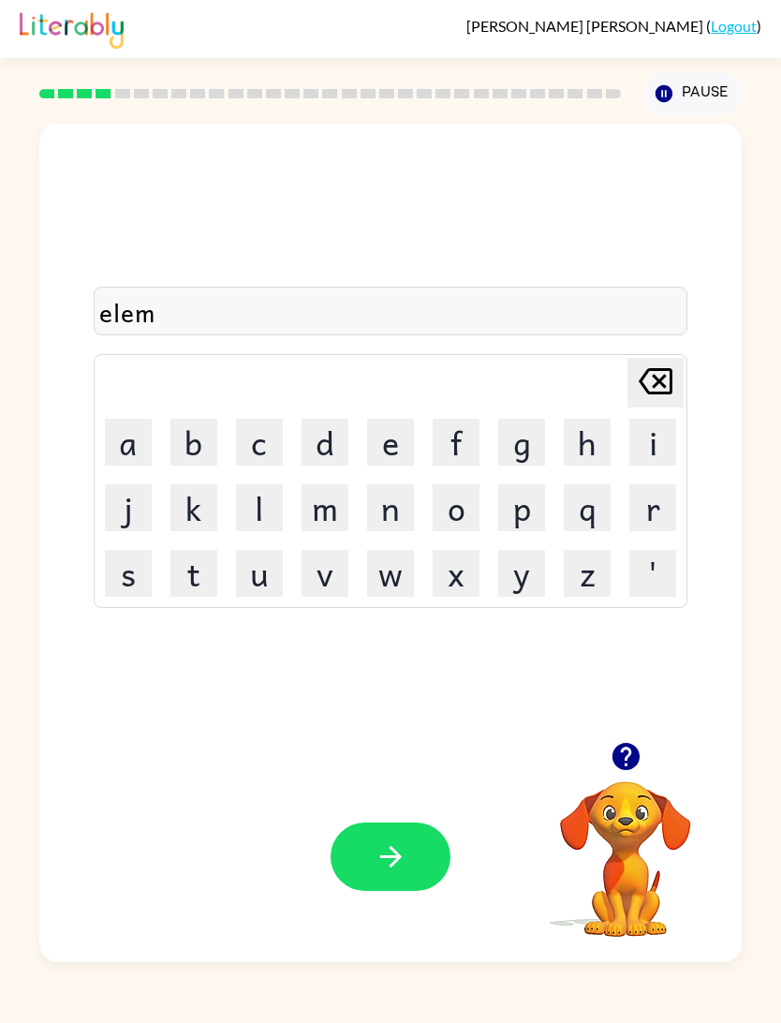
click at [665, 442] on button "i" at bounding box center [653, 442] width 47 height 47
click at [386, 506] on button "n" at bounding box center [390, 507] width 47 height 47
click at [131, 447] on button "a" at bounding box center [128, 442] width 47 height 47
click at [191, 570] on button "t" at bounding box center [193, 573] width 47 height 47
click at [394, 448] on button "e" at bounding box center [390, 442] width 47 height 47
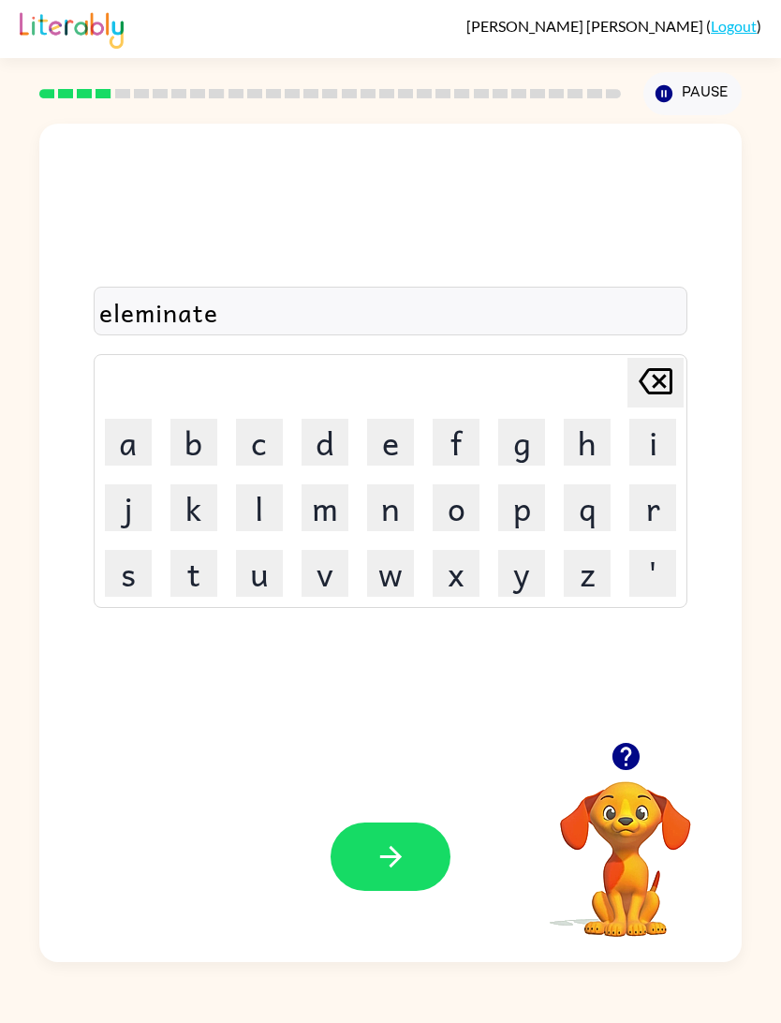
click at [434, 866] on button "button" at bounding box center [391, 856] width 120 height 68
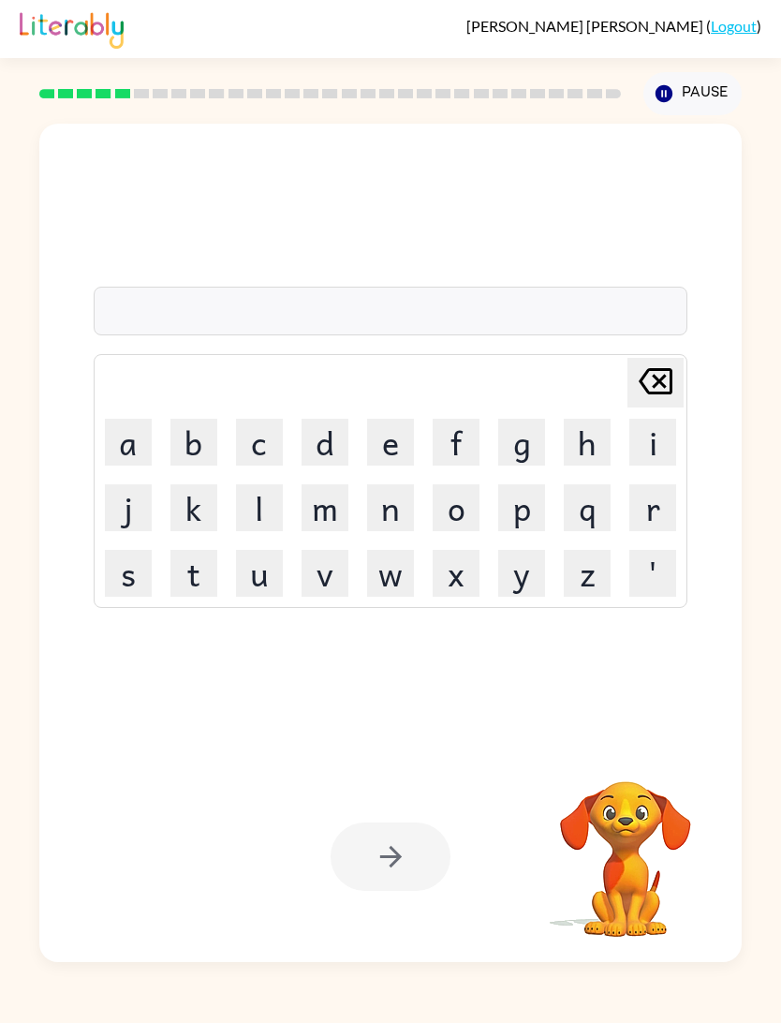
click at [342, 433] on button "d" at bounding box center [325, 442] width 47 height 47
click at [256, 573] on button "u" at bounding box center [259, 573] width 47 height 47
click at [525, 508] on button "p" at bounding box center [521, 507] width 47 height 47
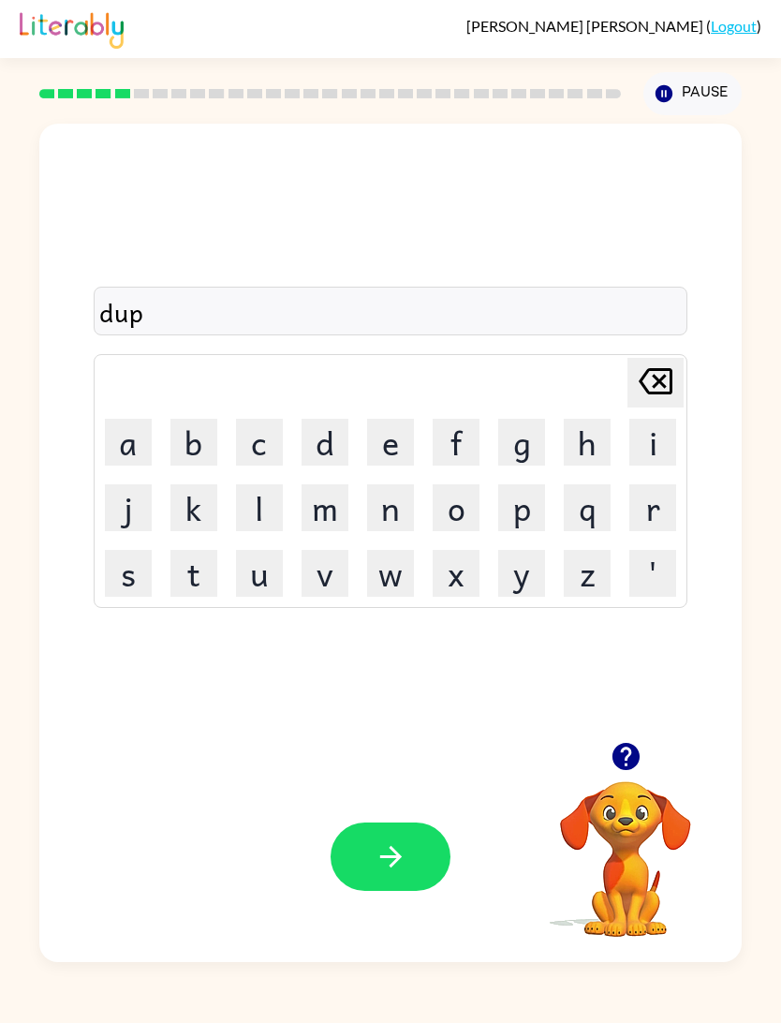
click at [267, 489] on button "l" at bounding box center [259, 507] width 47 height 47
click at [643, 437] on button "i" at bounding box center [653, 442] width 47 height 47
click at [280, 435] on button "c" at bounding box center [259, 442] width 47 height 47
click at [128, 439] on button "a" at bounding box center [128, 442] width 47 height 47
click at [197, 570] on button "t" at bounding box center [193, 573] width 47 height 47
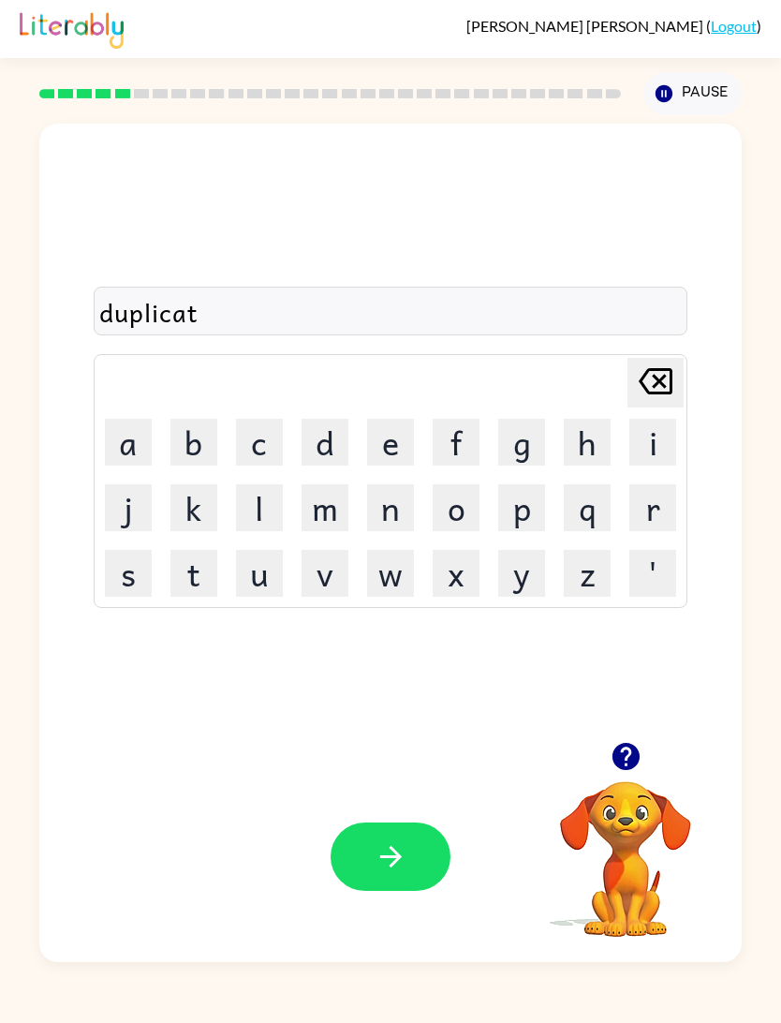
click at [395, 440] on button "e" at bounding box center [390, 442] width 47 height 47
click at [393, 824] on button "button" at bounding box center [391, 856] width 120 height 68
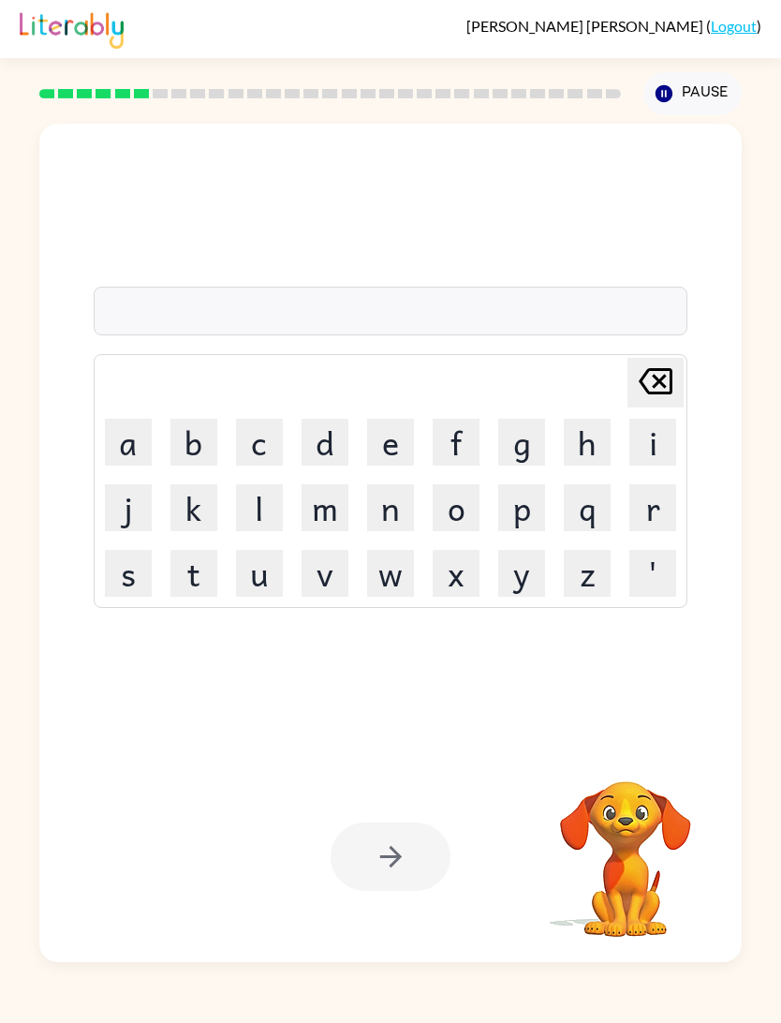
click at [311, 581] on button "v" at bounding box center [325, 573] width 47 height 47
click at [135, 437] on button "a" at bounding box center [128, 442] width 47 height 47
click at [251, 451] on button "c" at bounding box center [259, 442] width 47 height 47
click at [141, 428] on button "a" at bounding box center [128, 442] width 47 height 47
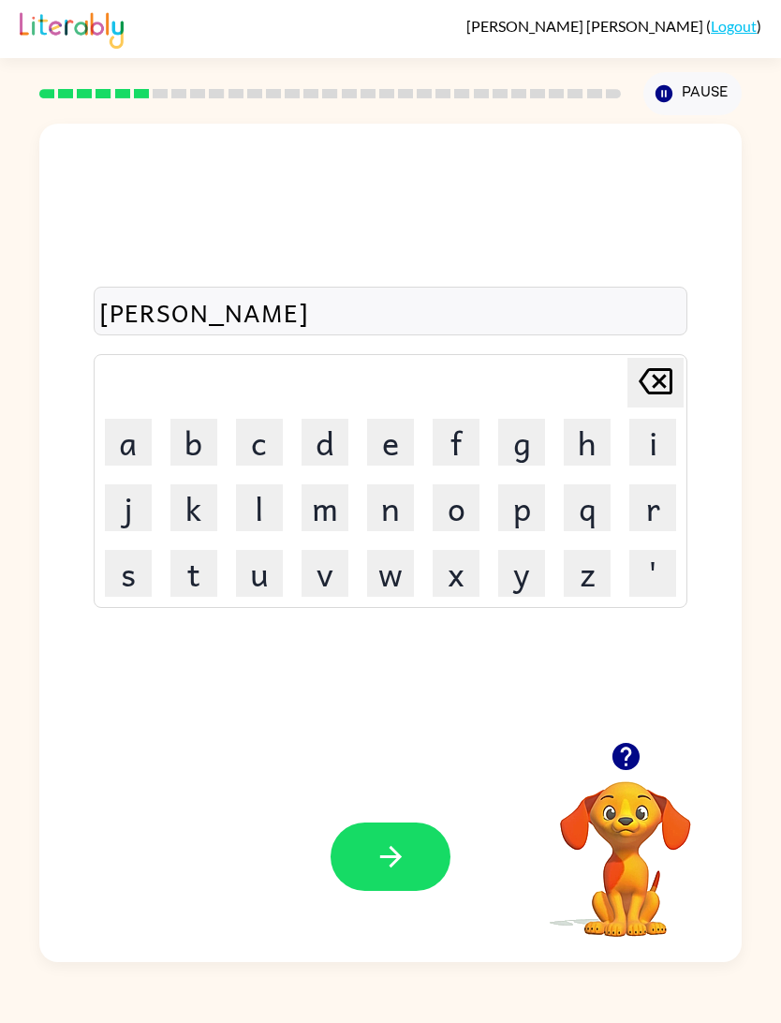
click at [194, 568] on button "t" at bounding box center [193, 573] width 47 height 47
click at [641, 432] on button "i" at bounding box center [653, 442] width 47 height 47
click at [454, 507] on button "o" at bounding box center [456, 507] width 47 height 47
click at [393, 516] on button "n" at bounding box center [390, 507] width 47 height 47
click at [407, 853] on icon "button" at bounding box center [391, 856] width 33 height 33
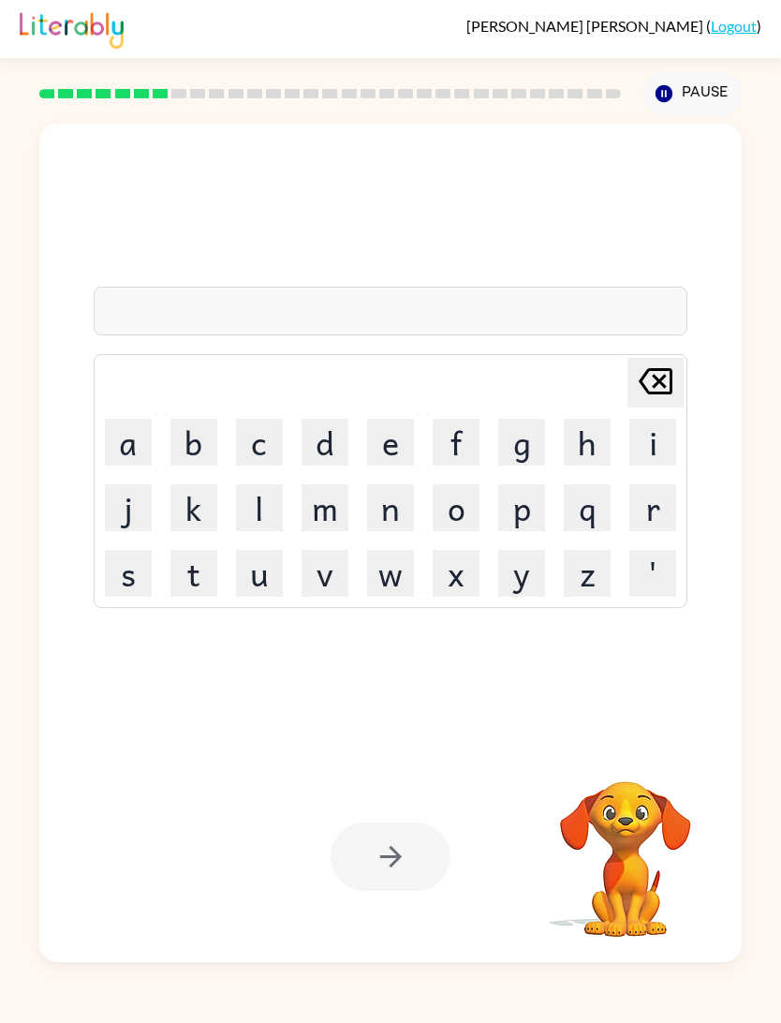
click at [524, 501] on button "p" at bounding box center [521, 507] width 47 height 47
click at [271, 570] on button "u" at bounding box center [259, 573] width 47 height 47
click at [197, 573] on button "t" at bounding box center [193, 573] width 47 height 47
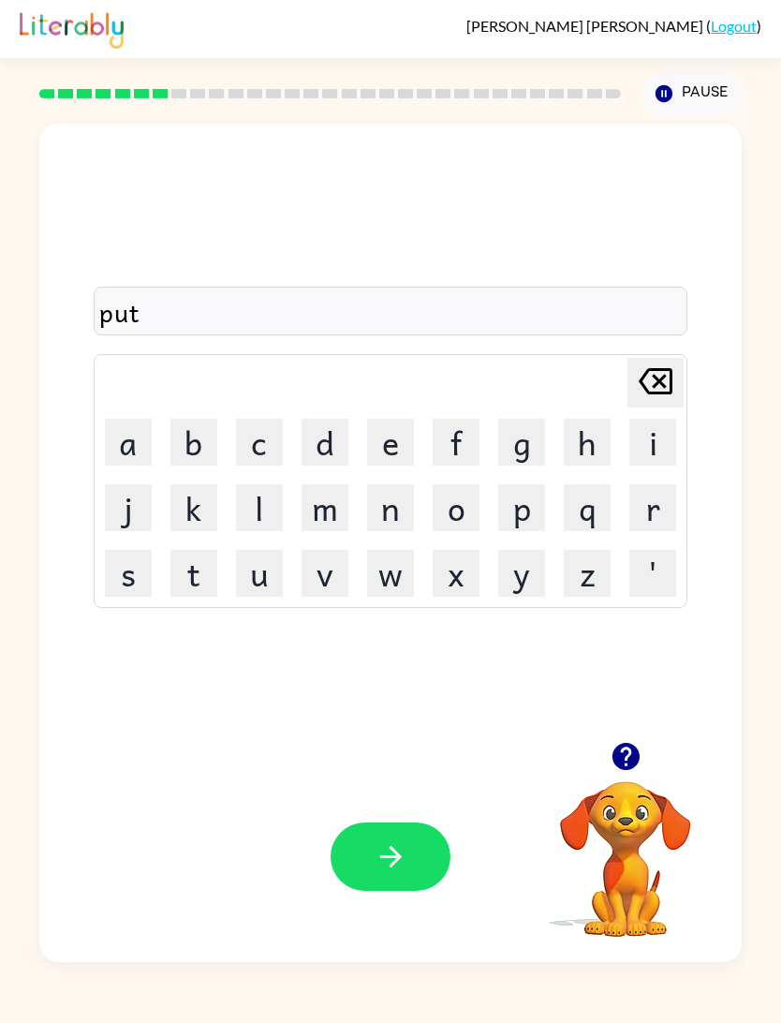
click at [197, 572] on button "t" at bounding box center [193, 573] width 47 height 47
click at [269, 509] on button "l" at bounding box center [259, 507] width 47 height 47
click at [400, 455] on button "e" at bounding box center [390, 442] width 47 height 47
click at [401, 823] on button "button" at bounding box center [391, 856] width 120 height 68
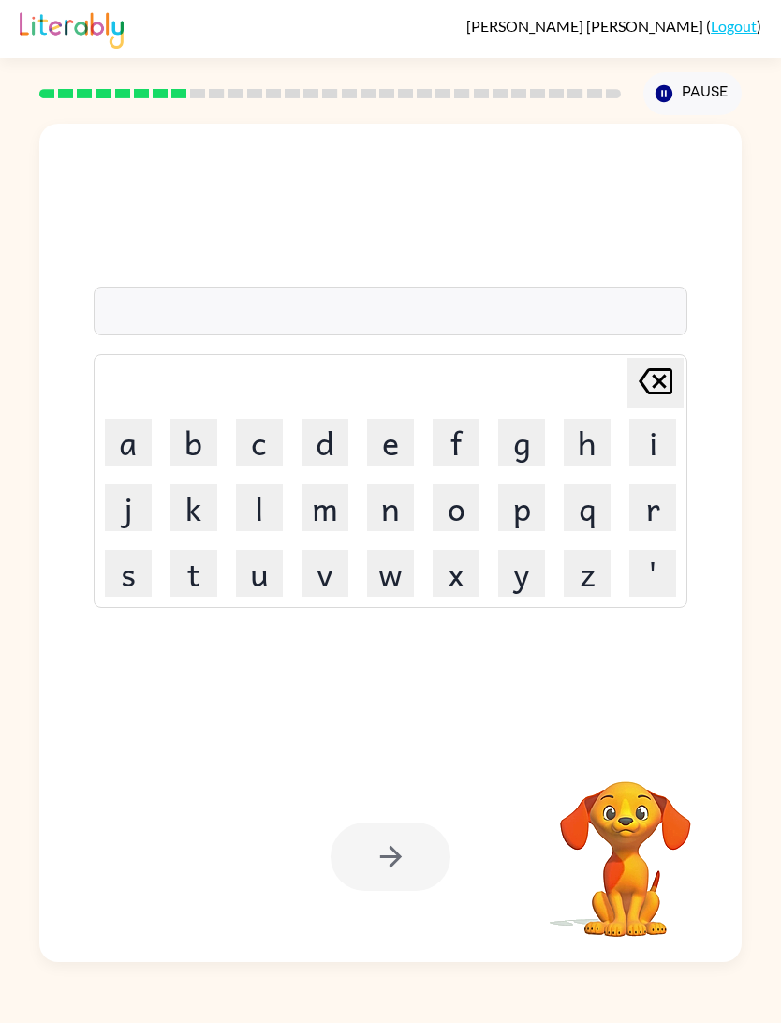
click at [525, 516] on button "p" at bounding box center [521, 507] width 47 height 47
click at [110, 424] on button "a" at bounding box center [128, 442] width 47 height 47
click at [644, 504] on button "r" at bounding box center [653, 507] width 47 height 47
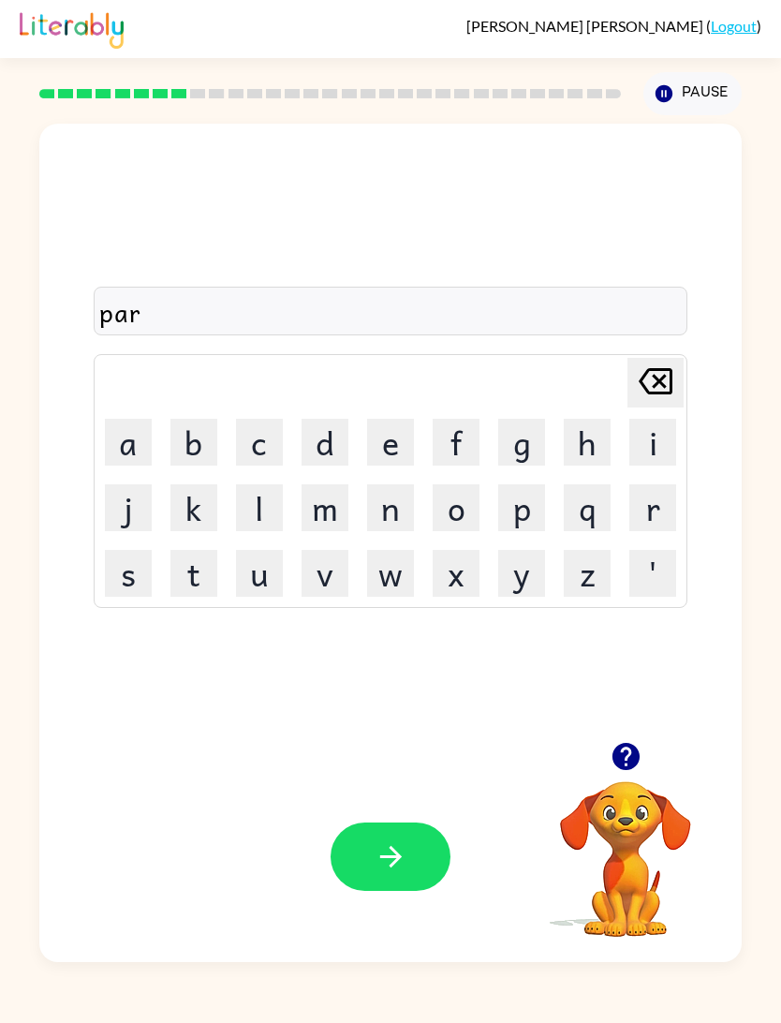
click at [658, 442] on button "i" at bounding box center [653, 442] width 47 height 47
click at [274, 447] on button "c" at bounding box center [259, 442] width 47 height 47
click at [150, 442] on button "a" at bounding box center [128, 442] width 47 height 47
click at [251, 501] on button "l" at bounding box center [259, 507] width 47 height 47
click at [661, 376] on icon "Delete Delete last character input" at bounding box center [655, 381] width 45 height 45
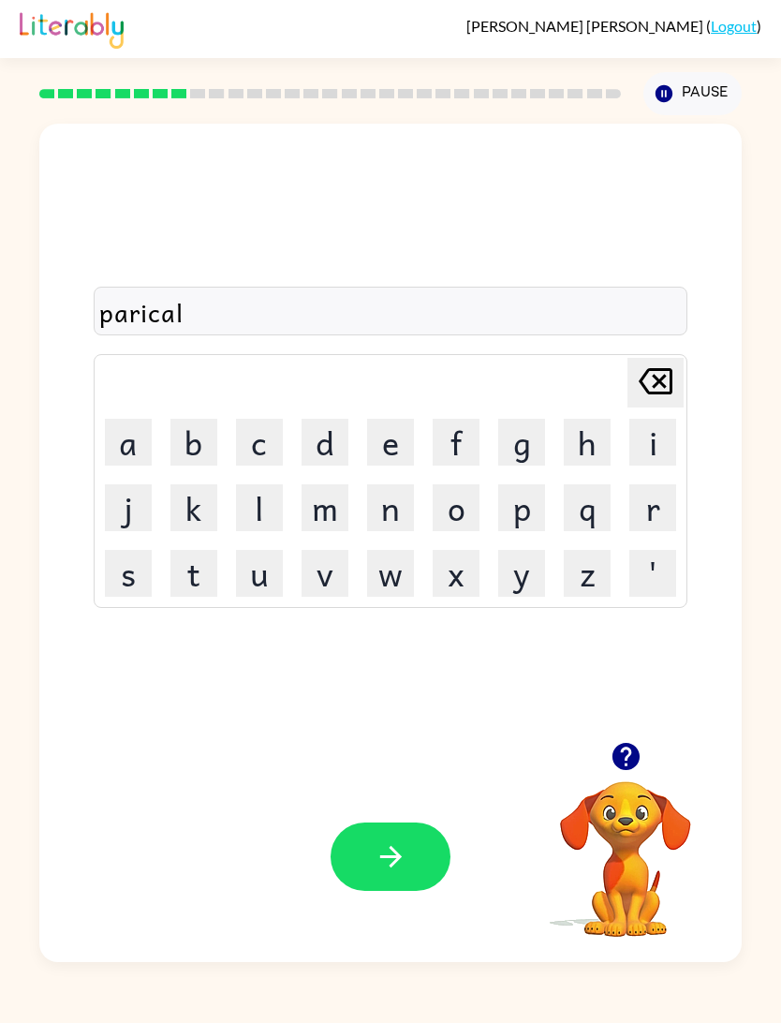
click at [661, 376] on icon "Delete Delete last character input" at bounding box center [655, 381] width 45 height 45
click at [681, 395] on button "Delete Delete last character input" at bounding box center [656, 383] width 56 height 50
click at [201, 567] on button "t" at bounding box center [193, 573] width 47 height 47
click at [640, 441] on button "i" at bounding box center [653, 442] width 47 height 47
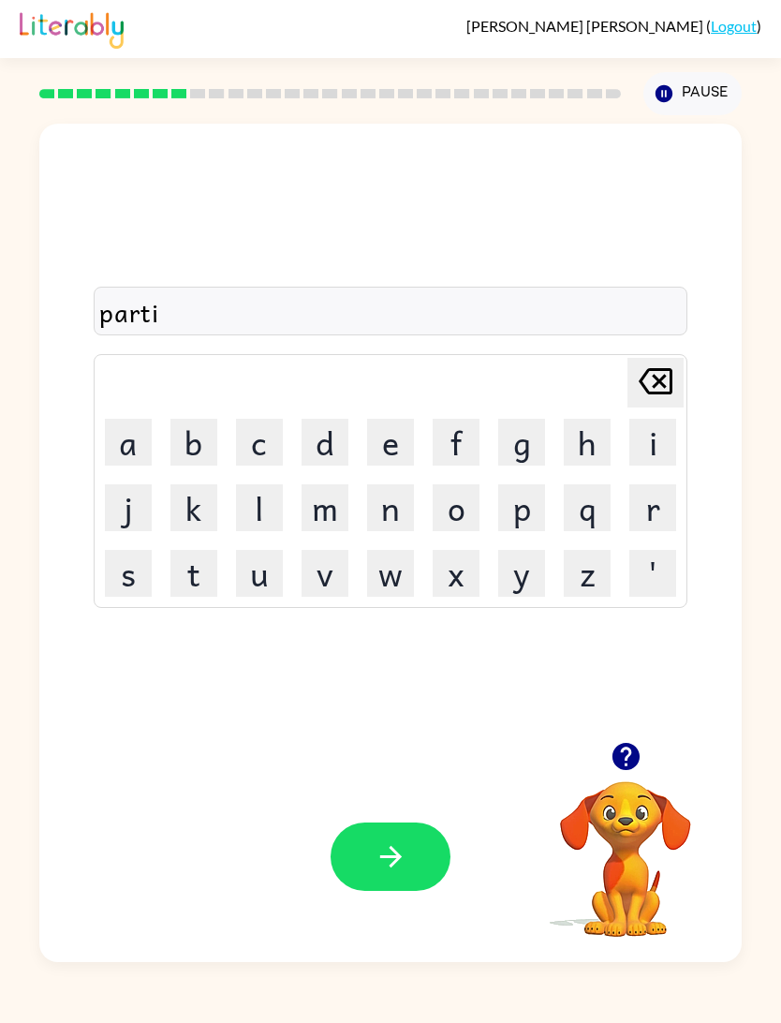
click at [273, 452] on button "c" at bounding box center [259, 442] width 47 height 47
click at [262, 500] on button "l" at bounding box center [259, 507] width 47 height 47
click at [671, 386] on icon at bounding box center [656, 381] width 34 height 26
click at [122, 434] on button "a" at bounding box center [128, 442] width 47 height 47
click at [273, 507] on button "l" at bounding box center [259, 507] width 47 height 47
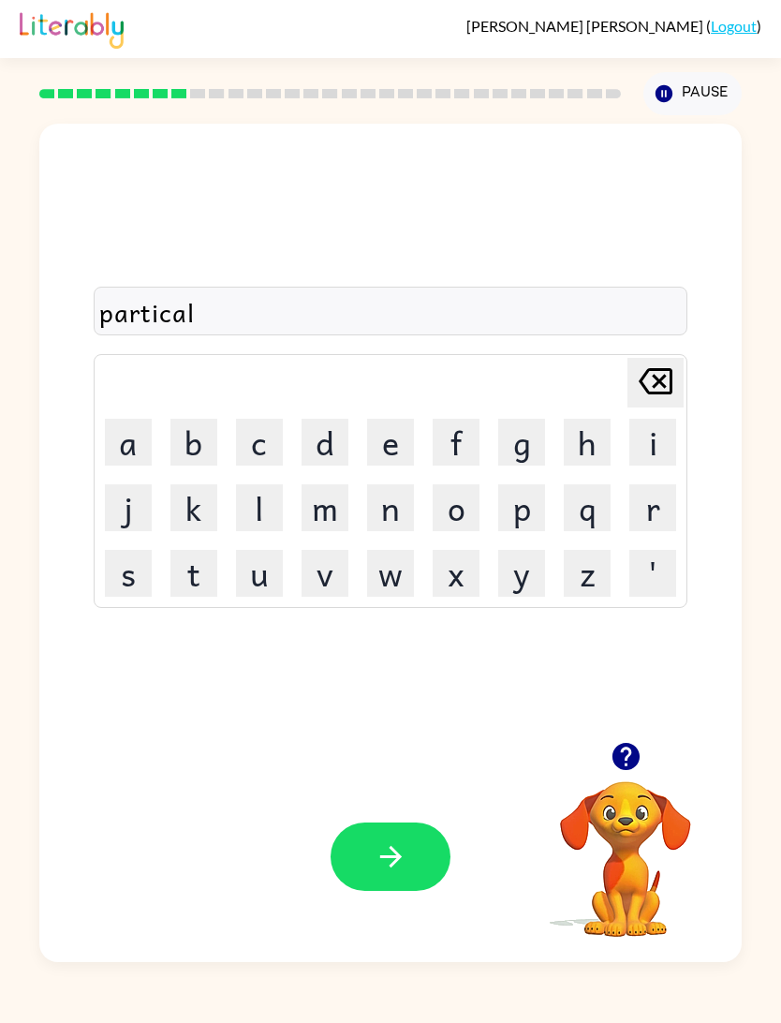
click at [435, 867] on button "button" at bounding box center [391, 856] width 120 height 68
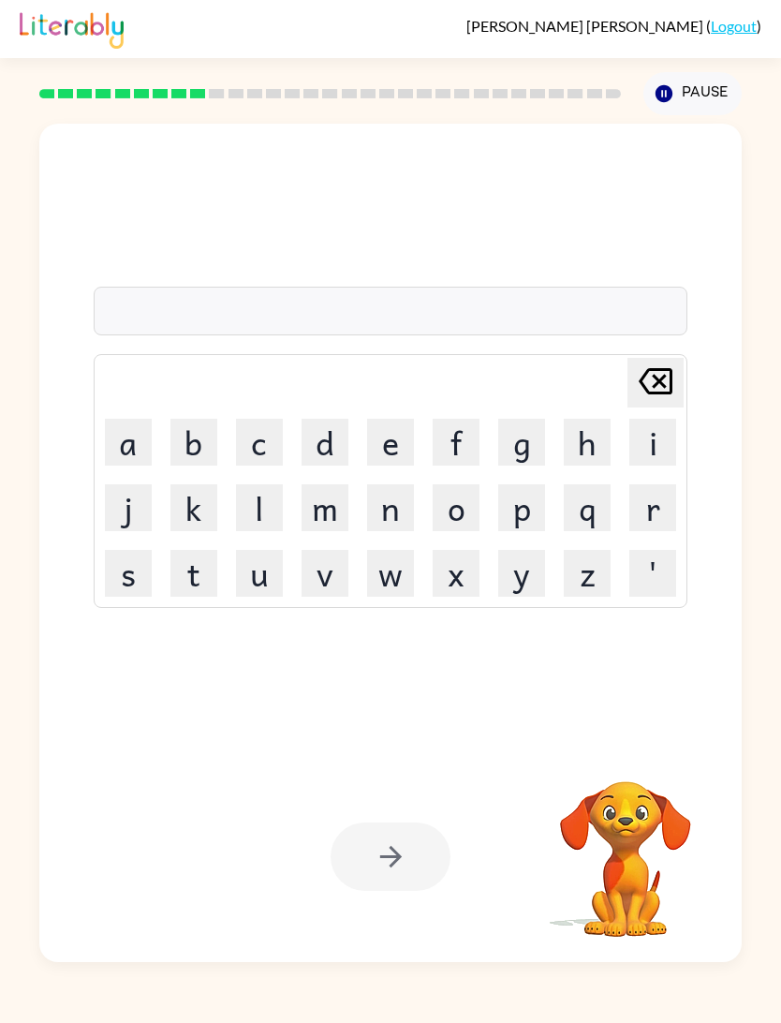
click at [659, 511] on button "r" at bounding box center [653, 507] width 47 height 47
click at [401, 444] on button "e" at bounding box center [390, 442] width 47 height 47
click at [266, 439] on button "c" at bounding box center [259, 442] width 47 height 47
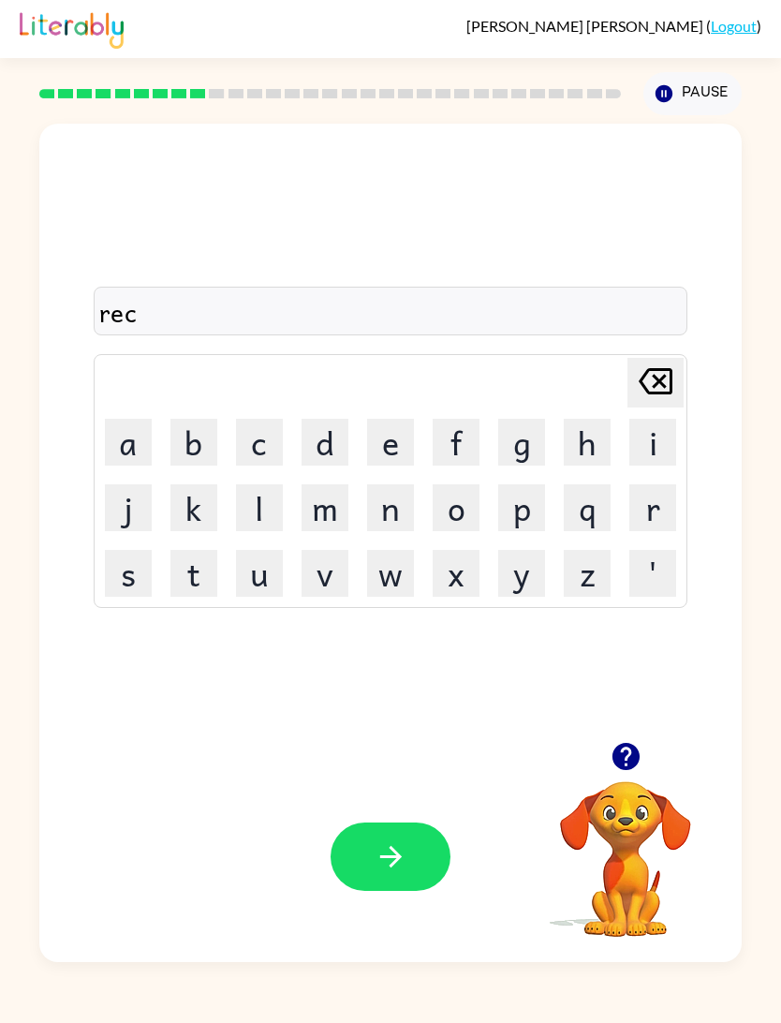
click at [135, 441] on button "a" at bounding box center [128, 442] width 47 height 47
click at [518, 511] on button "p" at bounding box center [521, 507] width 47 height 47
click at [191, 574] on button "t" at bounding box center [193, 573] width 47 height 47
click at [268, 564] on button "u" at bounding box center [259, 573] width 47 height 47
click at [646, 510] on button "r" at bounding box center [653, 507] width 47 height 47
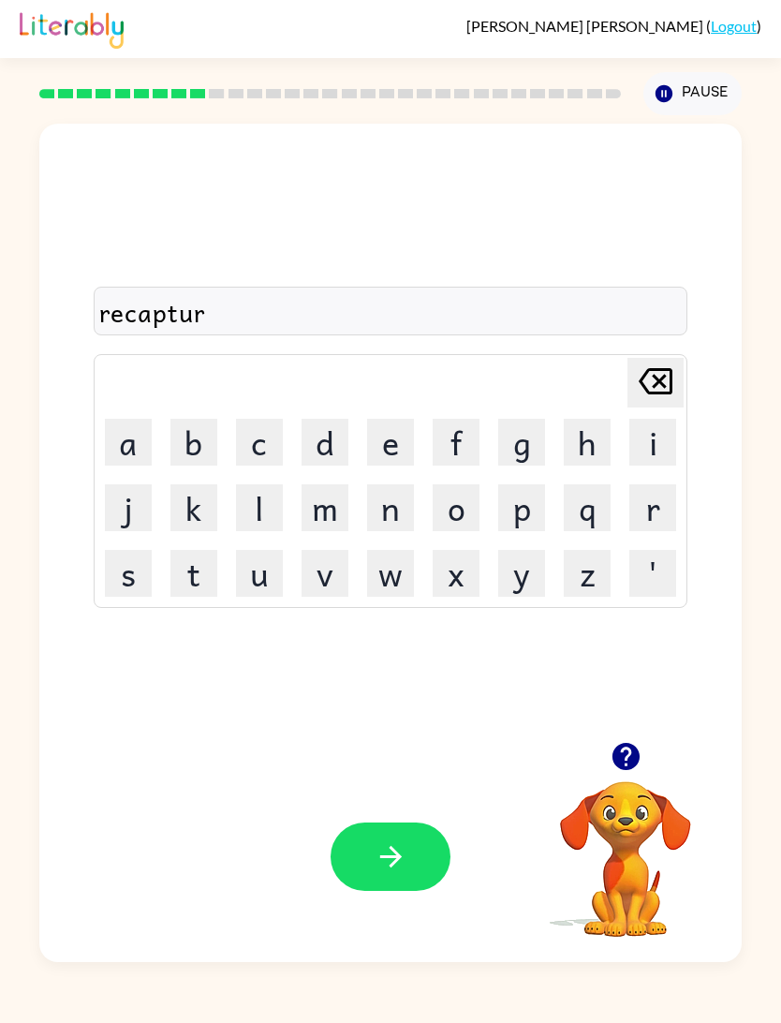
click at [397, 440] on button "e" at bounding box center [390, 442] width 47 height 47
click at [409, 872] on button "button" at bounding box center [391, 856] width 120 height 68
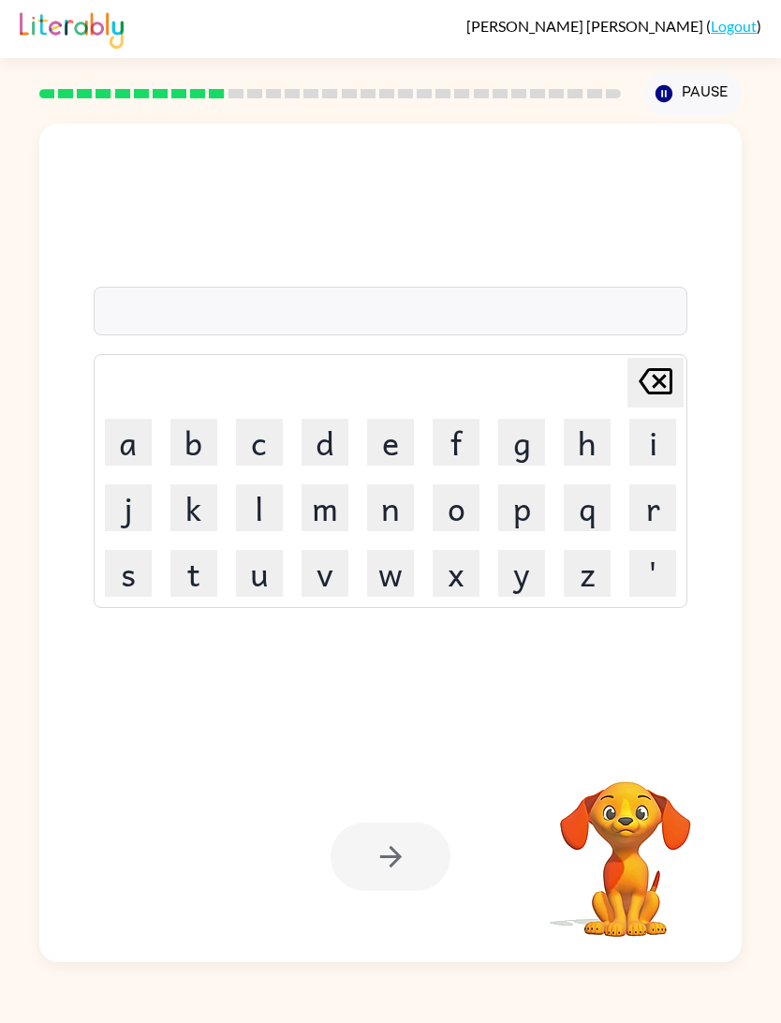
click at [520, 509] on button "p" at bounding box center [521, 507] width 47 height 47
click at [659, 516] on button "r" at bounding box center [653, 507] width 47 height 47
click at [390, 438] on button "e" at bounding box center [390, 442] width 47 height 47
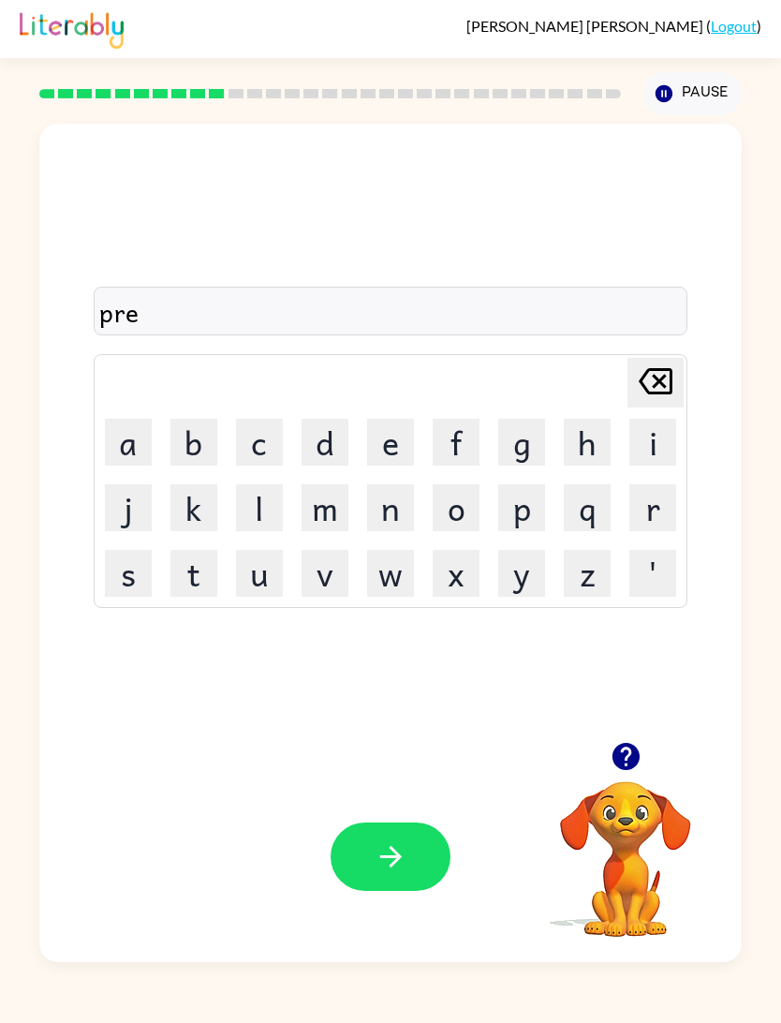
click at [128, 574] on button "s" at bounding box center [128, 573] width 47 height 47
click at [630, 761] on icon "button" at bounding box center [626, 756] width 27 height 27
click at [586, 442] on button "h" at bounding box center [587, 442] width 47 height 47
click at [260, 435] on button "c" at bounding box center [259, 442] width 47 height 47
click at [468, 516] on button "o" at bounding box center [456, 507] width 47 height 47
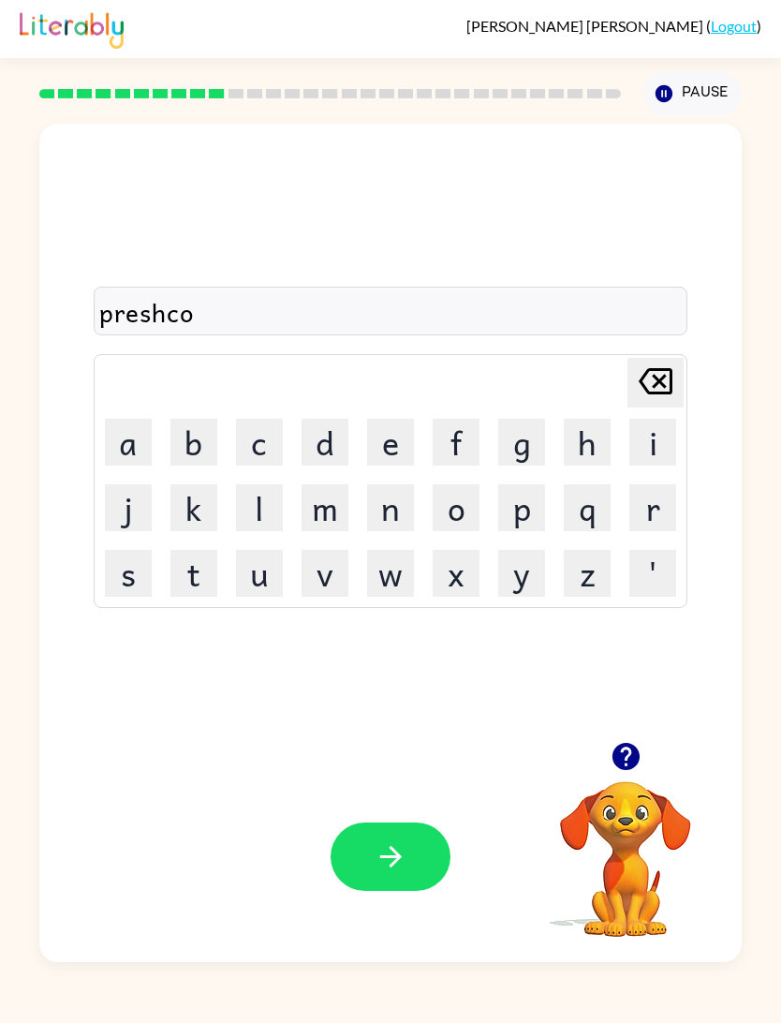
click at [467, 516] on button "o" at bounding box center [456, 507] width 47 height 47
click at [255, 497] on button "l" at bounding box center [259, 507] width 47 height 47
click at [419, 865] on button "button" at bounding box center [391, 856] width 120 height 68
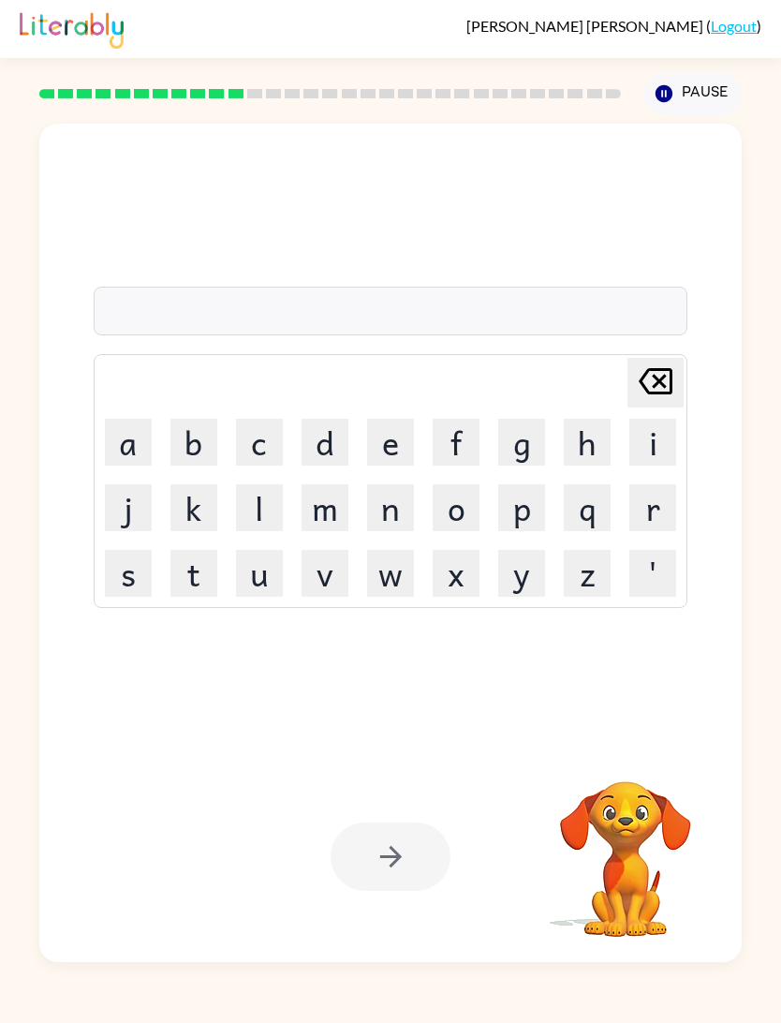
click at [280, 434] on button "c" at bounding box center [259, 442] width 47 height 47
click at [652, 516] on button "r" at bounding box center [653, 507] width 47 height 47
click at [130, 435] on button "a" at bounding box center [128, 442] width 47 height 47
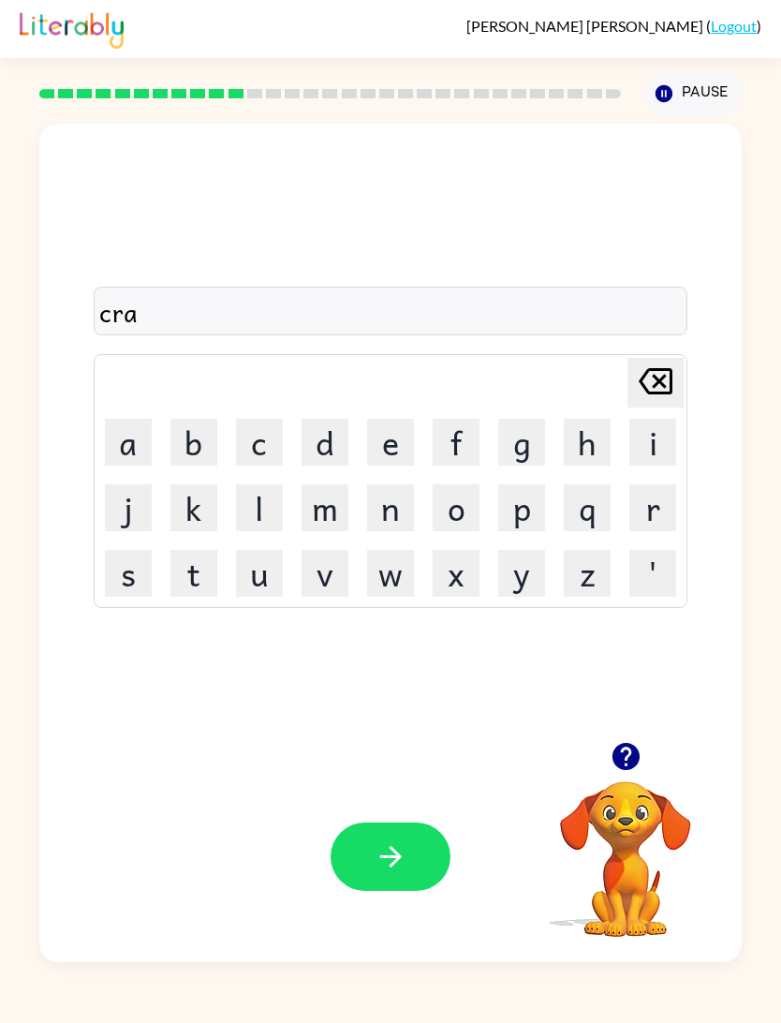
click at [330, 575] on button "v" at bounding box center [325, 573] width 47 height 47
click at [390, 455] on button "e" at bounding box center [390, 442] width 47 height 47
click at [407, 873] on button "button" at bounding box center [391, 856] width 120 height 68
click at [332, 451] on button "d" at bounding box center [325, 442] width 47 height 47
click at [651, 446] on button "i" at bounding box center [653, 442] width 47 height 47
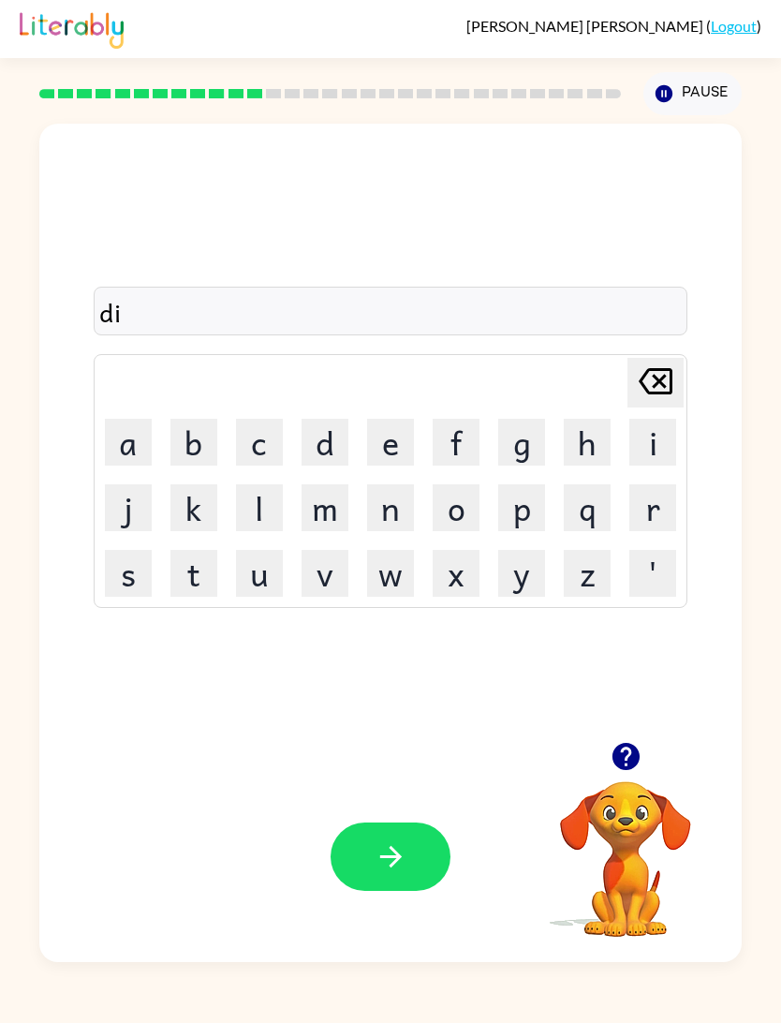
click at [268, 445] on button "c" at bounding box center [259, 442] width 47 height 47
click at [201, 586] on button "t" at bounding box center [193, 573] width 47 height 47
click at [114, 447] on button "a" at bounding box center [128, 442] width 47 height 47
click at [204, 577] on button "t" at bounding box center [193, 573] width 47 height 47
click at [383, 429] on button "e" at bounding box center [390, 442] width 47 height 47
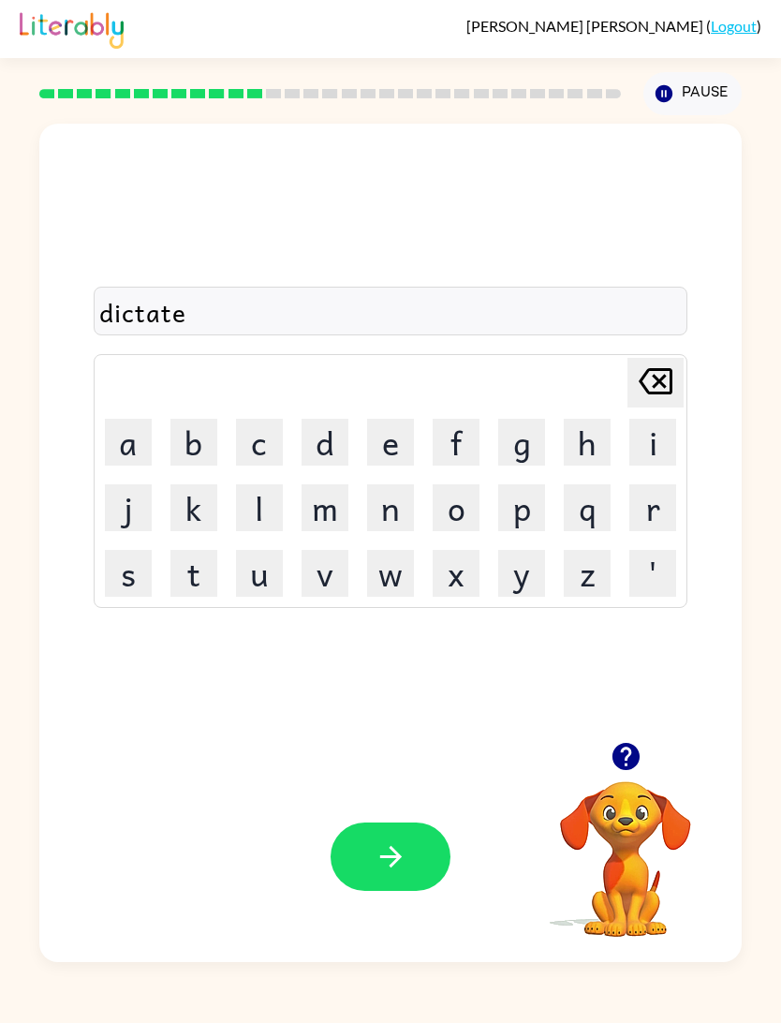
click at [413, 875] on button "button" at bounding box center [391, 856] width 120 height 68
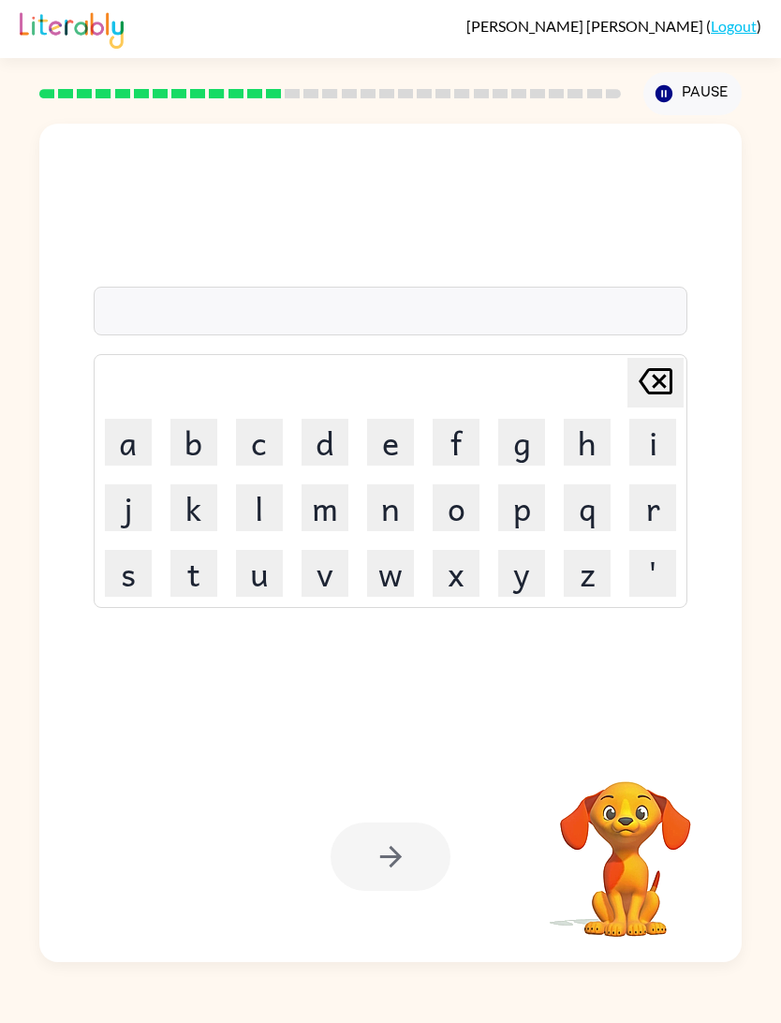
click at [512, 508] on button "p" at bounding box center [521, 507] width 47 height 47
click at [122, 449] on button "a" at bounding box center [128, 442] width 47 height 47
click at [525, 579] on button "y" at bounding box center [521, 573] width 47 height 47
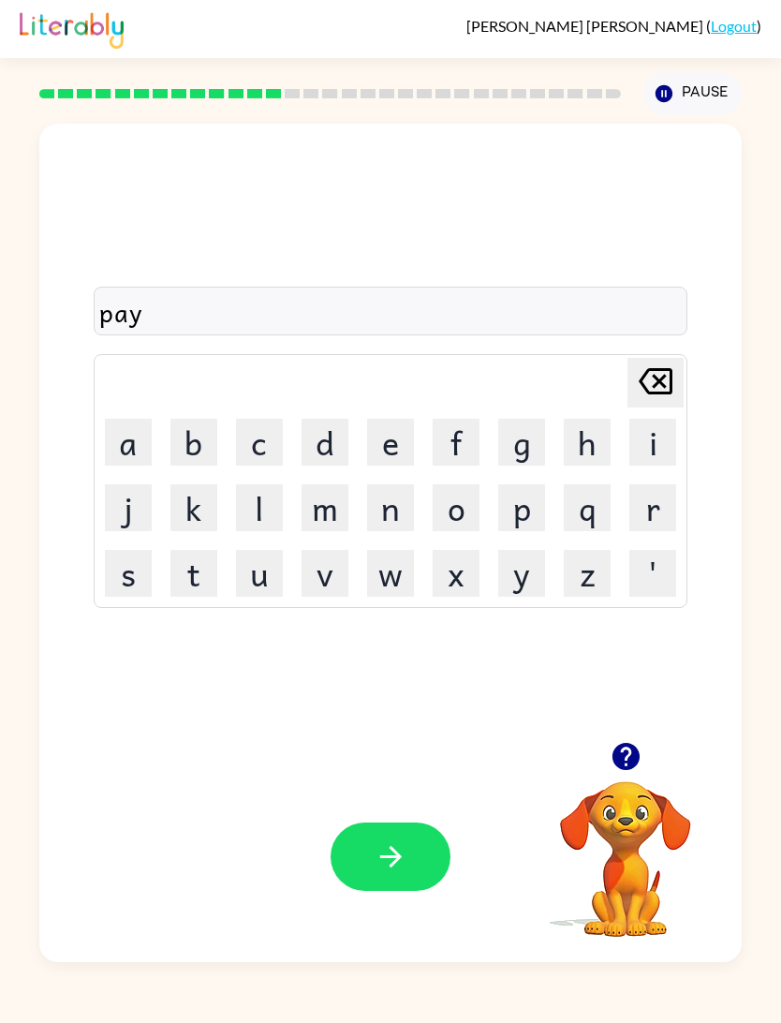
click at [309, 508] on button "m" at bounding box center [325, 507] width 47 height 47
click at [406, 444] on button "e" at bounding box center [390, 442] width 47 height 47
click at [401, 517] on button "n" at bounding box center [390, 507] width 47 height 47
click at [205, 570] on button "t" at bounding box center [193, 573] width 47 height 47
click at [401, 872] on icon "button" at bounding box center [391, 856] width 33 height 33
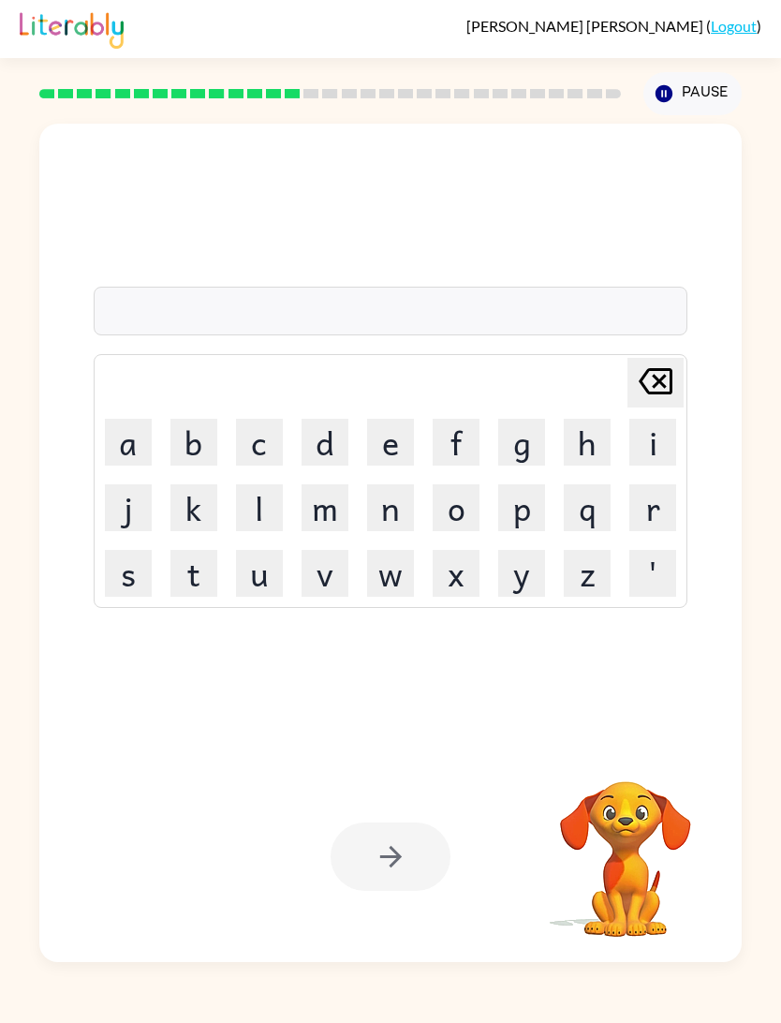
click at [328, 521] on button "m" at bounding box center [325, 507] width 47 height 47
click at [135, 443] on button "a" at bounding box center [128, 442] width 47 height 47
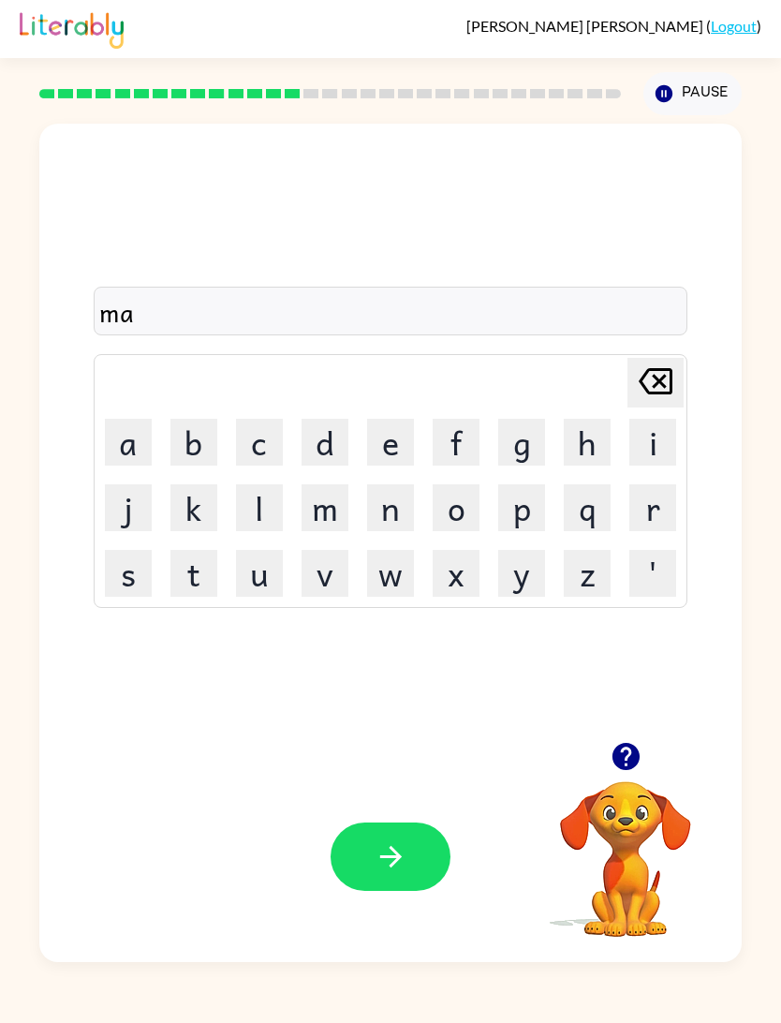
click at [526, 575] on button "y" at bounding box center [521, 573] width 47 height 47
click at [540, 441] on button "g" at bounding box center [521, 442] width 47 height 47
click at [260, 578] on button "u" at bounding box center [259, 573] width 47 height 47
click at [645, 509] on button "r" at bounding box center [653, 507] width 47 height 47
click at [409, 441] on button "e" at bounding box center [390, 442] width 47 height 47
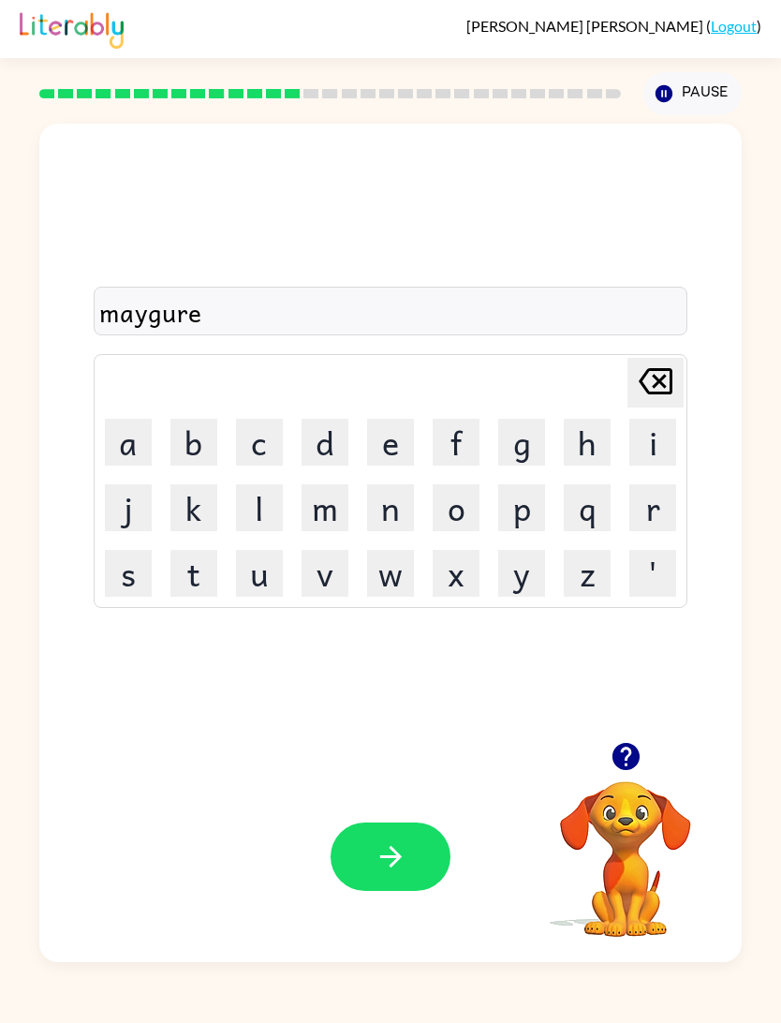
click at [400, 860] on icon "button" at bounding box center [391, 856] width 33 height 33
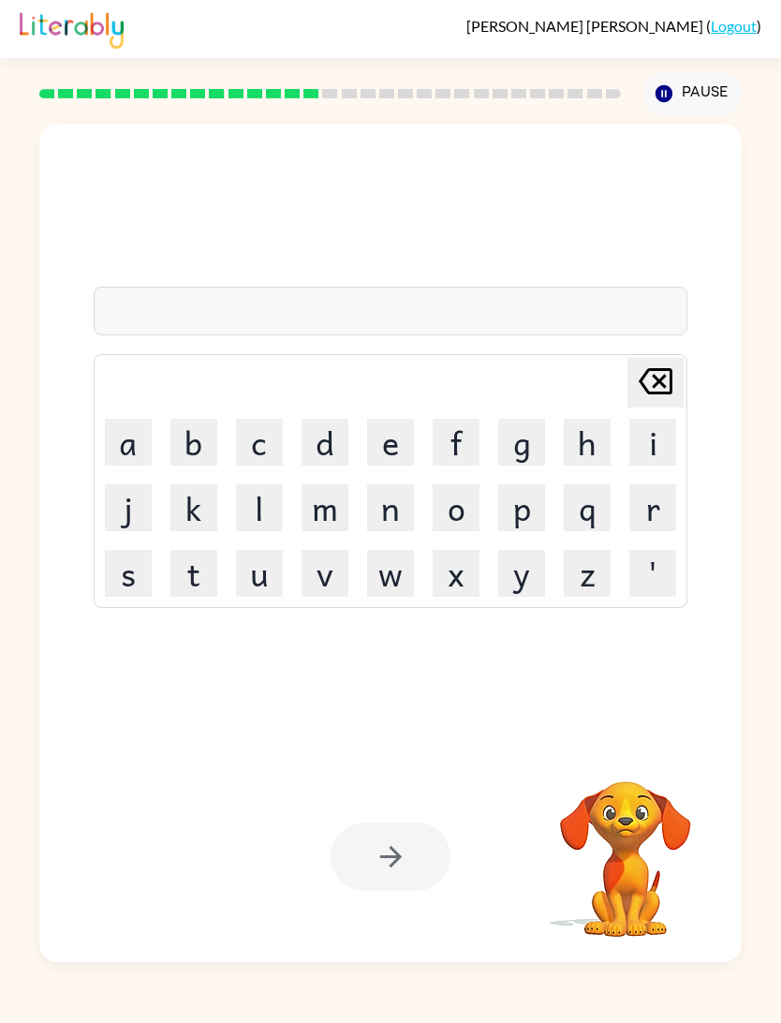
click at [123, 579] on button "s" at bounding box center [128, 573] width 47 height 47
click at [526, 514] on button "p" at bounding box center [521, 507] width 47 height 47
click at [138, 449] on button "a" at bounding box center [128, 442] width 47 height 47
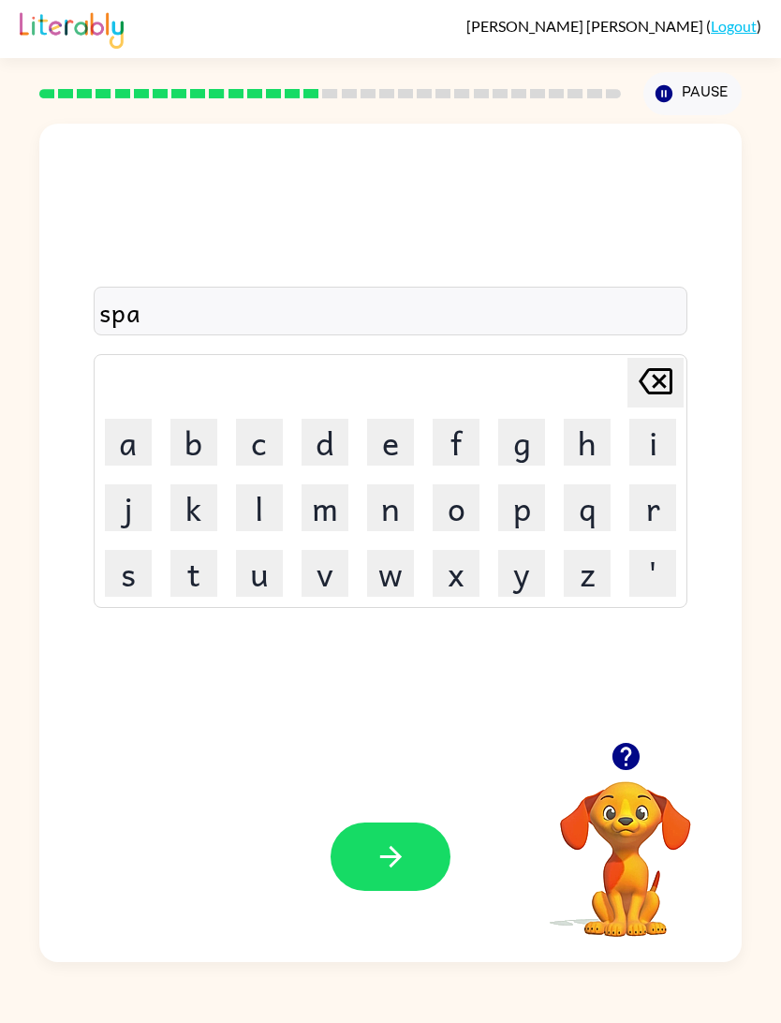
click at [644, 511] on button "r" at bounding box center [653, 507] width 47 height 47
click at [200, 509] on button "k" at bounding box center [193, 507] width 47 height 47
click at [407, 837] on button "button" at bounding box center [391, 856] width 120 height 68
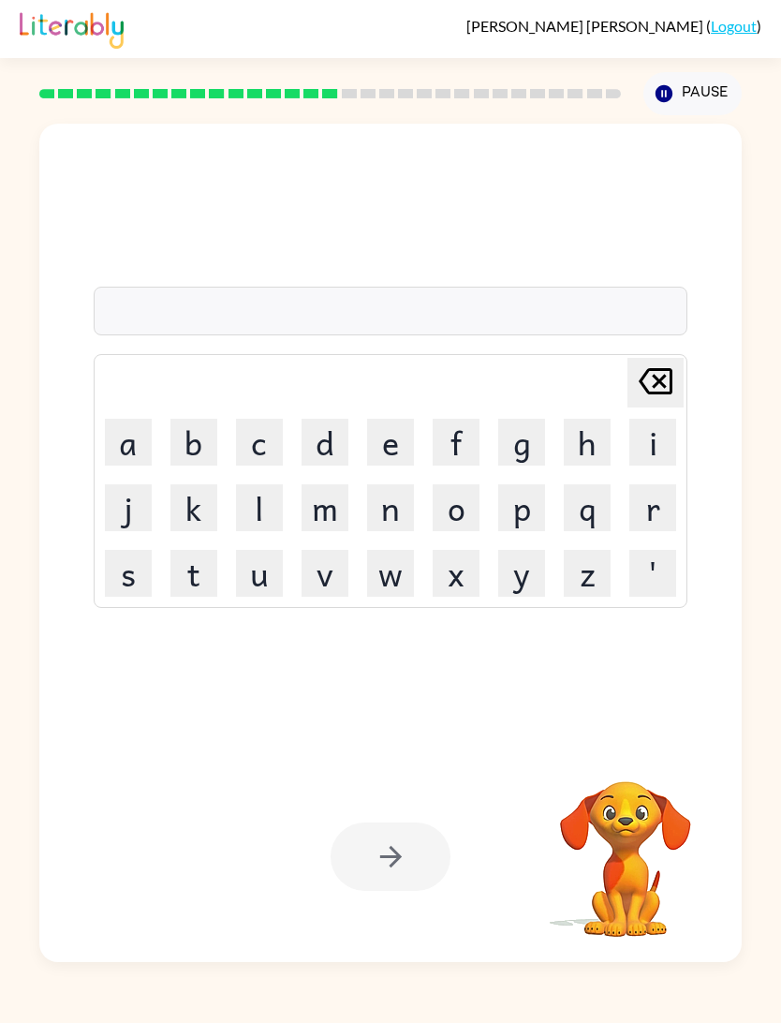
click at [538, 500] on button "p" at bounding box center [521, 507] width 47 height 47
click at [467, 511] on button "o" at bounding box center [456, 507] width 47 height 47
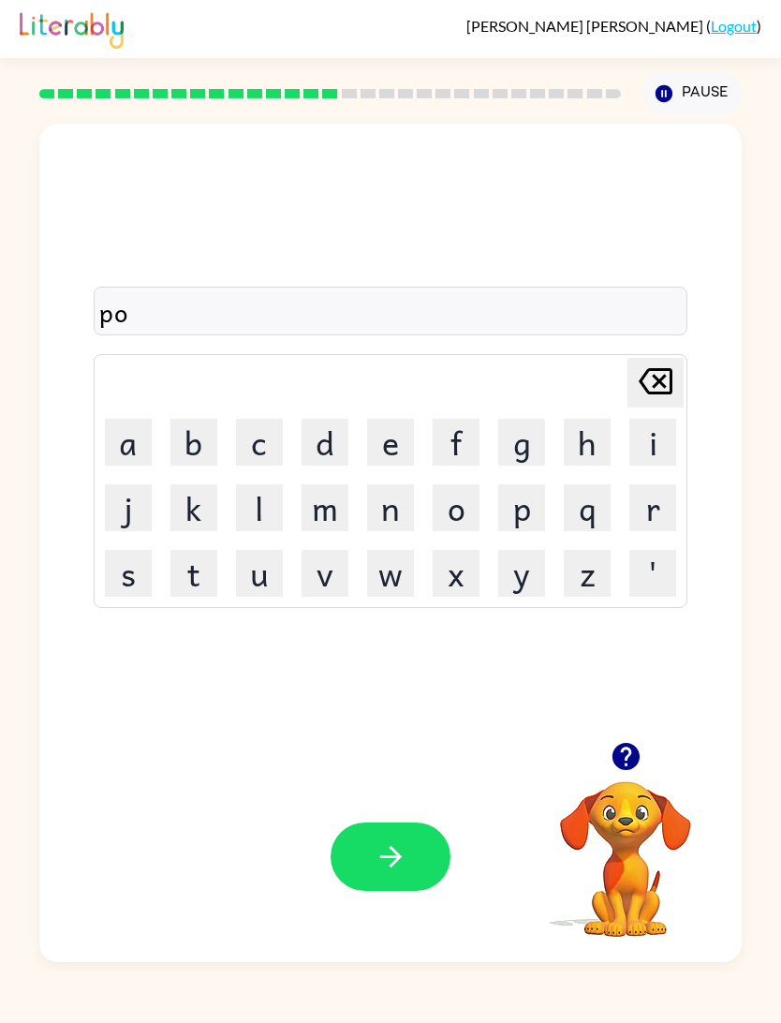
click at [244, 596] on button "u" at bounding box center [259, 573] width 47 height 47
click at [267, 508] on button "l" at bounding box center [259, 507] width 47 height 47
click at [428, 871] on button "button" at bounding box center [391, 856] width 120 height 68
click at [132, 585] on button "s" at bounding box center [128, 573] width 47 height 47
click at [531, 503] on button "p" at bounding box center [521, 507] width 47 height 47
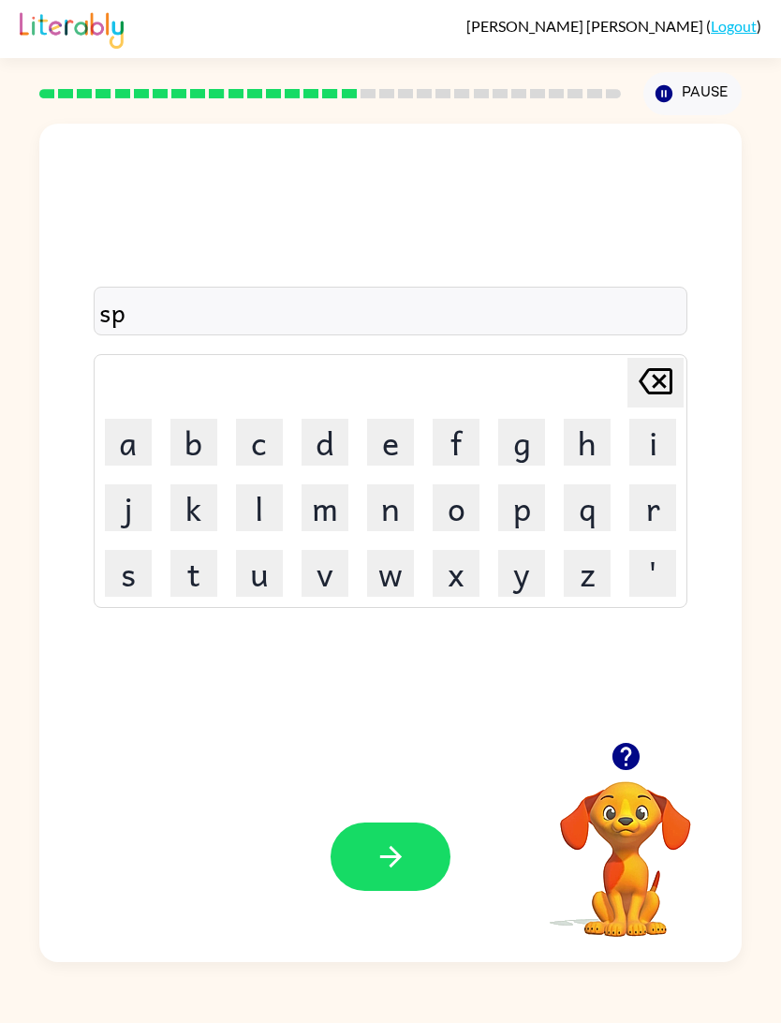
click at [640, 444] on button "i" at bounding box center [653, 442] width 47 height 47
click at [390, 515] on button "n" at bounding box center [390, 507] width 47 height 47
click at [390, 514] on button "n" at bounding box center [390, 507] width 47 height 47
click at [645, 444] on button "i" at bounding box center [653, 442] width 47 height 47
click at [401, 511] on button "n" at bounding box center [390, 507] width 47 height 47
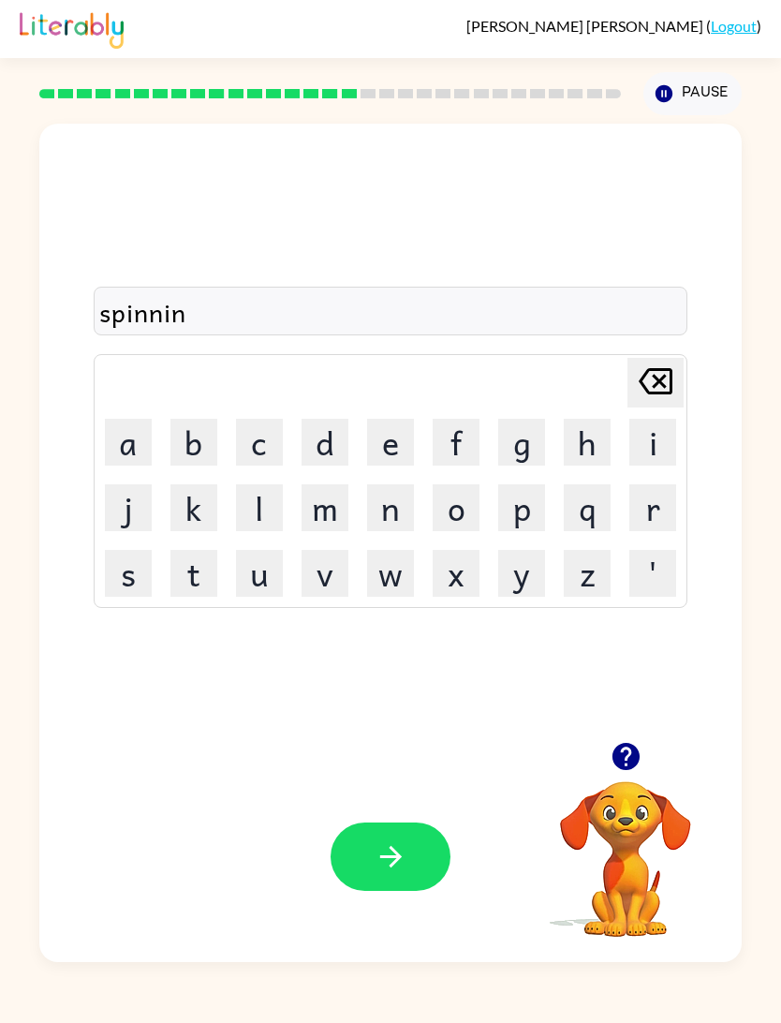
click at [511, 452] on button "g" at bounding box center [521, 442] width 47 height 47
click at [401, 858] on icon "button" at bounding box center [390, 857] width 22 height 22
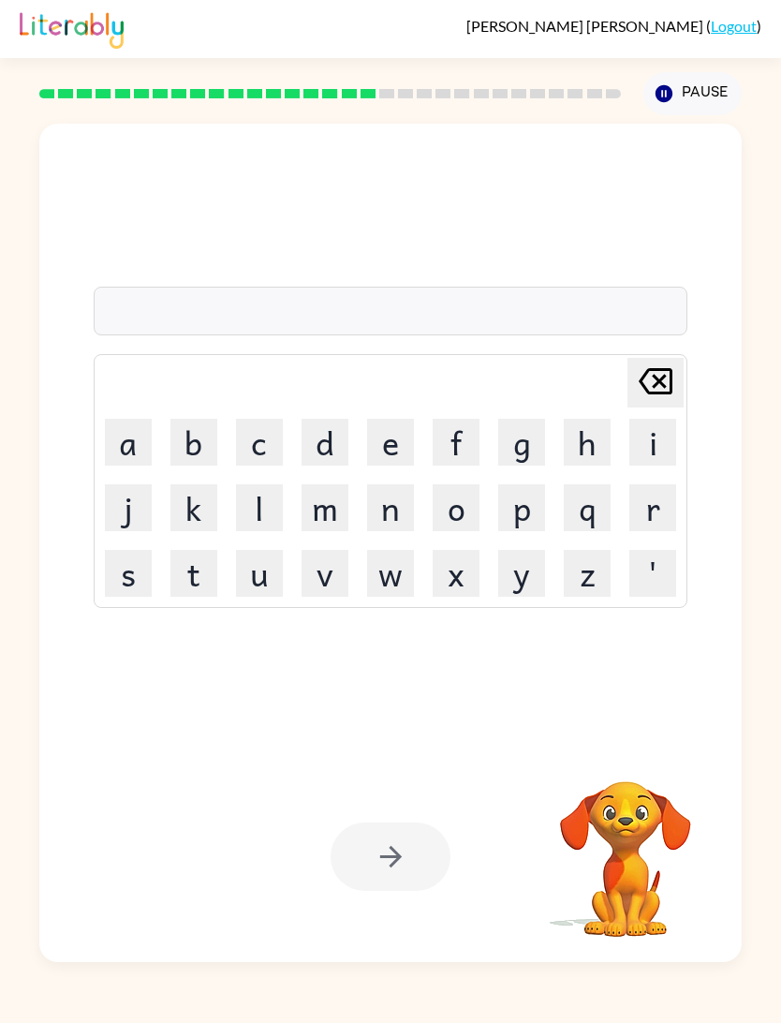
click at [523, 434] on button "g" at bounding box center [521, 442] width 47 height 47
click at [653, 512] on button "r" at bounding box center [653, 507] width 47 height 47
click at [238, 593] on button "u" at bounding box center [259, 573] width 47 height 47
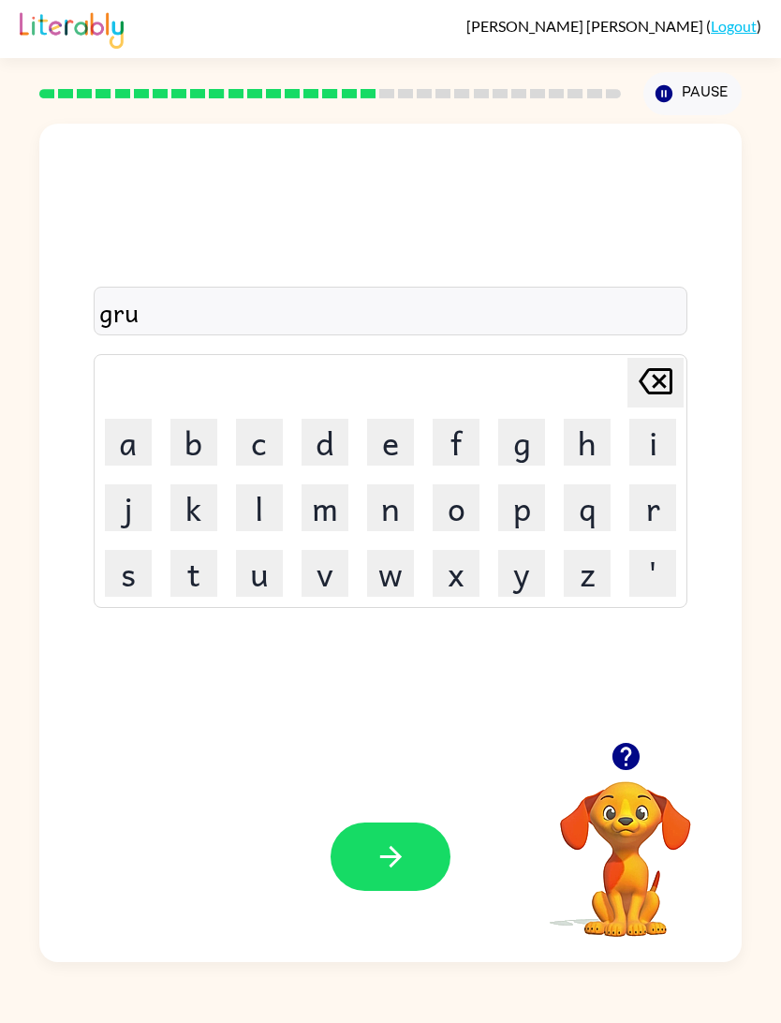
click at [333, 505] on button "m" at bounding box center [325, 507] width 47 height 47
click at [530, 505] on button "p" at bounding box center [521, 507] width 47 height 47
click at [641, 445] on button "i" at bounding box center [653, 442] width 47 height 47
click at [400, 447] on button "e" at bounding box center [390, 442] width 47 height 47
click at [137, 575] on button "s" at bounding box center [128, 573] width 47 height 47
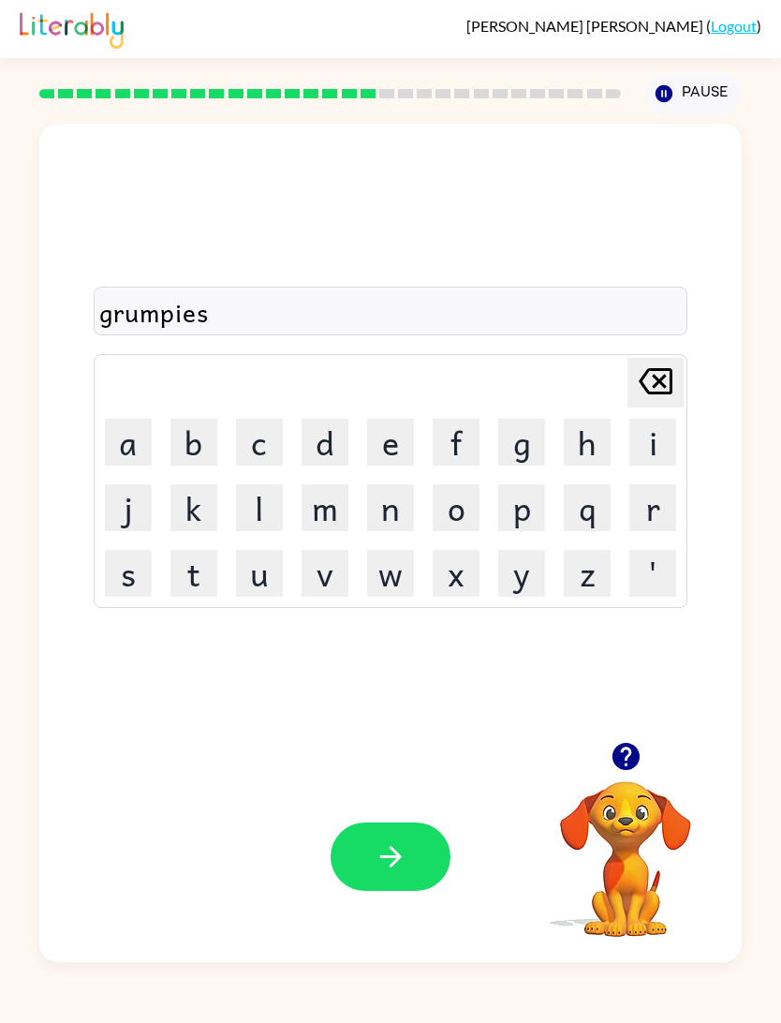
click at [136, 575] on button "s" at bounding box center [128, 573] width 47 height 47
click at [375, 858] on icon "button" at bounding box center [391, 856] width 33 height 33
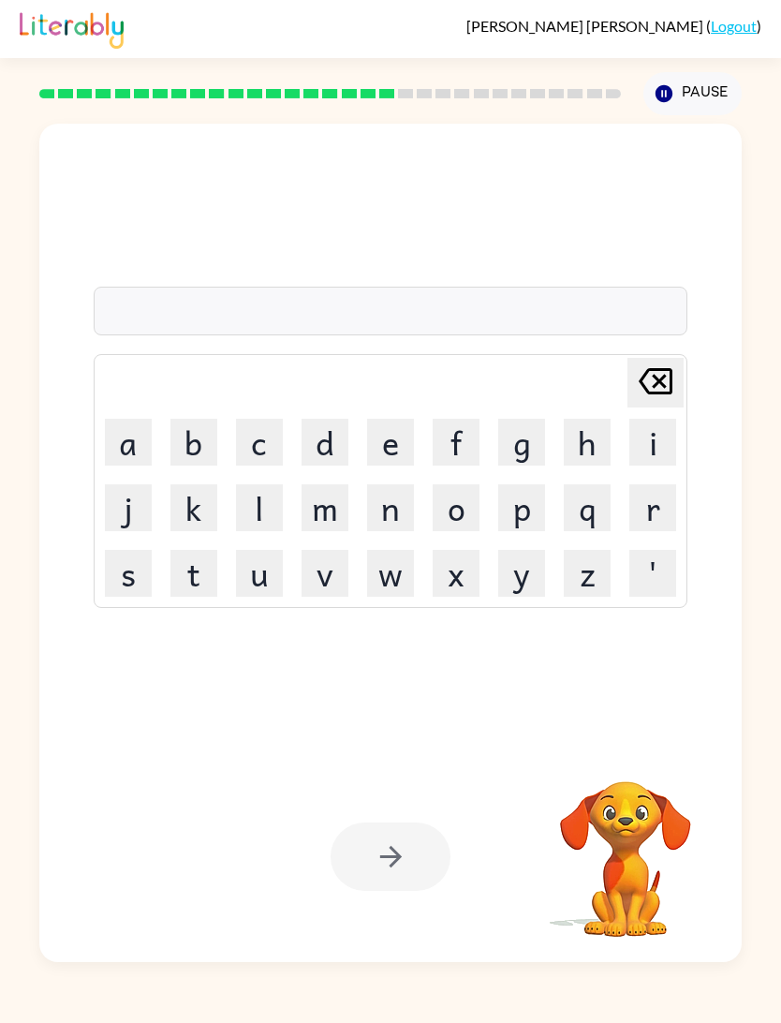
click at [379, 96] on icon at bounding box center [386, 93] width 15 height 9
click at [379, 95] on icon at bounding box center [386, 93] width 15 height 9
click at [387, 92] on rect at bounding box center [386, 93] width 15 height 9
click at [621, 748] on icon "button" at bounding box center [626, 756] width 27 height 27
click at [653, 432] on button "i" at bounding box center [653, 442] width 47 height 47
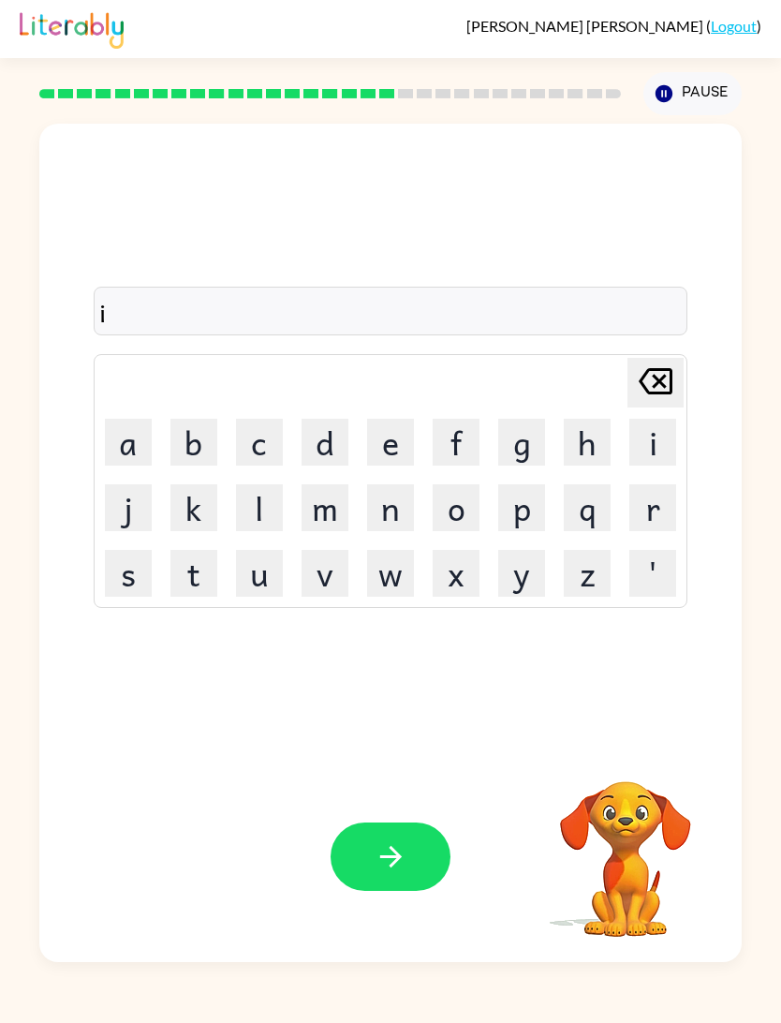
click at [395, 507] on button "n" at bounding box center [390, 507] width 47 height 47
click at [254, 447] on button "c" at bounding box center [259, 442] width 47 height 47
click at [653, 494] on button "r" at bounding box center [653, 507] width 47 height 47
click at [402, 436] on button "e" at bounding box center [390, 442] width 47 height 47
click at [324, 436] on button "d" at bounding box center [325, 442] width 47 height 47
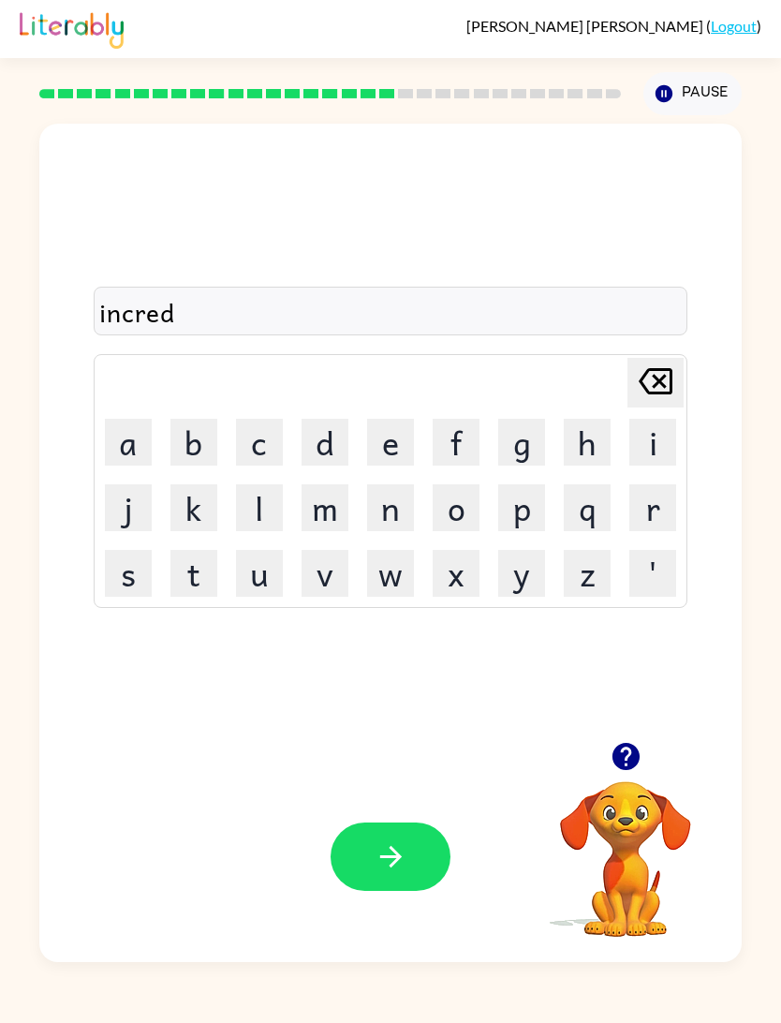
click at [659, 436] on button "i" at bounding box center [653, 442] width 47 height 47
click at [191, 426] on button "b" at bounding box center [193, 442] width 47 height 47
click at [255, 505] on button "l" at bounding box center [259, 507] width 47 height 47
click at [387, 452] on button "e" at bounding box center [390, 442] width 47 height 47
click at [422, 853] on button "button" at bounding box center [391, 856] width 120 height 68
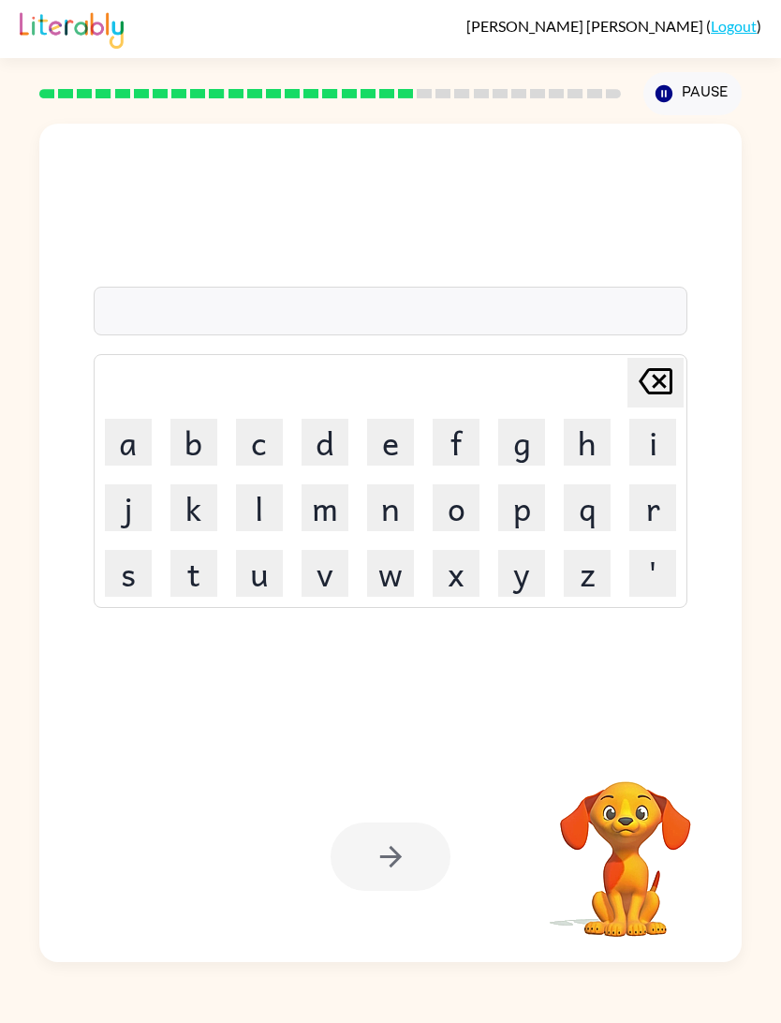
click at [248, 519] on button "l" at bounding box center [259, 507] width 47 height 47
click at [644, 430] on button "i" at bounding box center [653, 442] width 47 height 47
click at [148, 566] on button "s" at bounding box center [128, 573] width 47 height 47
click at [155, 572] on td "s" at bounding box center [128, 573] width 64 height 64
click at [394, 437] on button "e" at bounding box center [390, 442] width 47 height 47
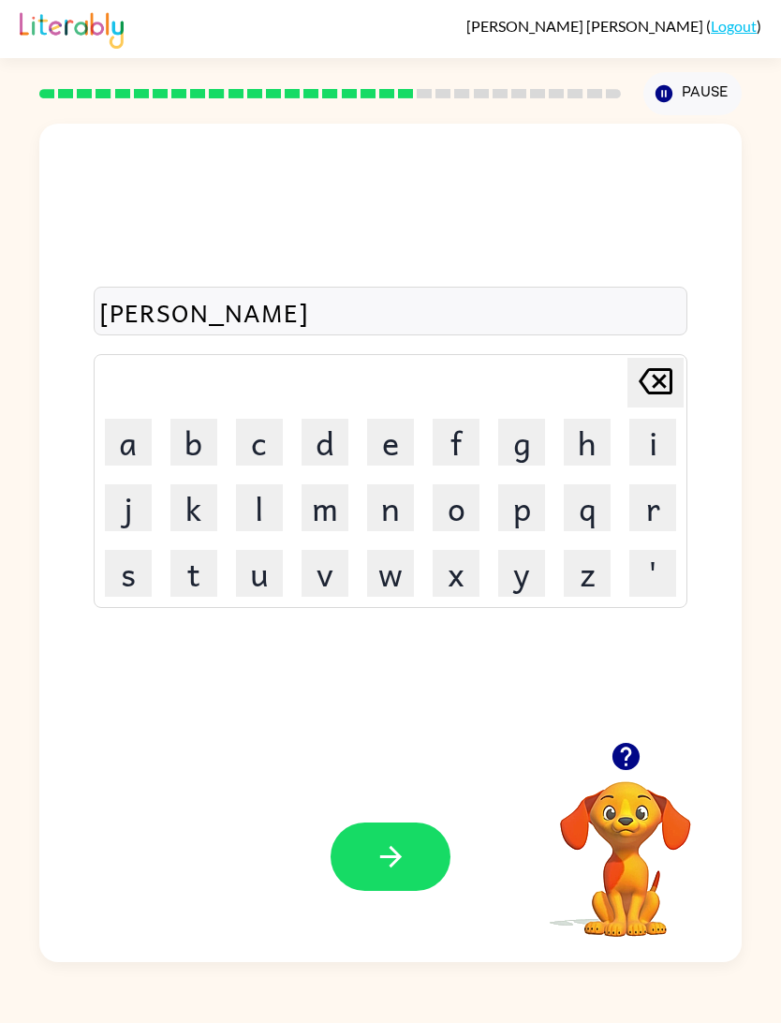
click at [404, 500] on button "n" at bounding box center [390, 507] width 47 height 47
click at [387, 450] on button "e" at bounding box center [390, 442] width 47 height 47
click at [330, 441] on button "d" at bounding box center [325, 442] width 47 height 47
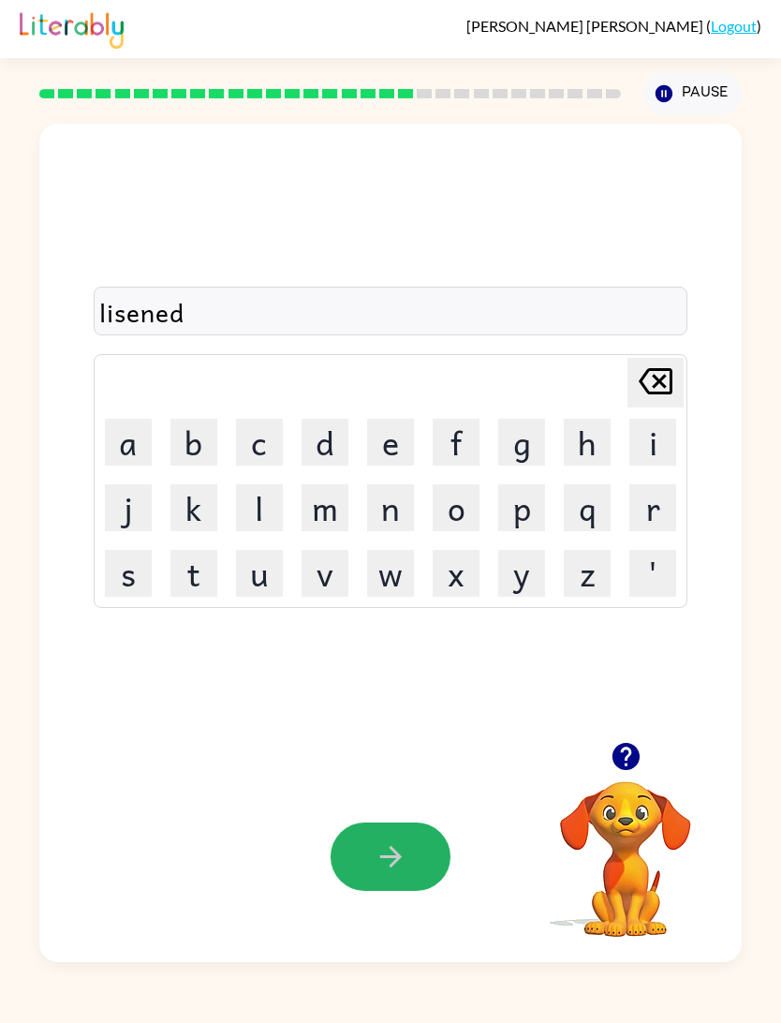
click at [424, 846] on button "button" at bounding box center [391, 856] width 120 height 68
click at [635, 770] on icon "button" at bounding box center [626, 756] width 33 height 33
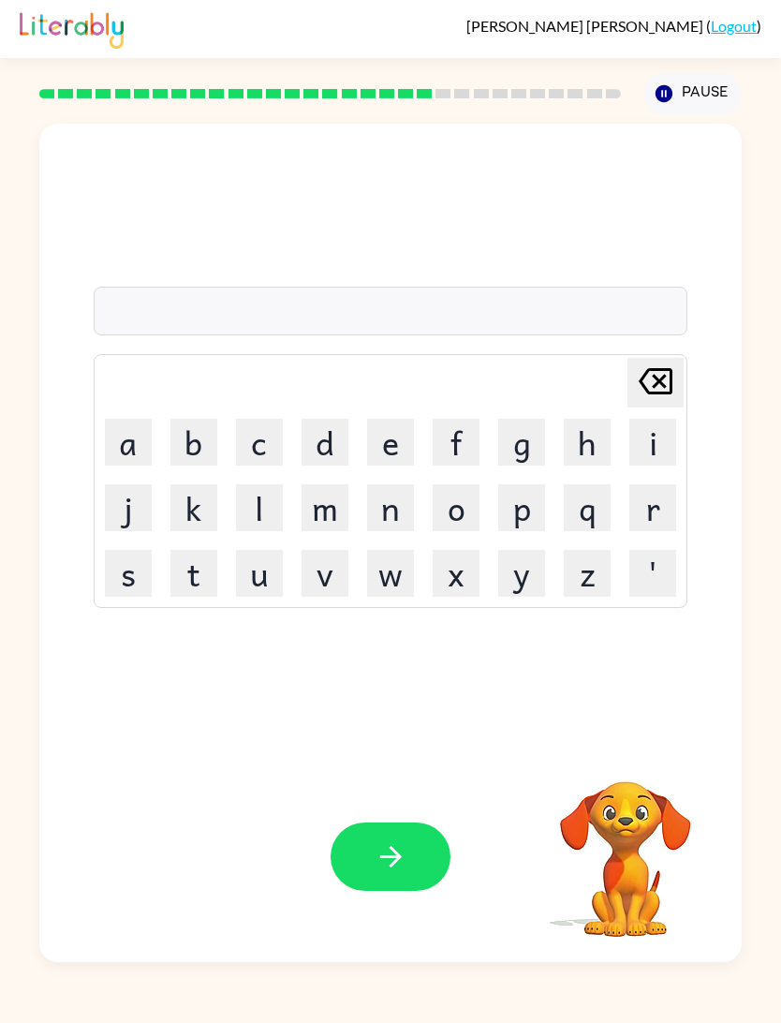
click at [399, 514] on button "n" at bounding box center [390, 507] width 47 height 47
click at [459, 509] on button "o" at bounding box center [456, 507] width 47 height 47
click at [333, 508] on button "m" at bounding box center [325, 507] width 47 height 47
click at [652, 443] on button "i" at bounding box center [653, 442] width 47 height 47
click at [393, 503] on button "n" at bounding box center [390, 507] width 47 height 47
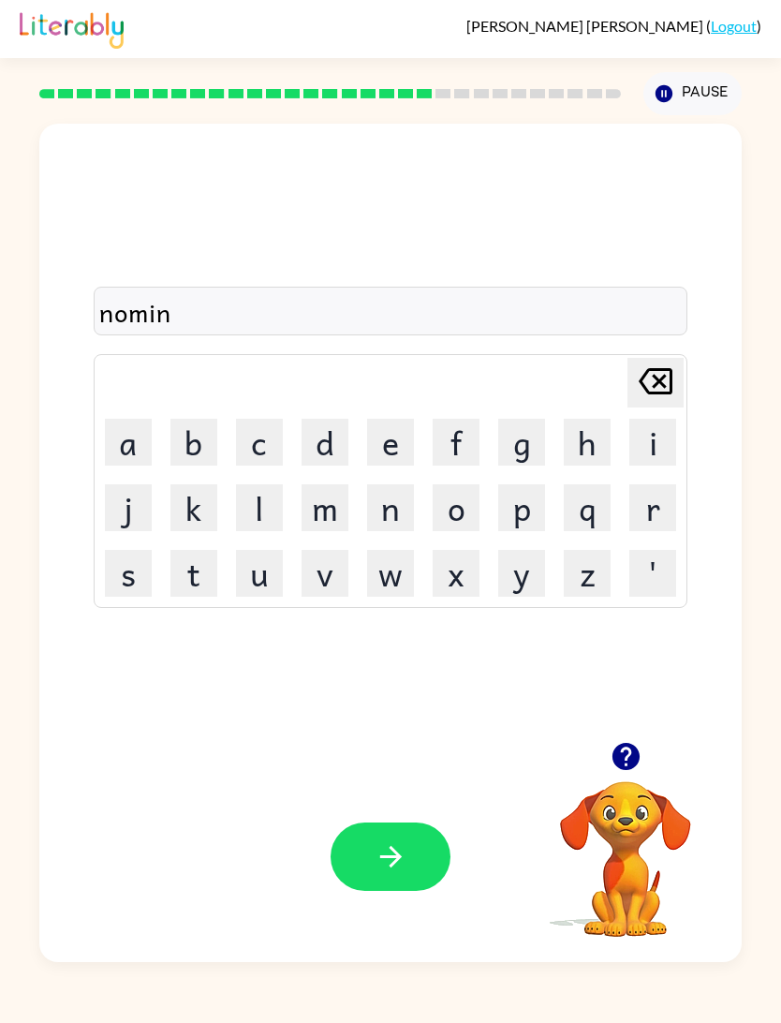
click at [139, 447] on button "a" at bounding box center [128, 442] width 47 height 47
click at [200, 571] on button "t" at bounding box center [193, 573] width 47 height 47
click at [359, 448] on td "e" at bounding box center [391, 442] width 64 height 64
click at [395, 441] on button "e" at bounding box center [390, 442] width 47 height 47
click at [435, 837] on button "button" at bounding box center [391, 856] width 120 height 68
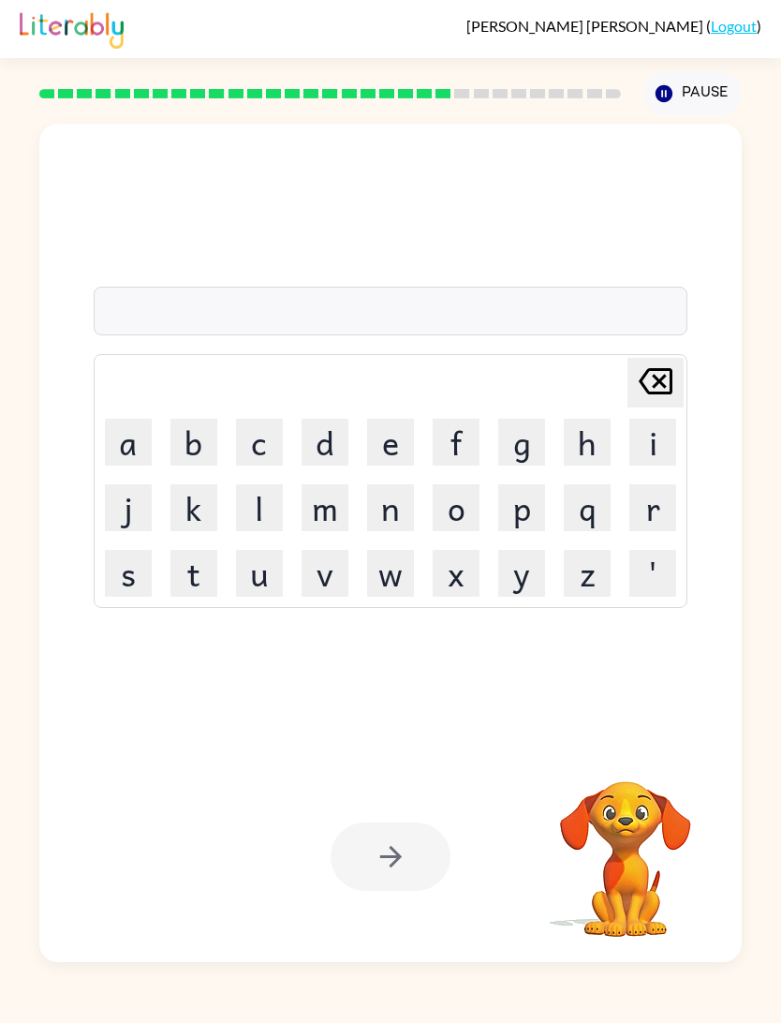
click at [134, 573] on button "s" at bounding box center [128, 573] width 47 height 47
click at [395, 511] on button "n" at bounding box center [390, 507] width 47 height 47
click at [664, 386] on icon at bounding box center [656, 381] width 34 height 26
click at [251, 581] on button "u" at bounding box center [259, 573] width 47 height 47
click at [132, 570] on button "s" at bounding box center [128, 573] width 47 height 47
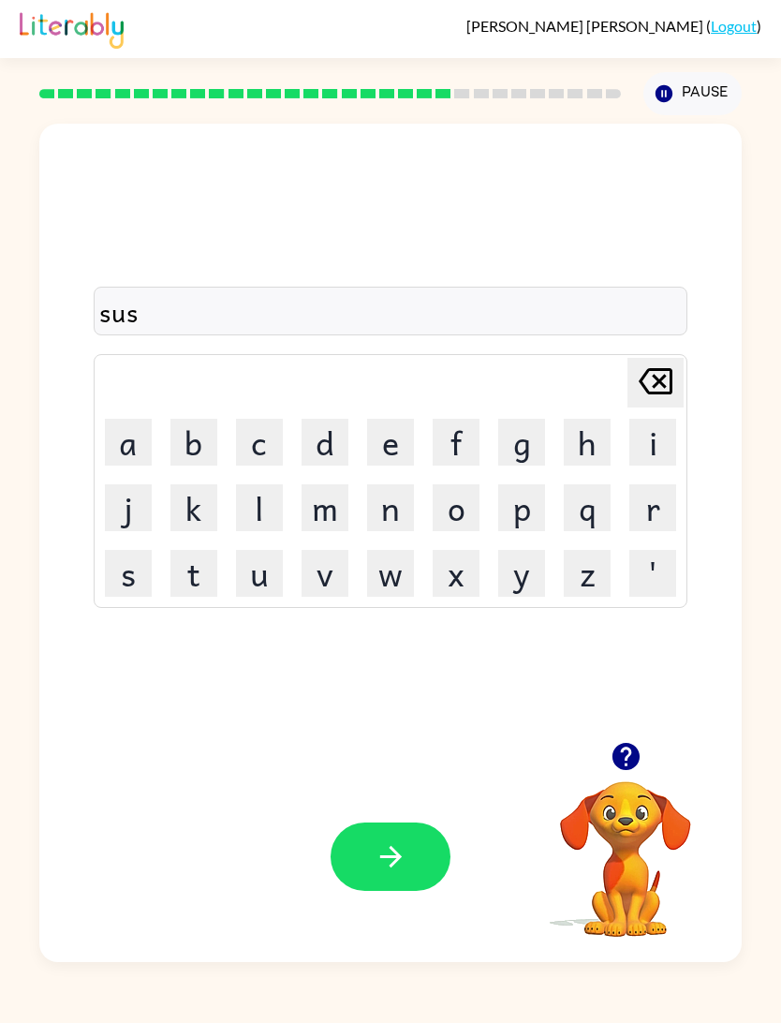
click at [171, 582] on button "t" at bounding box center [193, 573] width 47 height 47
click at [128, 440] on button "a" at bounding box center [128, 442] width 47 height 47
click at [638, 451] on button "i" at bounding box center [653, 442] width 47 height 47
click at [397, 511] on button "n" at bounding box center [390, 507] width 47 height 47
click at [421, 867] on button "button" at bounding box center [391, 856] width 120 height 68
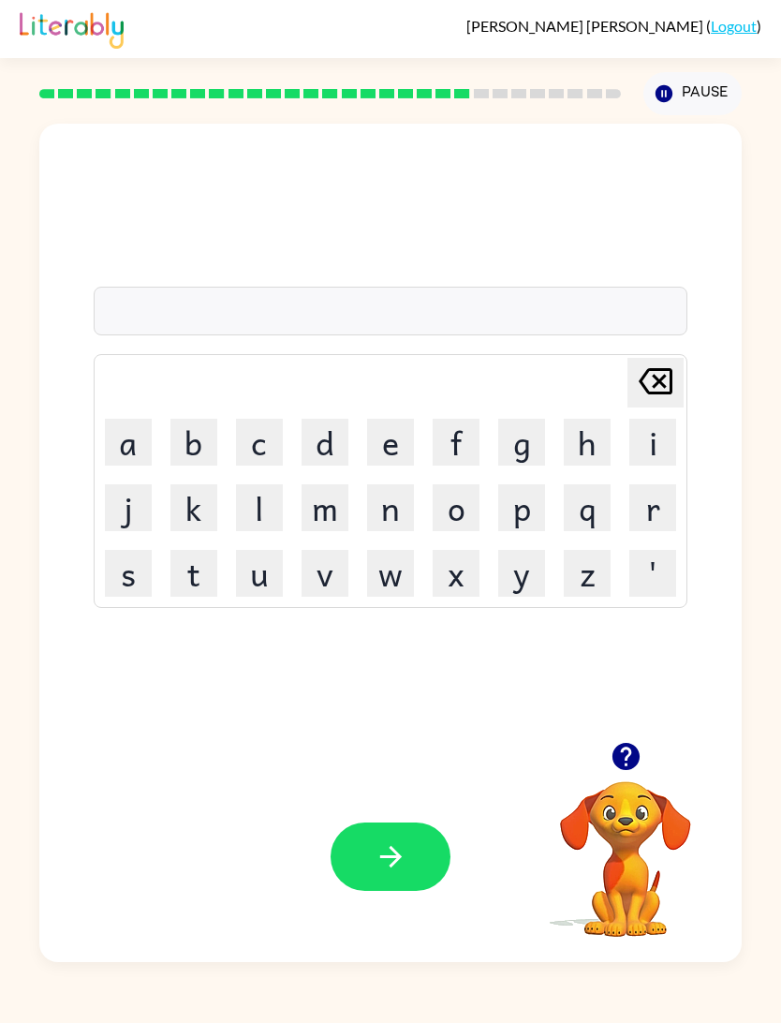
click at [414, 562] on button "w" at bounding box center [390, 573] width 47 height 47
click at [457, 511] on button "o" at bounding box center [456, 507] width 47 height 47
click at [651, 511] on button "r" at bounding box center [653, 507] width 47 height 47
click at [333, 440] on button "d" at bounding box center [325, 442] width 47 height 47
click at [525, 585] on button "y" at bounding box center [521, 573] width 47 height 47
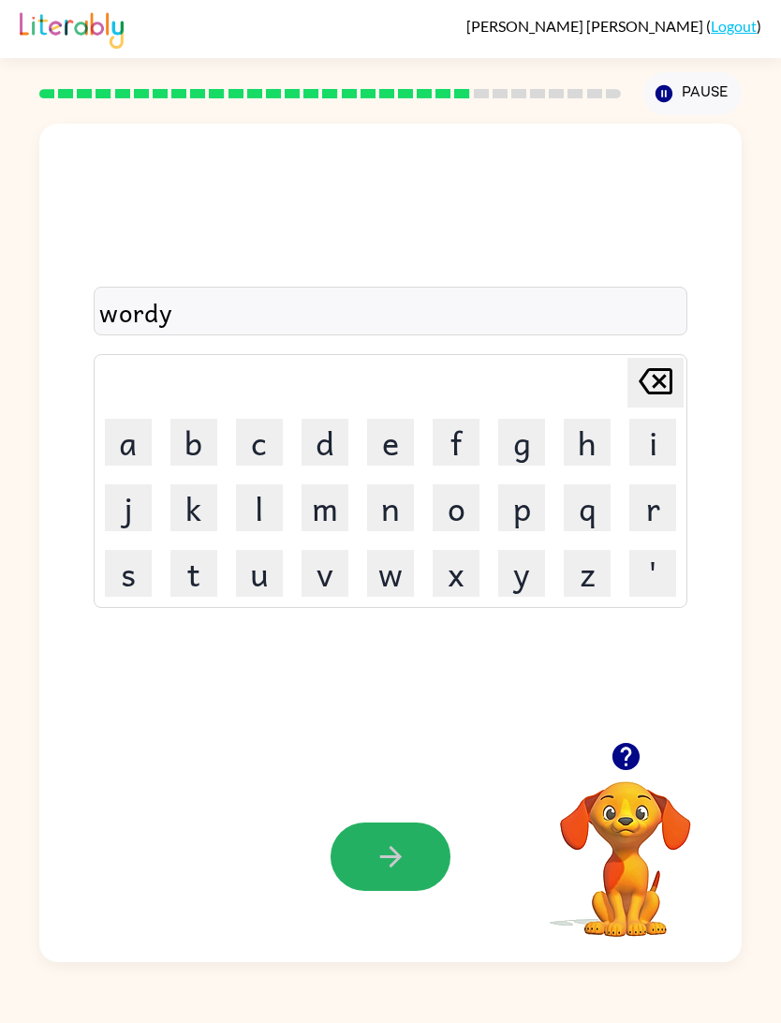
click at [393, 888] on button "button" at bounding box center [391, 856] width 120 height 68
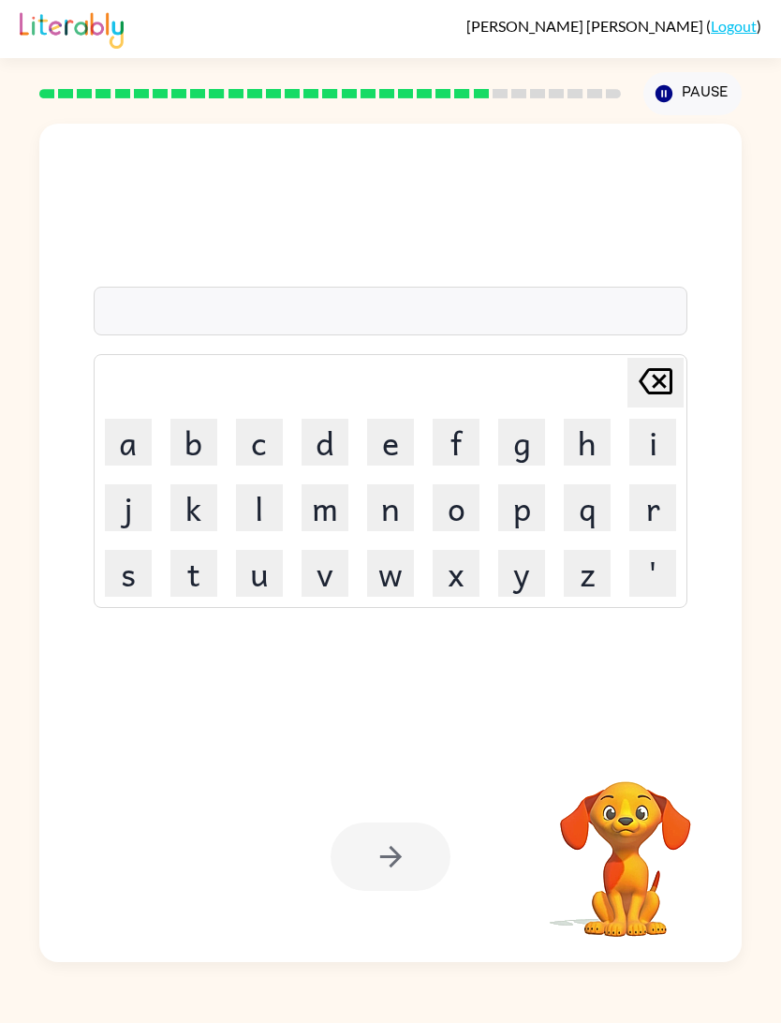
click at [656, 509] on button "r" at bounding box center [653, 507] width 47 height 47
click at [386, 454] on button "e" at bounding box center [390, 442] width 47 height 47
click at [132, 441] on button "a" at bounding box center [128, 442] width 47 height 47
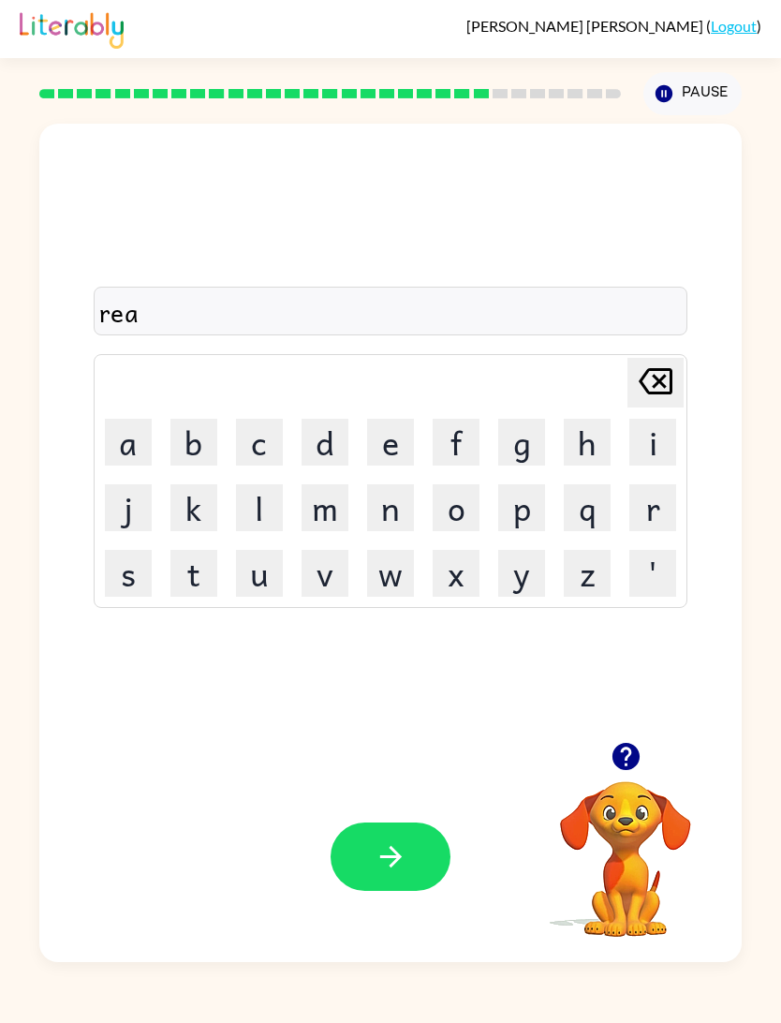
click at [261, 509] on button "l" at bounding box center [259, 507] width 47 height 47
click at [137, 441] on button "a" at bounding box center [128, 442] width 47 height 47
click at [324, 441] on button "d" at bounding box center [325, 442] width 47 height 47
click at [387, 452] on button "e" at bounding box center [390, 442] width 47 height 47
click at [328, 440] on button "d" at bounding box center [325, 442] width 47 height 47
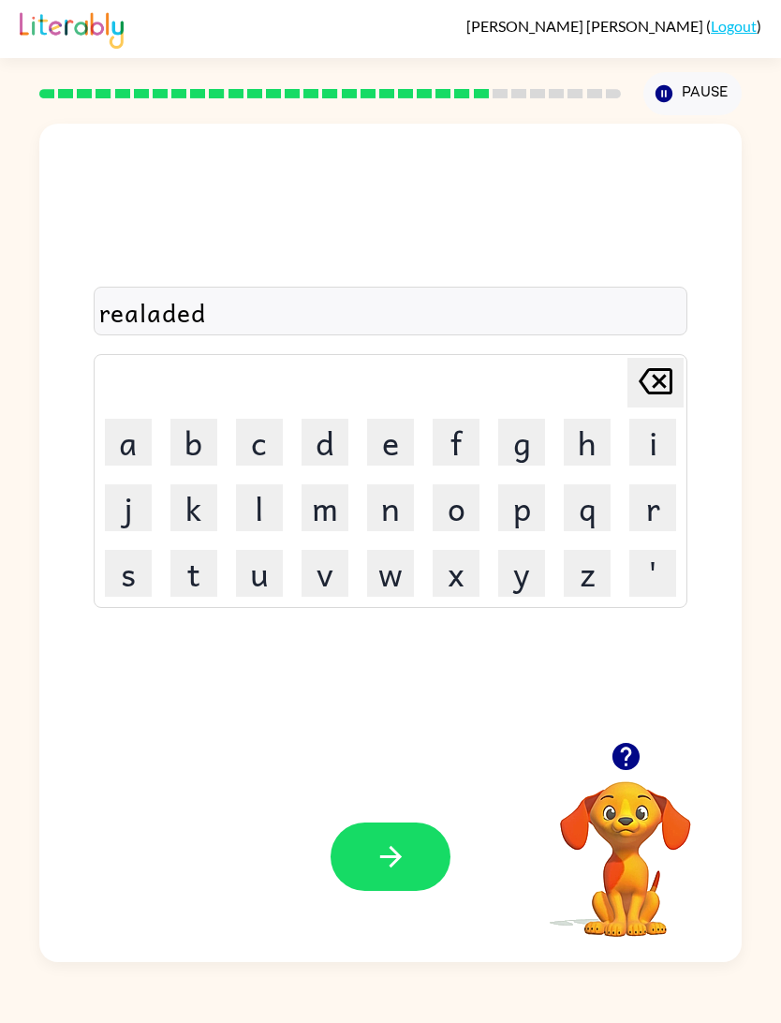
click at [400, 870] on icon "button" at bounding box center [391, 856] width 33 height 33
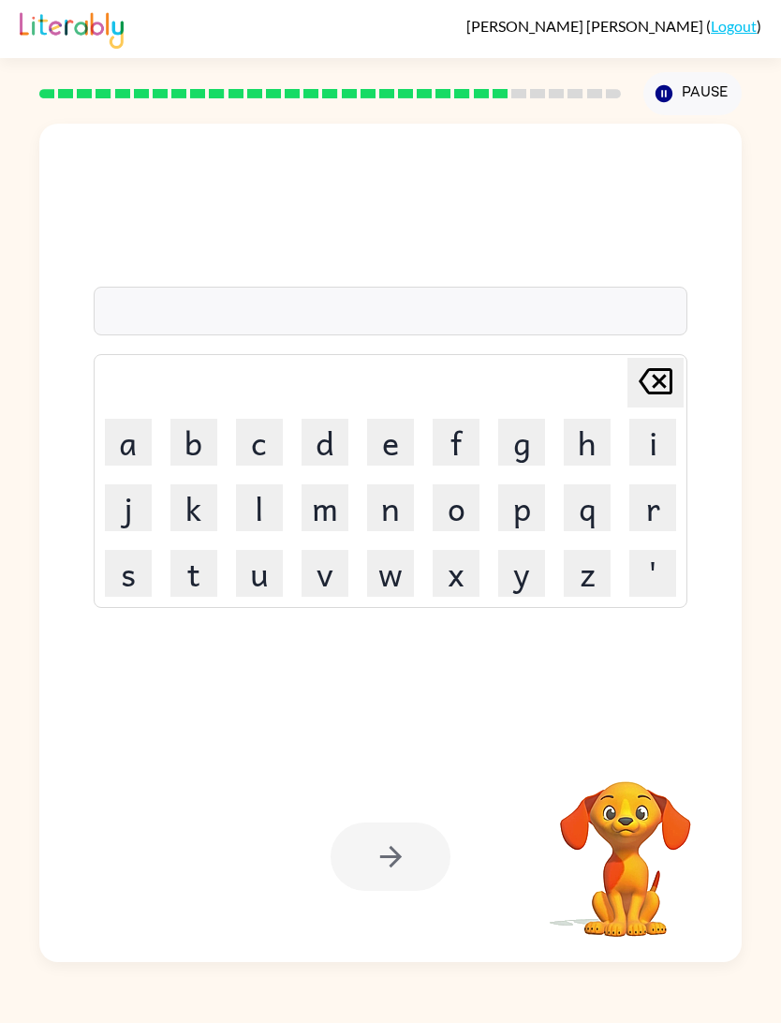
click at [191, 495] on button "k" at bounding box center [193, 507] width 47 height 47
click at [652, 442] on button "i" at bounding box center [653, 442] width 47 height 47
click at [201, 578] on button "t" at bounding box center [193, 573] width 47 height 47
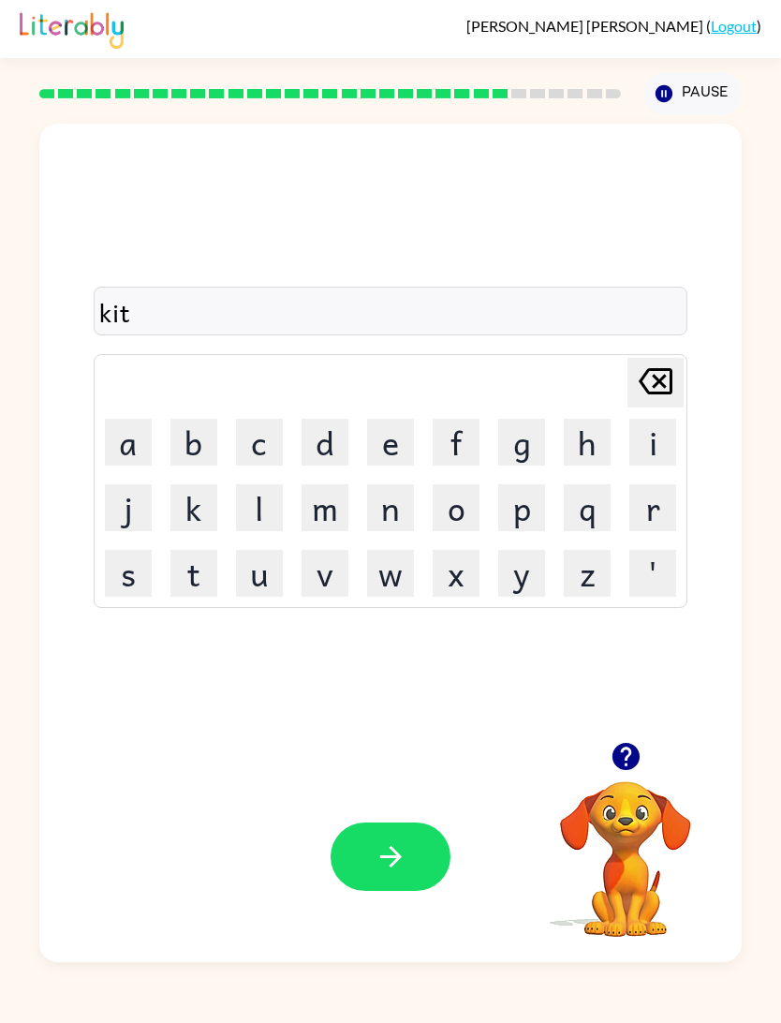
click at [200, 577] on button "t" at bounding box center [193, 573] width 47 height 47
click at [625, 747] on icon "button" at bounding box center [626, 756] width 27 height 27
click at [393, 437] on button "e" at bounding box center [390, 442] width 47 height 47
click at [413, 511] on button "n" at bounding box center [390, 507] width 47 height 47
click at [407, 829] on button "button" at bounding box center [391, 856] width 120 height 68
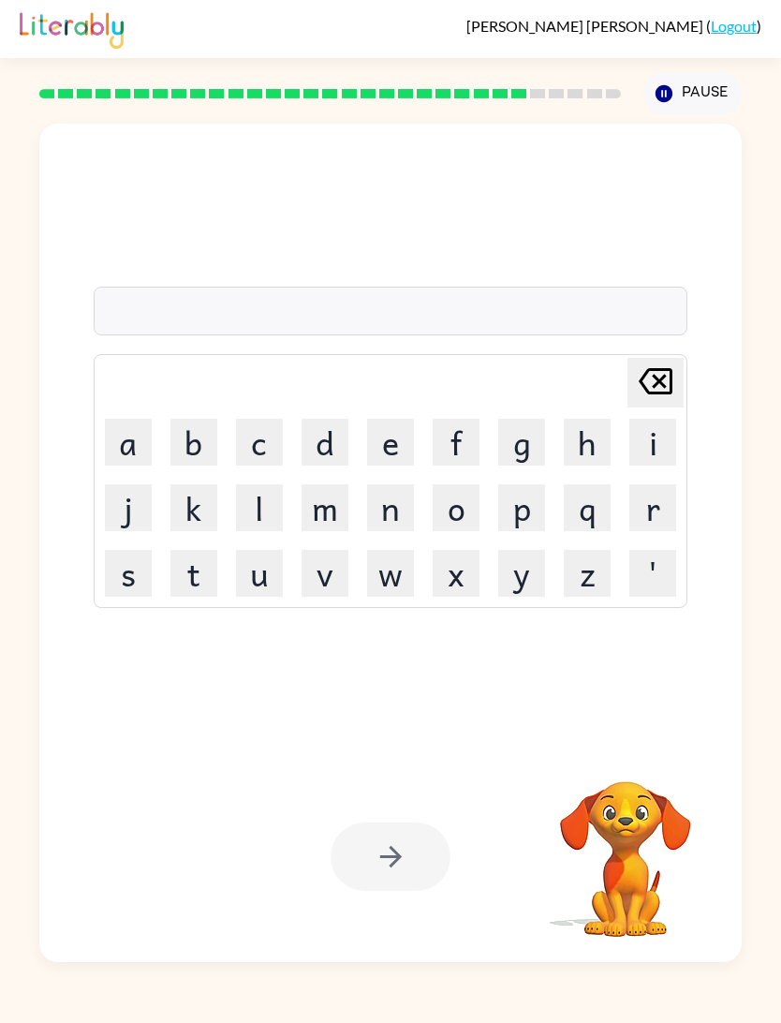
click at [318, 451] on button "d" at bounding box center [325, 442] width 47 height 47
click at [367, 450] on button "e" at bounding box center [390, 442] width 47 height 47
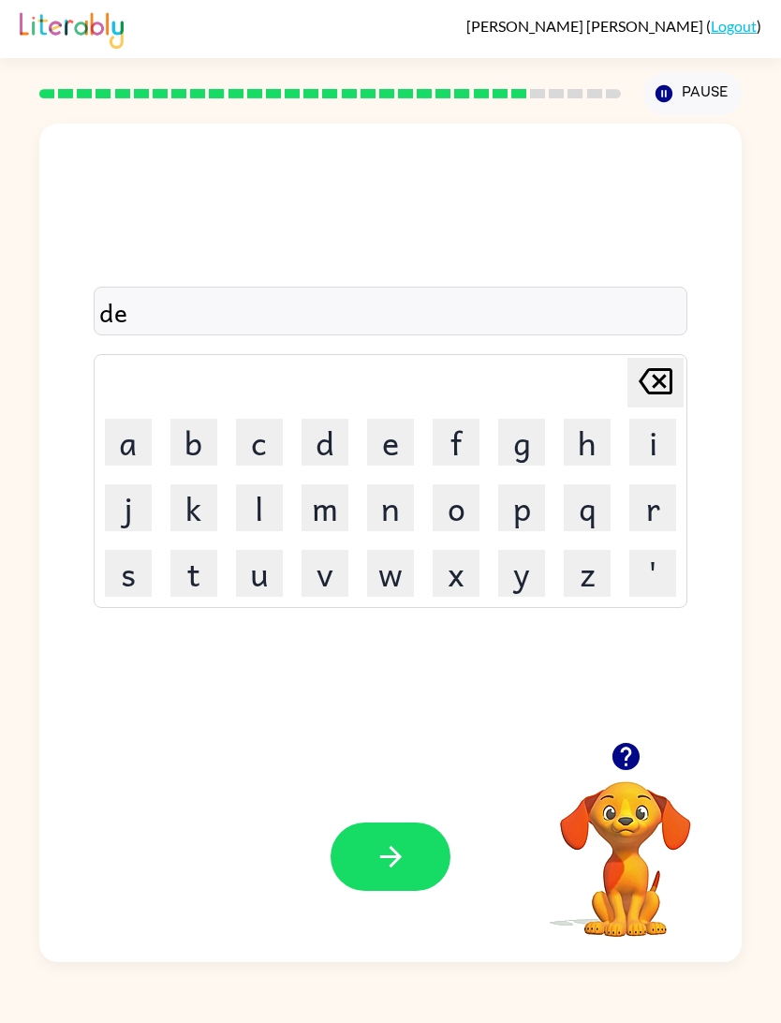
click at [539, 507] on button "p" at bounding box center [521, 507] width 47 height 47
click at [140, 446] on button "a" at bounding box center [128, 442] width 47 height 47
click at [646, 518] on button "r" at bounding box center [653, 507] width 47 height 47
click at [326, 511] on button "m" at bounding box center [325, 507] width 47 height 47
click at [400, 433] on button "e" at bounding box center [390, 442] width 47 height 47
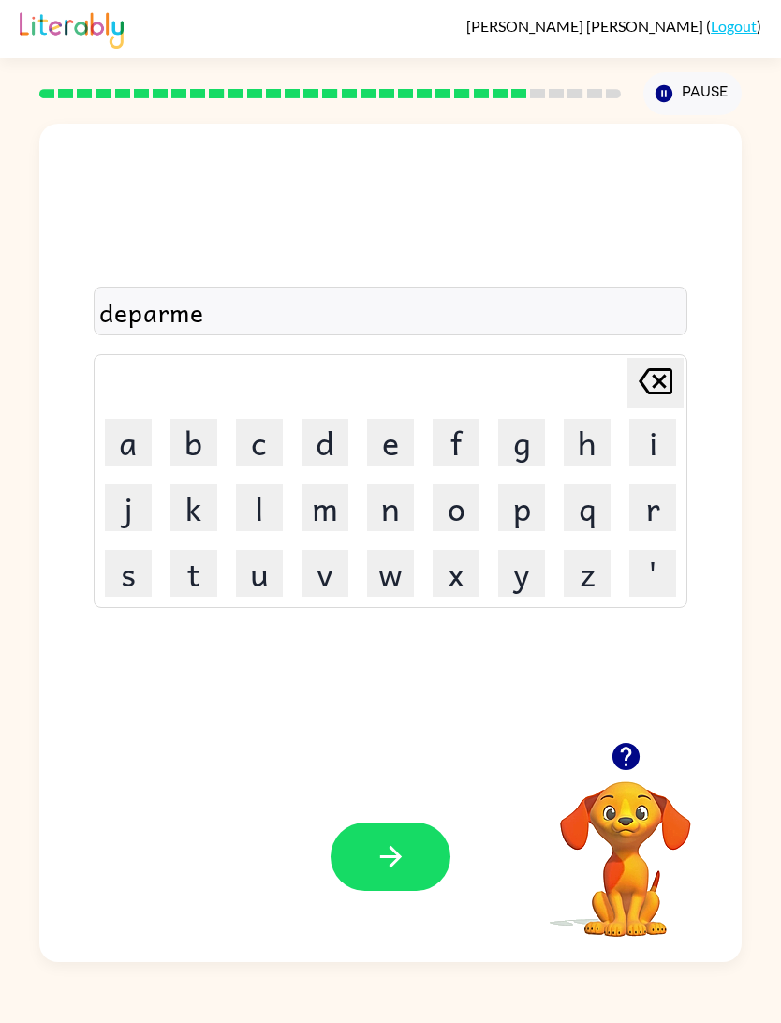
click at [414, 513] on button "n" at bounding box center [390, 507] width 47 height 47
click at [628, 757] on icon "button" at bounding box center [626, 756] width 33 height 33
click at [205, 573] on button "t" at bounding box center [193, 573] width 47 height 47
click at [393, 847] on icon "button" at bounding box center [391, 856] width 33 height 33
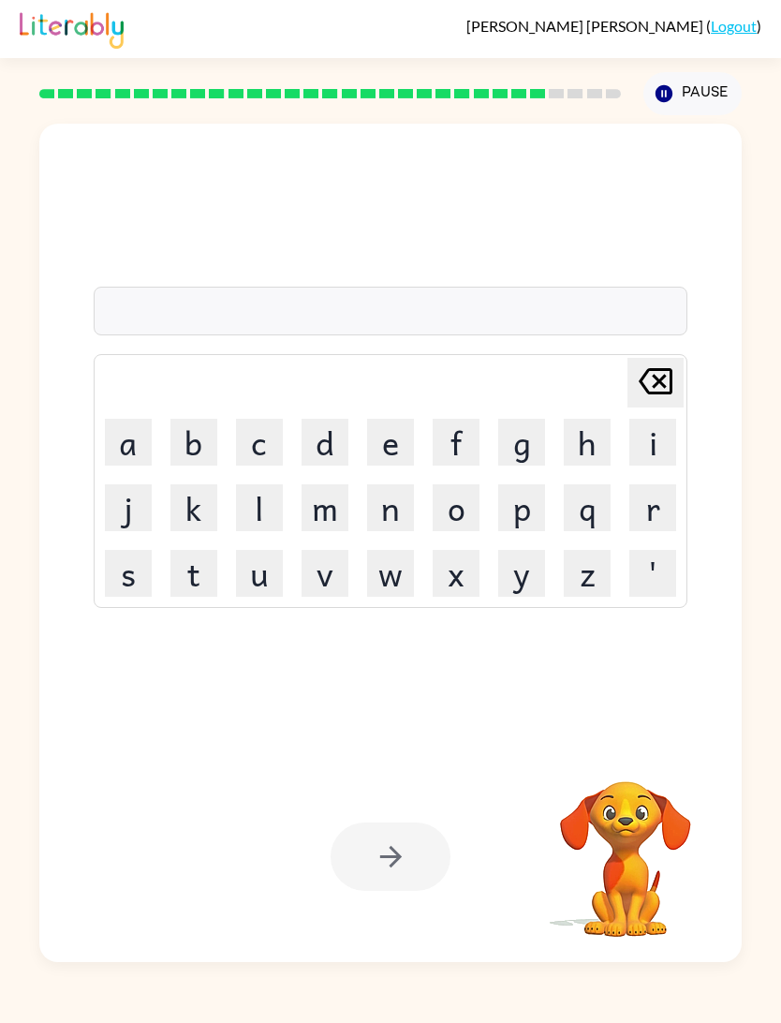
click at [145, 565] on button "s" at bounding box center [128, 573] width 47 height 47
click at [258, 498] on button "l" at bounding box center [259, 507] width 47 height 47
click at [661, 429] on button "i" at bounding box center [653, 442] width 47 height 47
click at [536, 436] on button "g" at bounding box center [521, 442] width 47 height 47
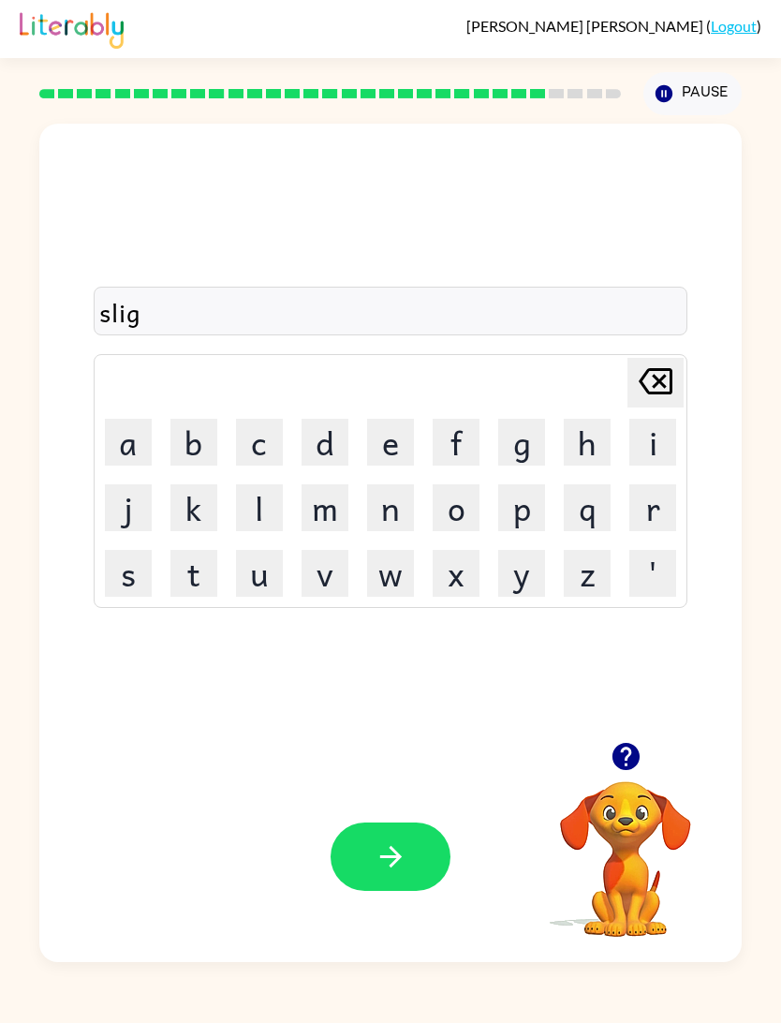
click at [589, 432] on button "h" at bounding box center [587, 442] width 47 height 47
click at [188, 560] on button "t" at bounding box center [193, 573] width 47 height 47
click at [620, 753] on icon "button" at bounding box center [626, 756] width 27 height 27
click at [388, 847] on icon "button" at bounding box center [391, 856] width 33 height 33
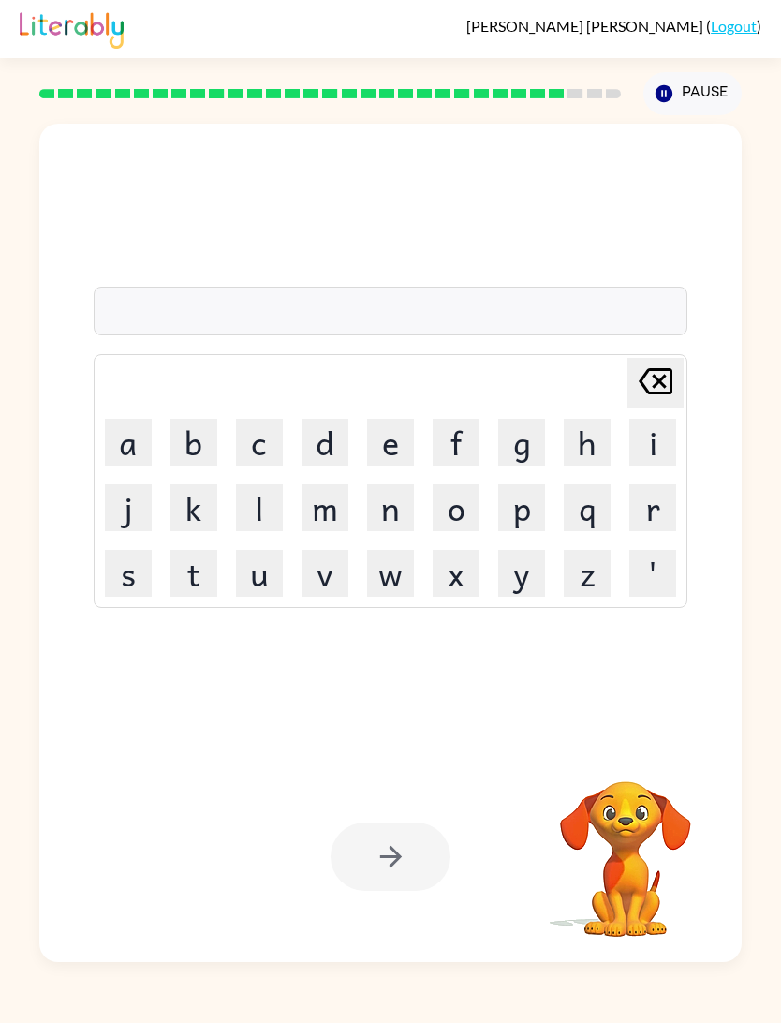
click at [281, 570] on button "u" at bounding box center [259, 573] width 47 height 47
click at [392, 497] on button "n" at bounding box center [390, 507] width 47 height 47
click at [648, 440] on button "i" at bounding box center [653, 442] width 47 height 47
click at [303, 592] on button "v" at bounding box center [325, 573] width 47 height 47
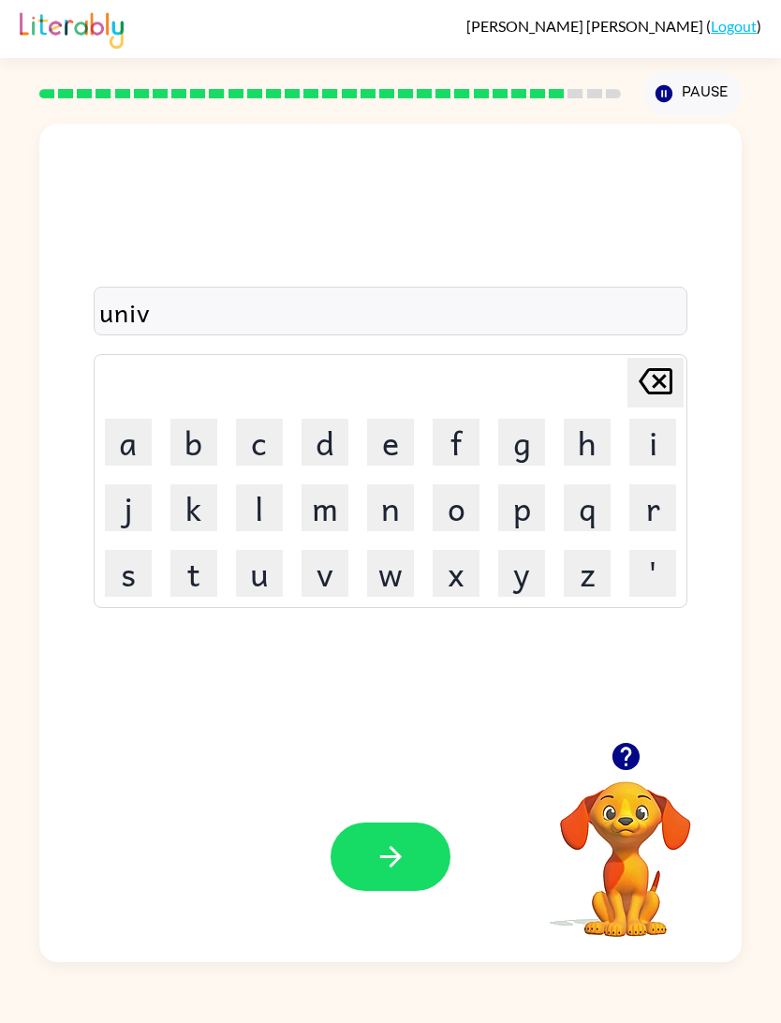
click at [390, 436] on button "e" at bounding box center [390, 442] width 47 height 47
click at [662, 505] on button "r" at bounding box center [653, 507] width 47 height 47
click at [139, 574] on button "s" at bounding box center [128, 573] width 47 height 47
click at [139, 453] on button "a" at bounding box center [128, 442] width 47 height 47
click at [266, 500] on button "l" at bounding box center [259, 507] width 47 height 47
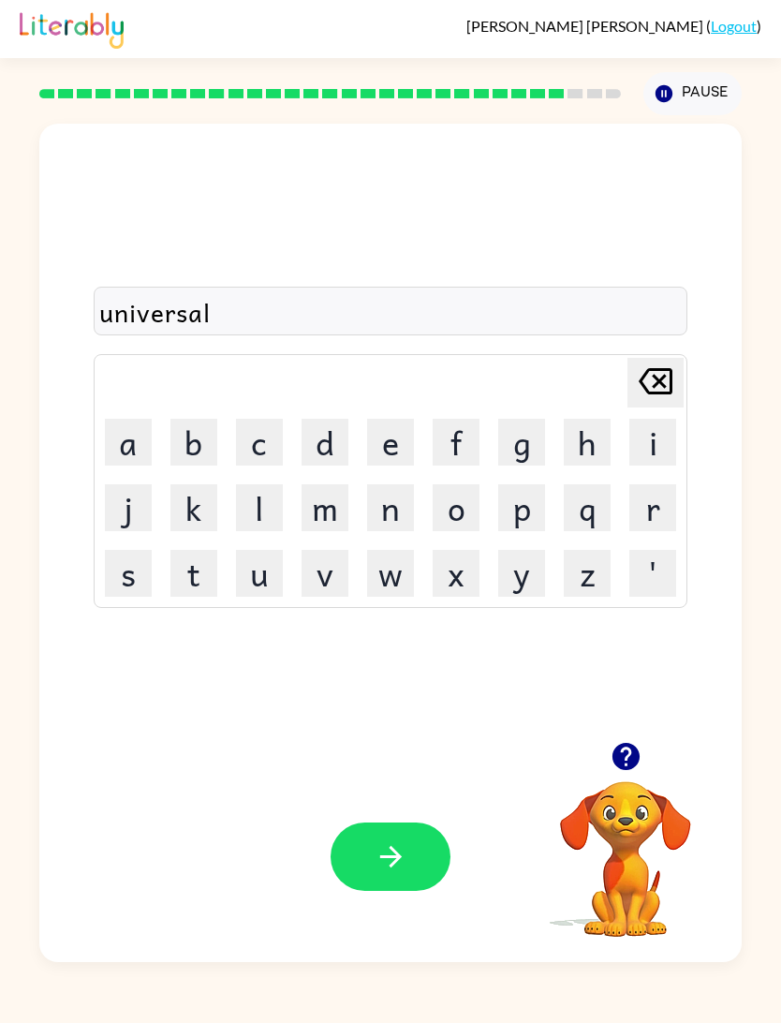
click at [407, 854] on button "button" at bounding box center [391, 856] width 120 height 68
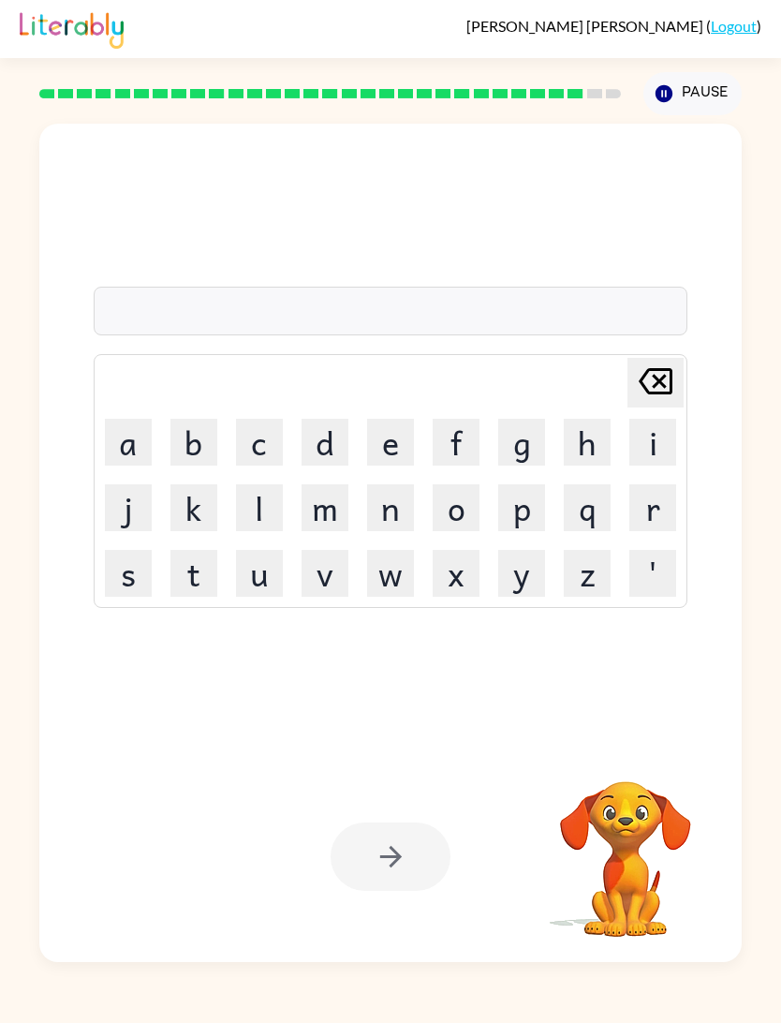
click at [143, 591] on button "s" at bounding box center [128, 573] width 47 height 47
click at [655, 453] on button "i" at bounding box center [653, 442] width 47 height 47
click at [252, 495] on button "l" at bounding box center [259, 507] width 47 height 47
click at [340, 567] on button "v" at bounding box center [325, 573] width 47 height 47
click at [394, 446] on button "e" at bounding box center [390, 442] width 47 height 47
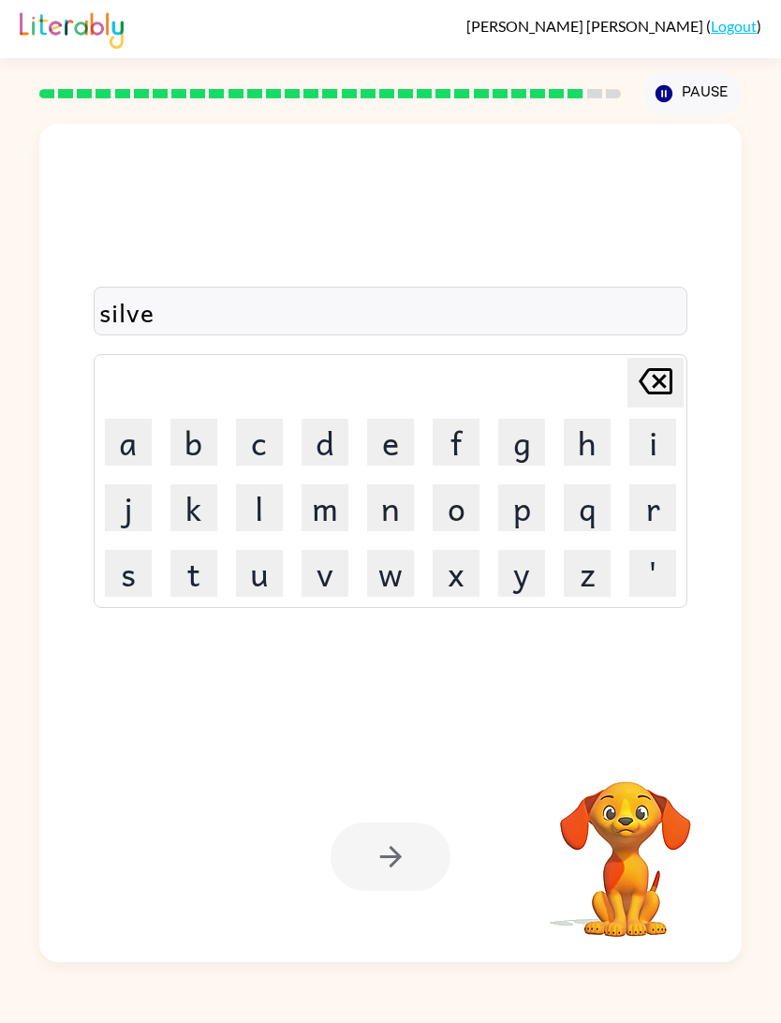
click at [669, 500] on button "r" at bounding box center [653, 507] width 47 height 47
click at [391, 575] on button "w" at bounding box center [390, 573] width 47 height 47
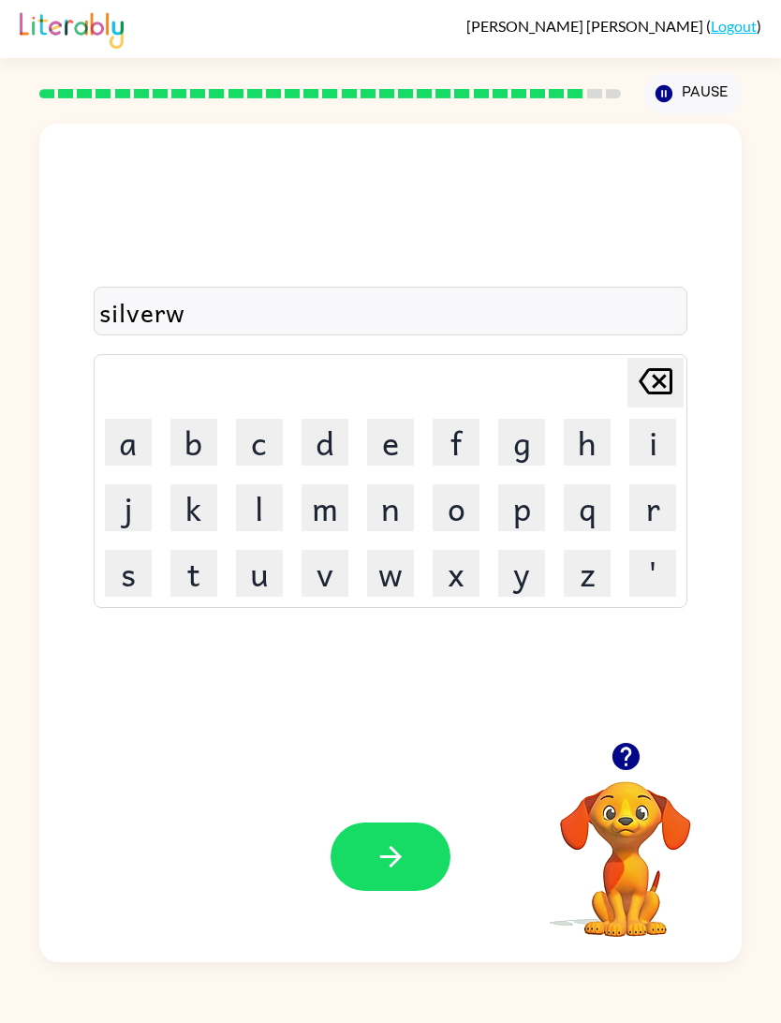
click at [381, 442] on button "e" at bounding box center [390, 442] width 47 height 47
click at [140, 434] on button "a" at bounding box center [128, 442] width 47 height 47
click at [680, 488] on td "r" at bounding box center [653, 508] width 64 height 64
click at [661, 508] on button "r" at bounding box center [653, 507] width 47 height 47
click at [405, 840] on button "button" at bounding box center [391, 856] width 120 height 68
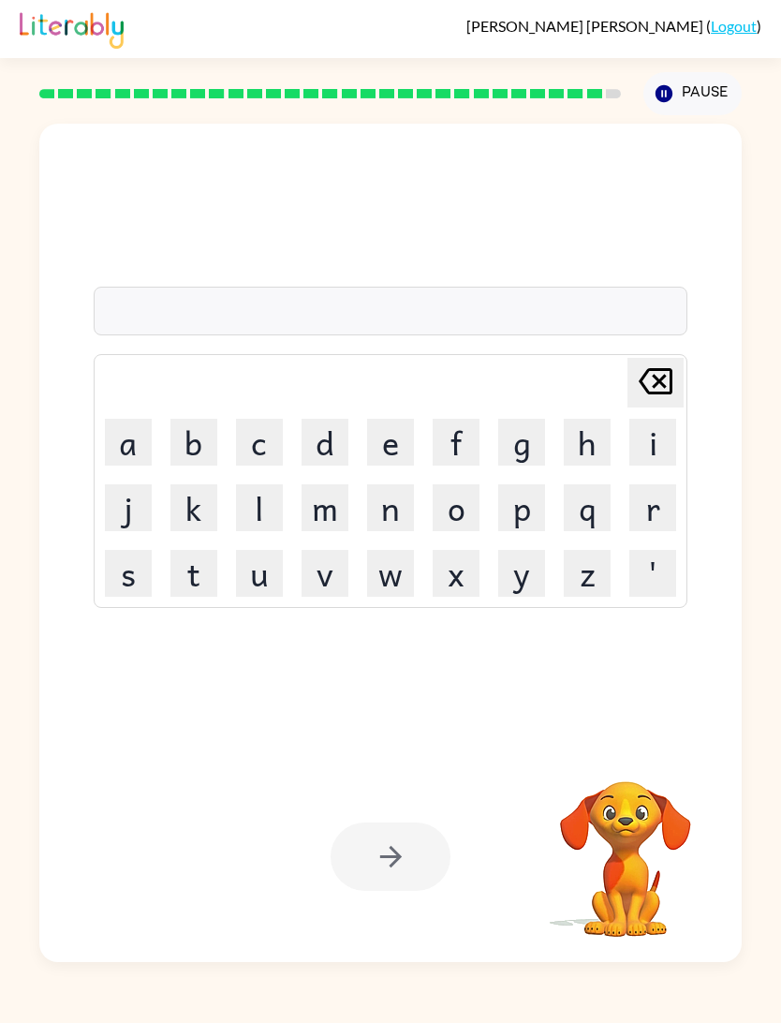
click at [393, 452] on button "e" at bounding box center [390, 442] width 47 height 47
click at [400, 525] on button "n" at bounding box center [390, 507] width 47 height 47
click at [259, 443] on button "c" at bounding box center [259, 442] width 47 height 47
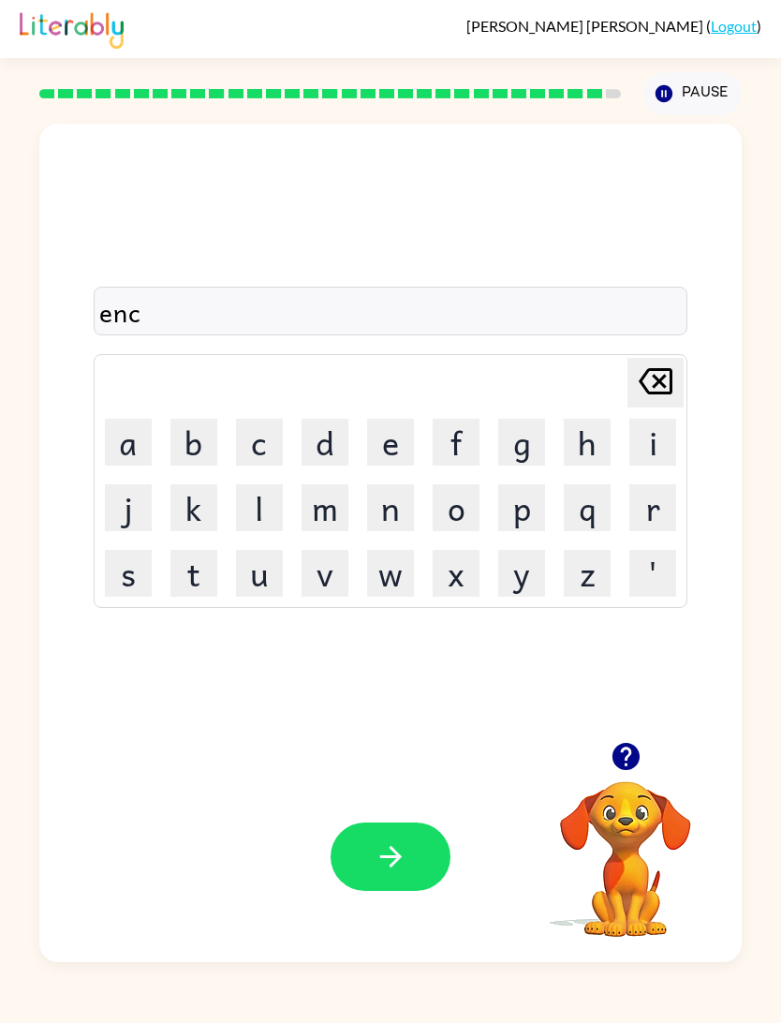
click at [462, 503] on button "o" at bounding box center [456, 507] width 47 height 47
click at [263, 573] on button "u" at bounding box center [259, 573] width 47 height 47
click at [381, 500] on button "n" at bounding box center [390, 507] width 47 height 47
click at [185, 573] on button "t" at bounding box center [193, 573] width 47 height 47
click at [387, 440] on button "e" at bounding box center [390, 442] width 47 height 47
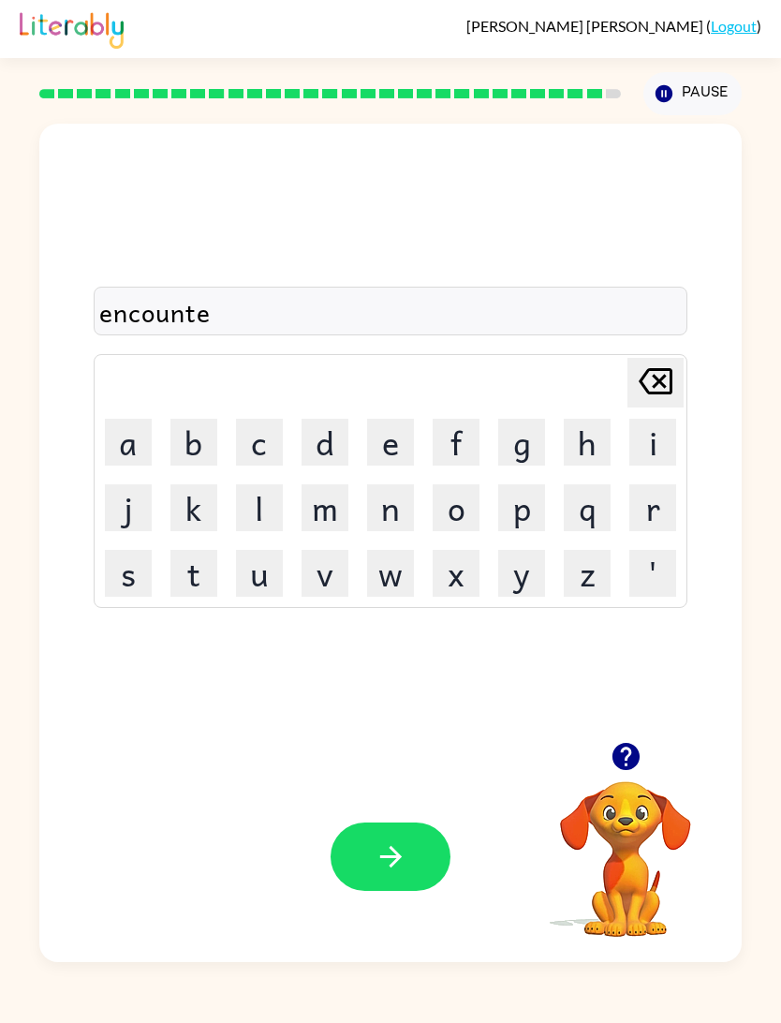
click at [650, 498] on button "r" at bounding box center [653, 507] width 47 height 47
click at [411, 830] on button "button" at bounding box center [391, 856] width 120 height 68
